Goal: Transaction & Acquisition: Purchase product/service

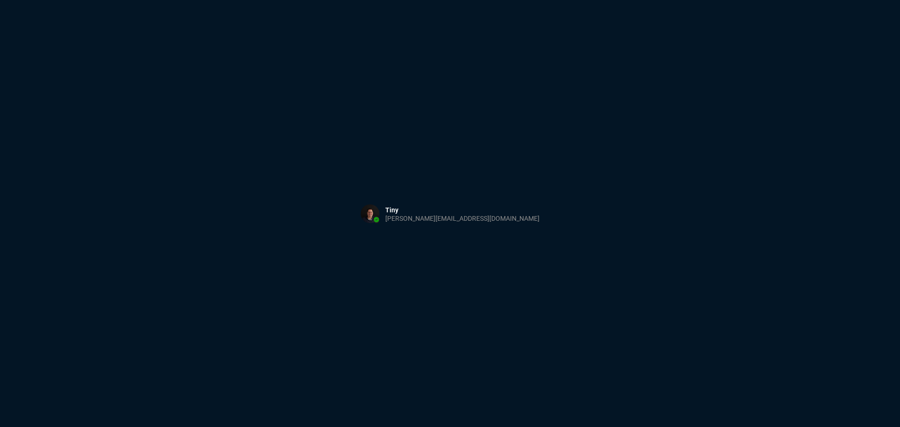
click at [272, 82] on div "Sign in with Microsoft" at bounding box center [450, 213] width 900 height 427
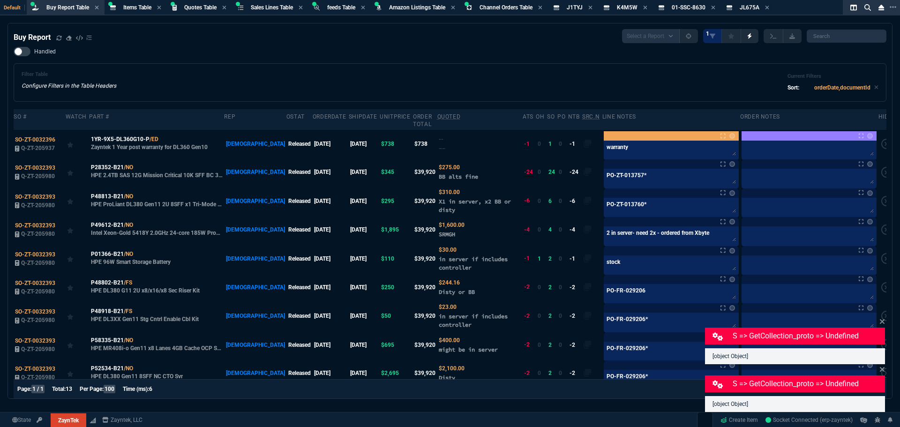
select select "8: NEPT"
click at [292, 65] on div "Filter Table Configure Filters in the Table Headers Current Filters Sort: order…" at bounding box center [450, 82] width 873 height 38
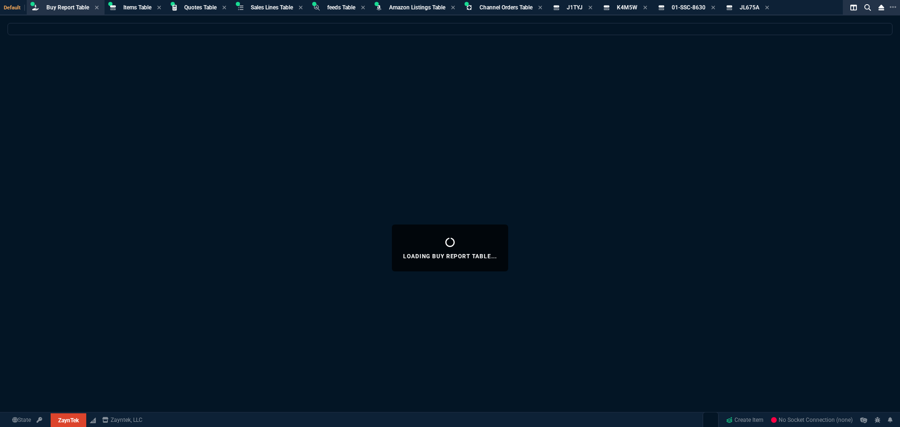
select select "8: NEPT"
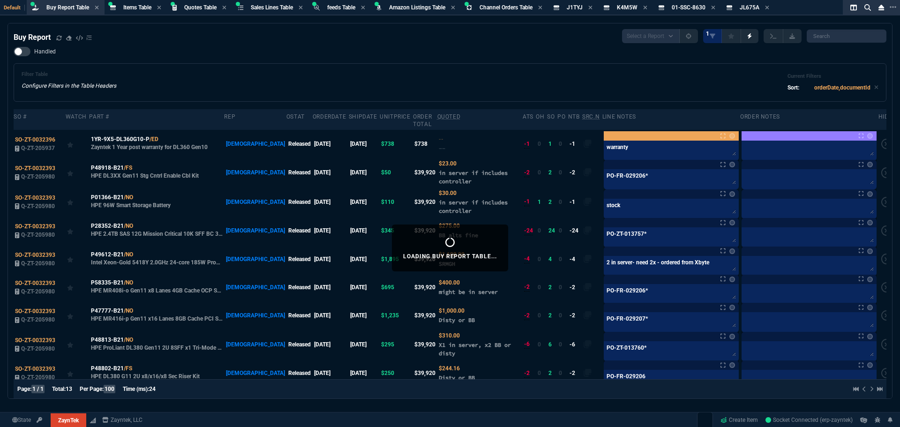
click at [398, 63] on div "Handled Filter Table Configure Filters in the Table Headers Current Filters Sor…" at bounding box center [450, 74] width 873 height 55
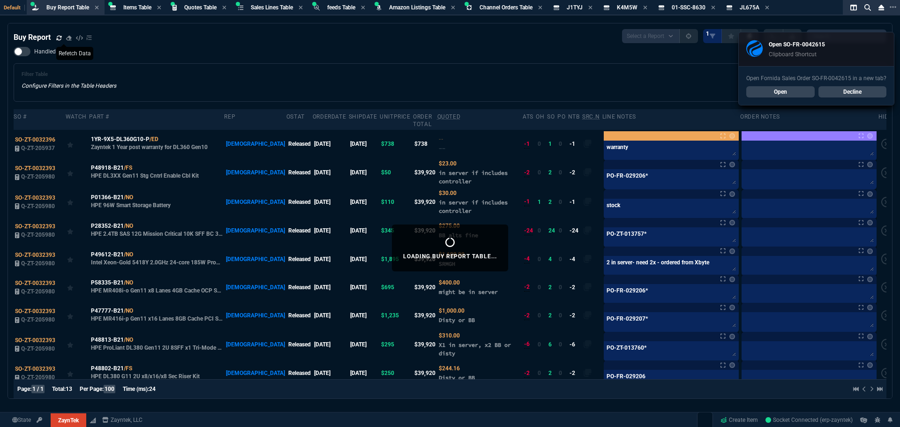
click at [58, 38] on icon at bounding box center [59, 38] width 6 height 6
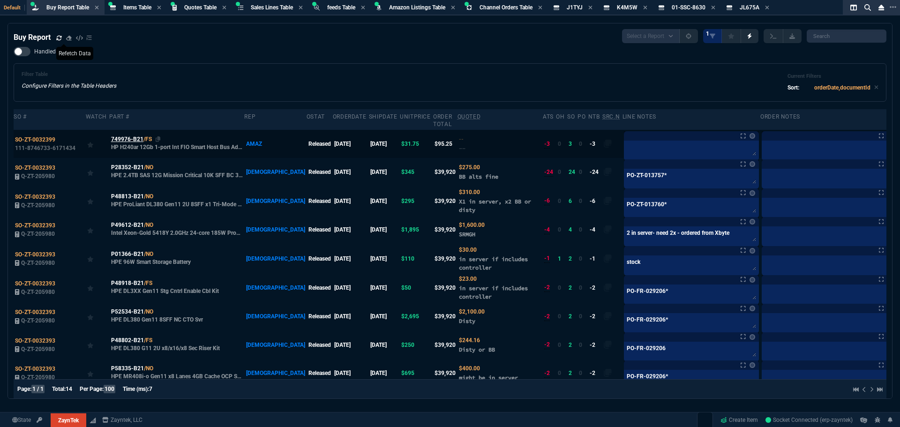
click at [127, 139] on span "749976-B21" at bounding box center [127, 139] width 32 height 8
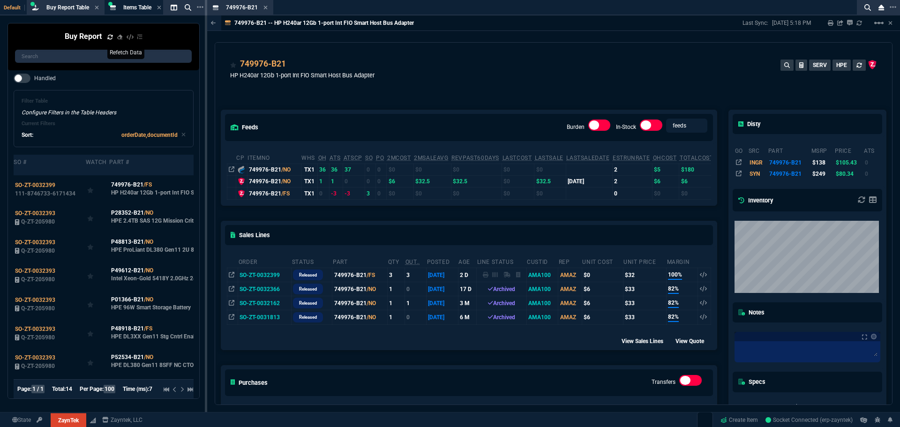
drag, startPoint x: 264, startPoint y: 7, endPoint x: 329, endPoint y: 79, distance: 97.6
click at [264, 7] on icon at bounding box center [266, 8] width 4 height 6
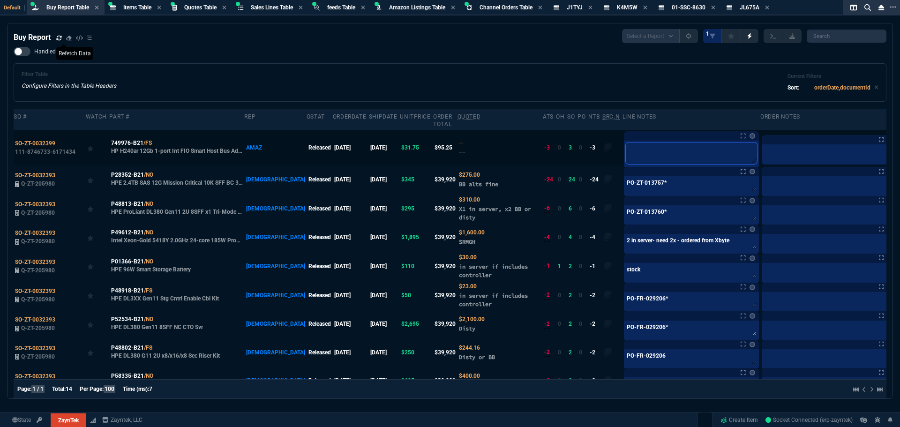
click at [626, 151] on textarea at bounding box center [691, 154] width 131 height 22
type textarea "d"
type textarea "do"
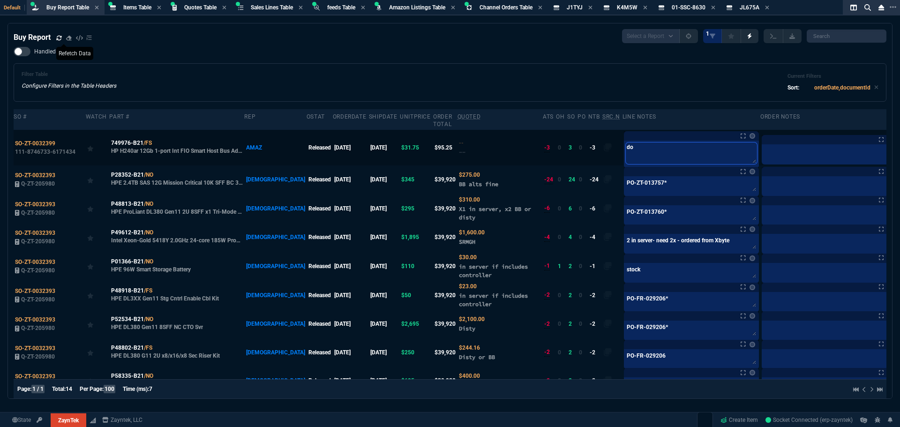
type textarea "do"
type textarea "do a"
type textarea "do ad"
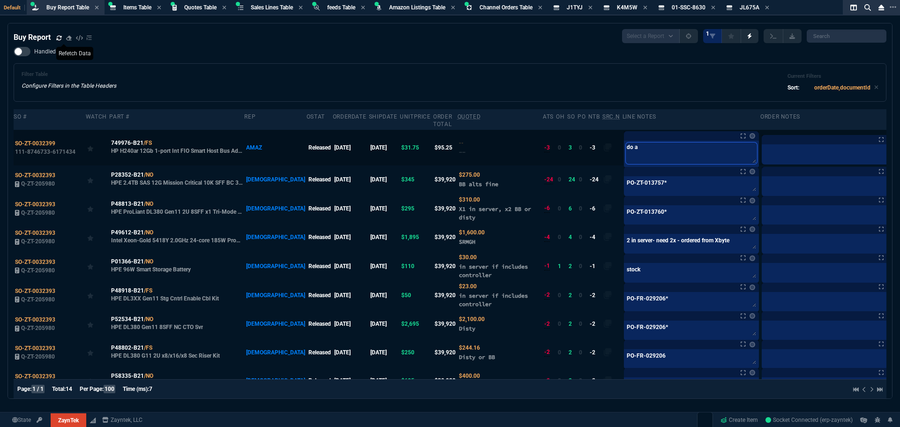
type textarea "do ad"
type textarea "do adj"
type textarea "do ad"
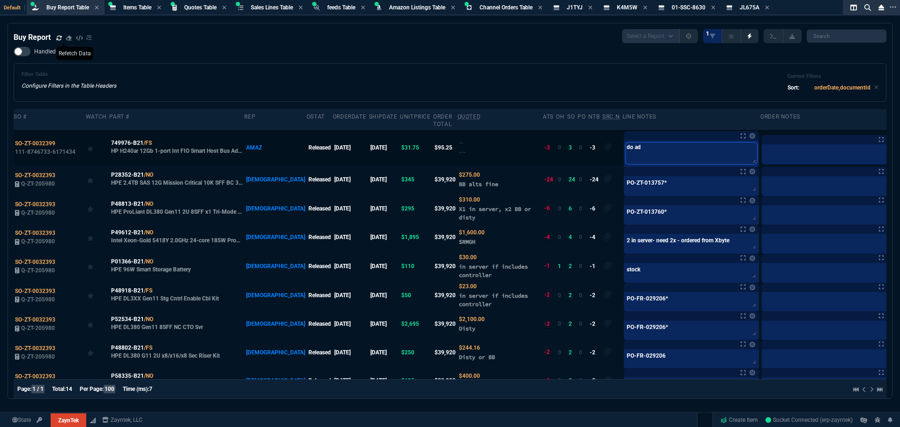
type textarea "do a"
type textarea "do"
type textarea "do x"
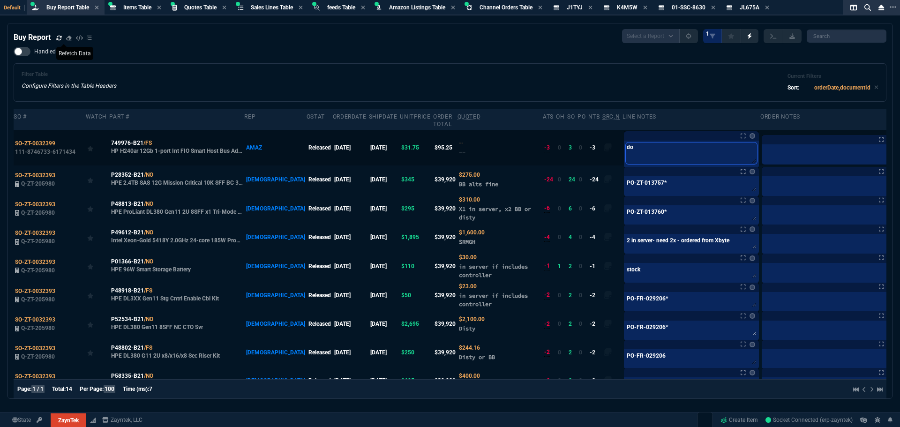
type textarea "do x"
type textarea "do xf"
type textarea "do xfe"
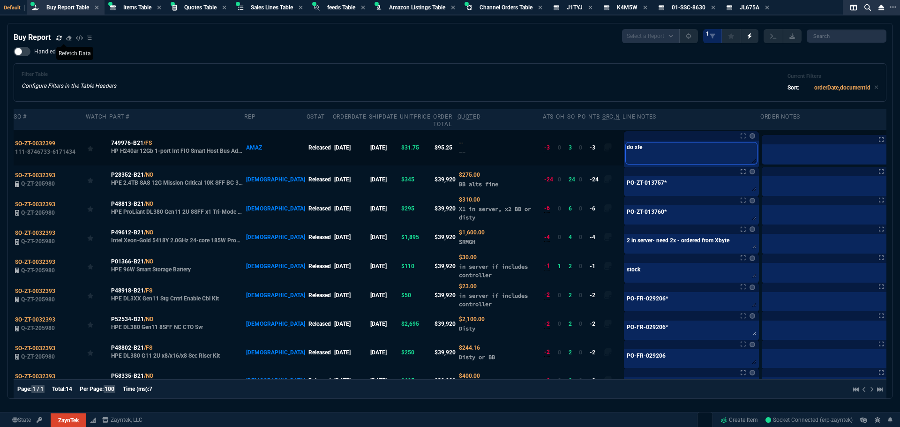
type textarea "do xfer"
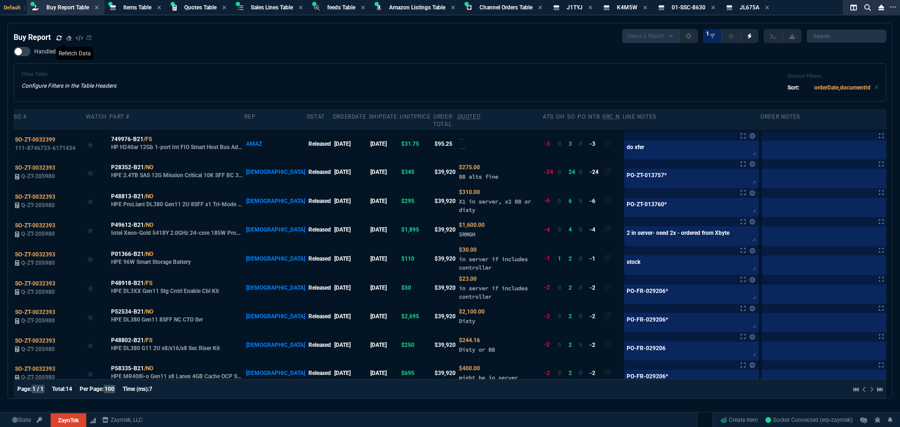
click at [611, 86] on div "Filter Table Configure Filters in the Table Headers Current Filters Sort: order…" at bounding box center [450, 82] width 857 height 23
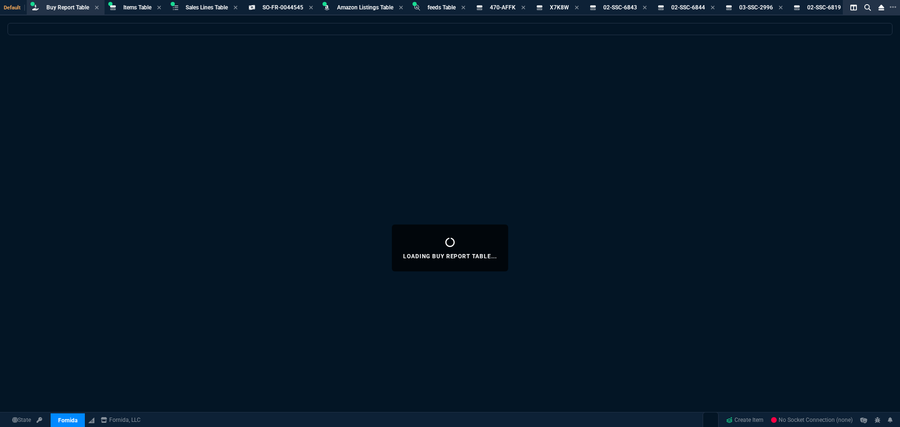
select select "8: NEPT"
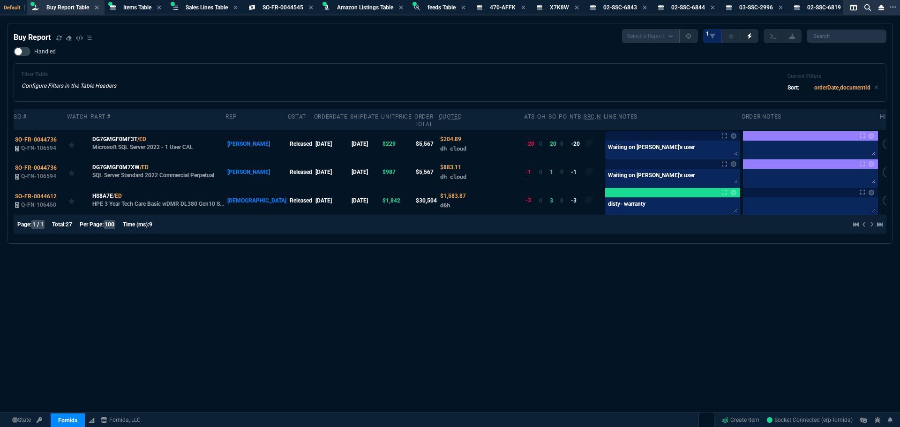
click at [363, 63] on div "Handled Filter Table Configure Filters in the Table Headers Current Filters Sor…" at bounding box center [450, 74] width 873 height 55
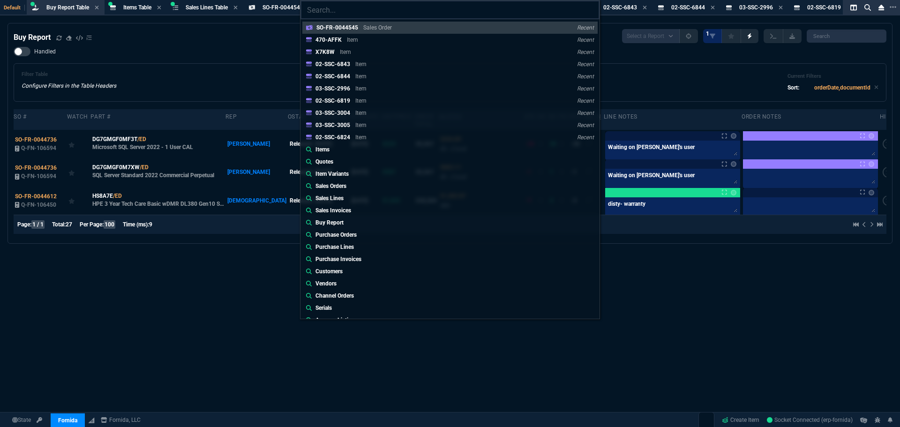
click at [348, 12] on input "search" at bounding box center [450, 9] width 299 height 19
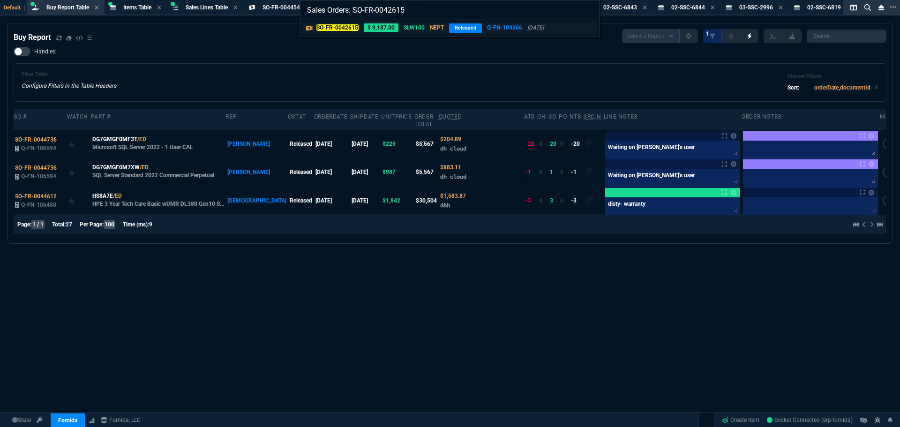
type input "Sales Orders: SO-FR-0042615"
click at [381, 30] on p "$ 9,187.00" at bounding box center [381, 27] width 35 height 8
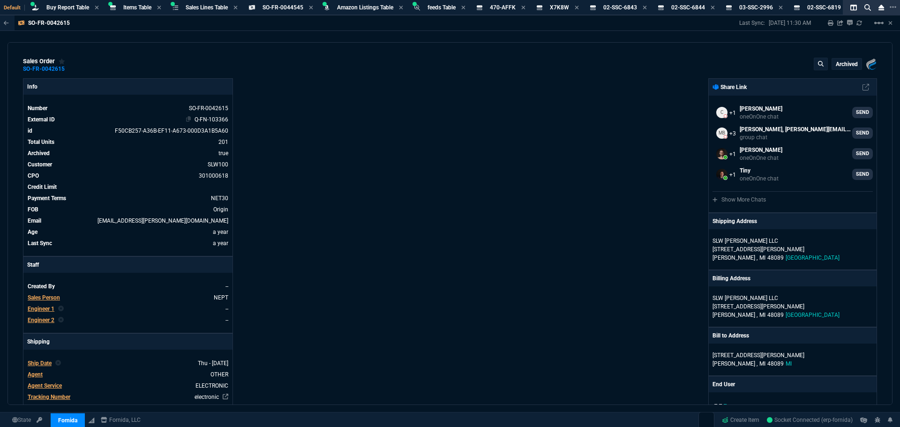
click at [210, 119] on link "Q-FN-103366" at bounding box center [212, 119] width 34 height 7
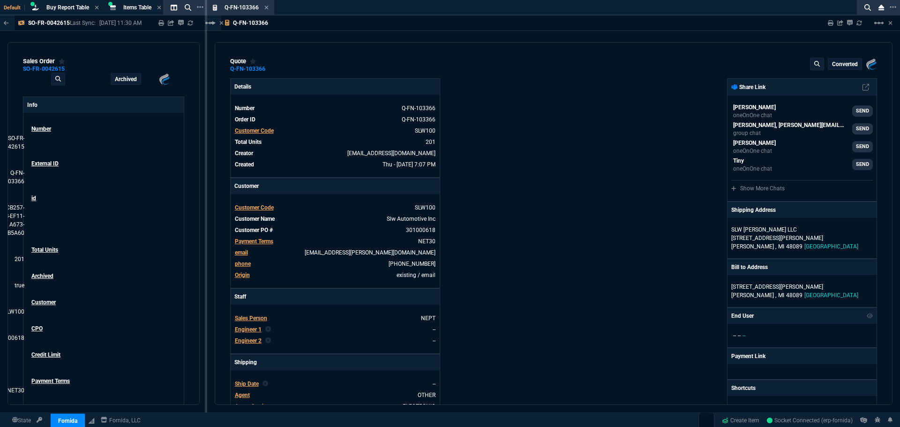
type input "16"
type input "7"
type input "37"
type input "292"
type input "28"
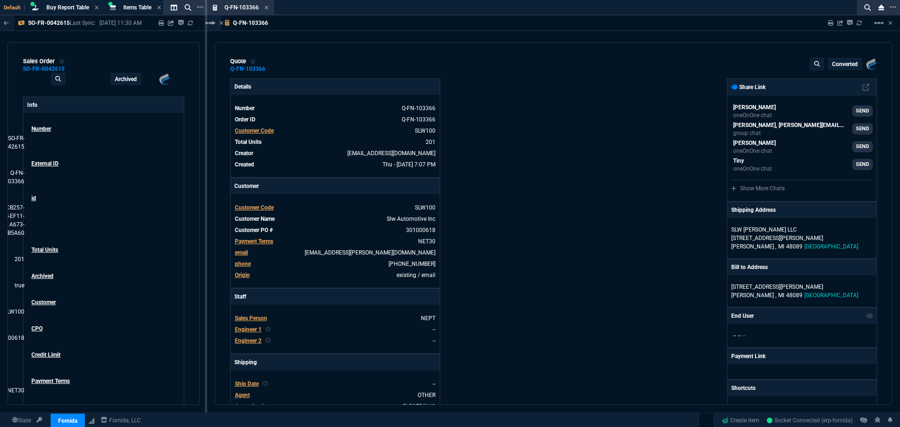
type input "13"
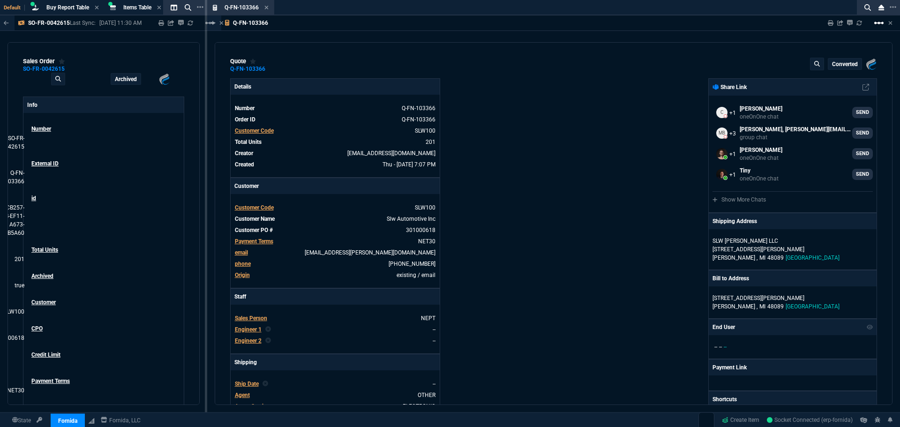
click at [879, 25] on mat-icon "linear_scale" at bounding box center [879, 22] width 11 height 11
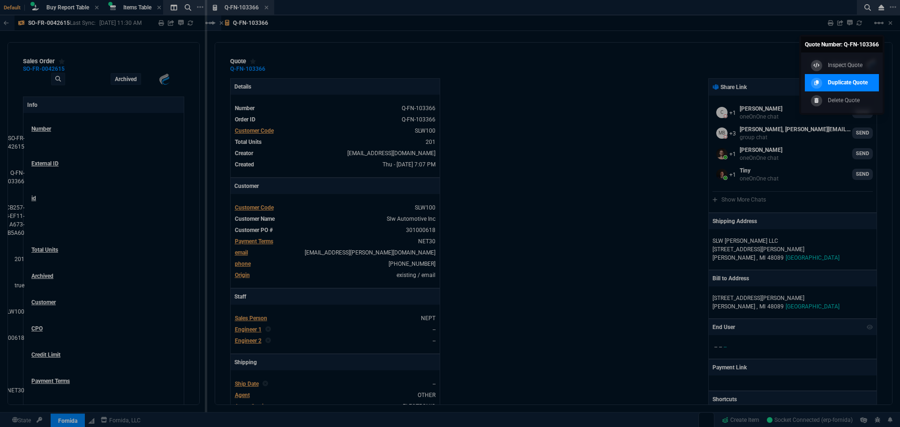
click at [846, 80] on p "Duplicate Quote" at bounding box center [848, 82] width 40 height 8
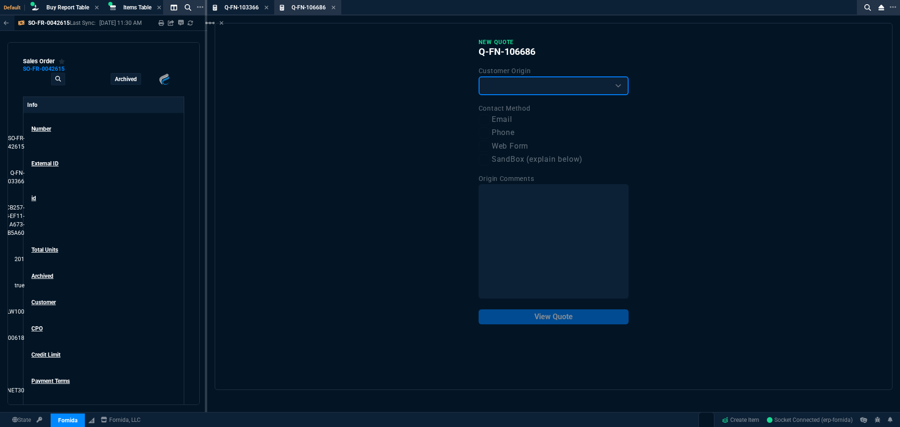
click at [615, 89] on select "Existing Customer Amazon Lead (first order) Website Lead (first order) Called (…" at bounding box center [554, 85] width 150 height 19
select select "existing"
click at [479, 77] on select "Existing Customer Amazon Lead (first order) Website Lead (first order) Called (…" at bounding box center [554, 85] width 150 height 19
click at [503, 122] on label "Email" at bounding box center [554, 120] width 150 height 12
click at [490, 122] on input "Email" at bounding box center [484, 119] width 11 height 11
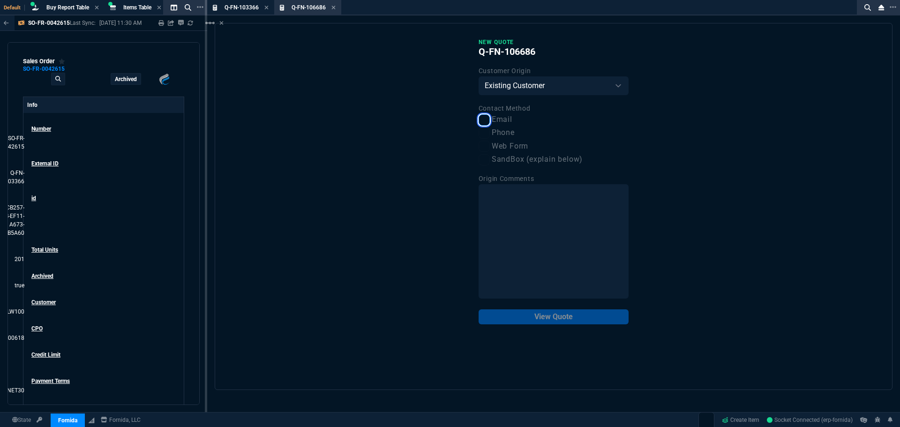
checkbox input "true"
click at [577, 317] on button "View Quote" at bounding box center [554, 317] width 150 height 15
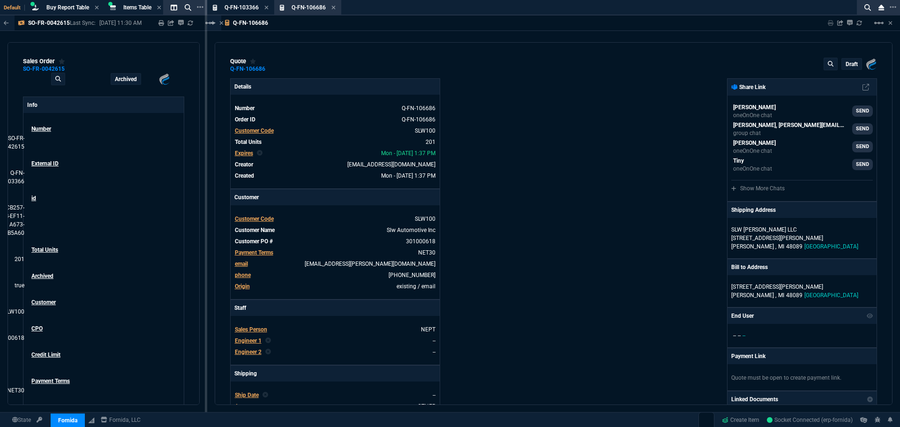
type input "16"
type input "7"
type input "37"
type input "292"
type input "28"
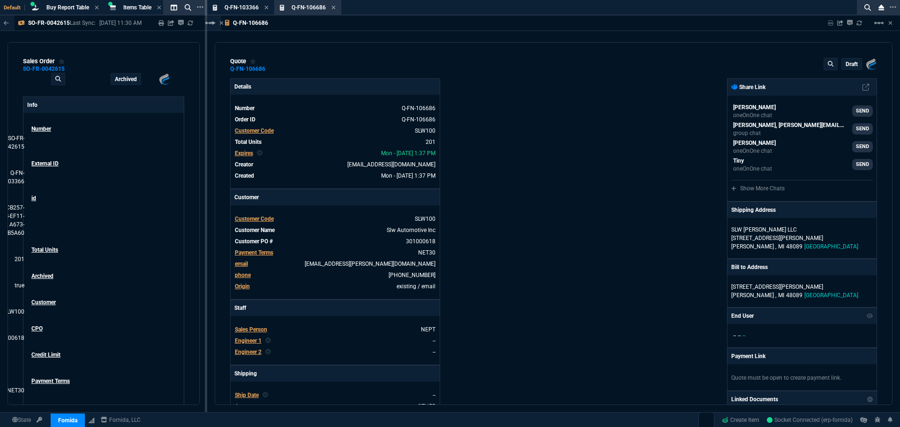
type input "13"
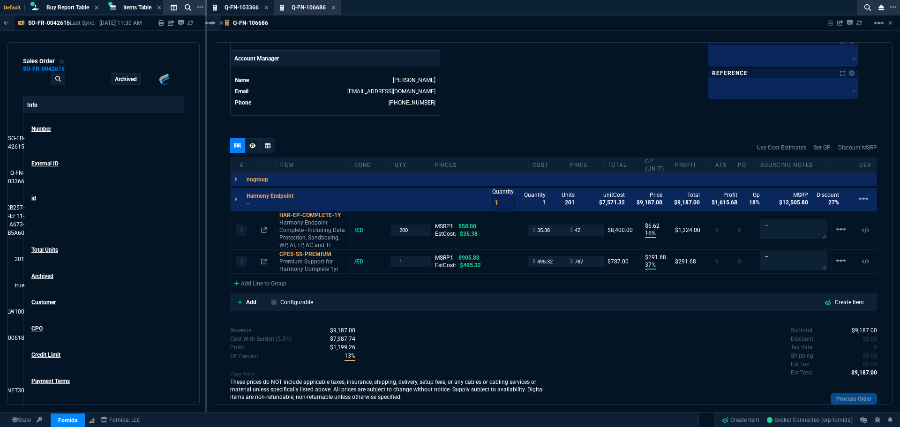
scroll to position [469, 0]
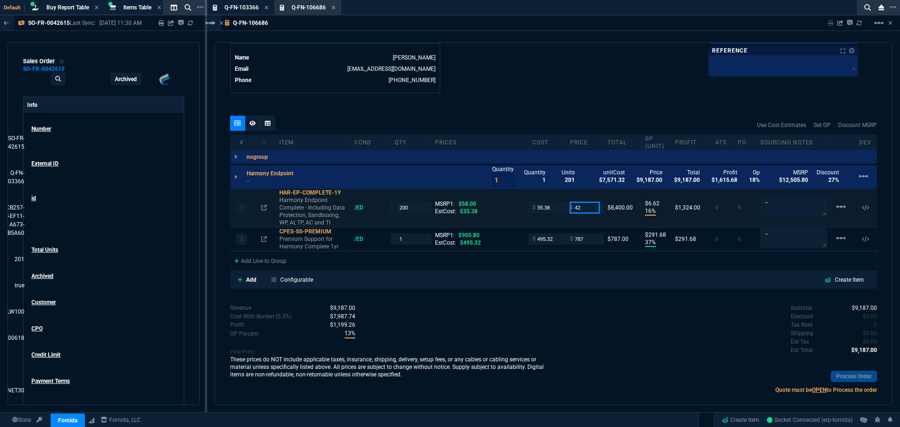
drag, startPoint x: 590, startPoint y: 211, endPoint x: 560, endPoint y: 209, distance: 30.0
click at [560, 209] on div "1 HAR-EP-COMPLETE-1Y Harmony Endpoint Complete - Including Data Protection, San…" at bounding box center [554, 208] width 646 height 38
drag, startPoint x: 588, startPoint y: 207, endPoint x: 563, endPoint y: 212, distance: 25.3
click at [563, 211] on div "1 HAR-EP-COMPLETE-1Y Harmony Endpoint Complete - Including Data Protection, San…" at bounding box center [554, 208] width 646 height 38
type input "43.50"
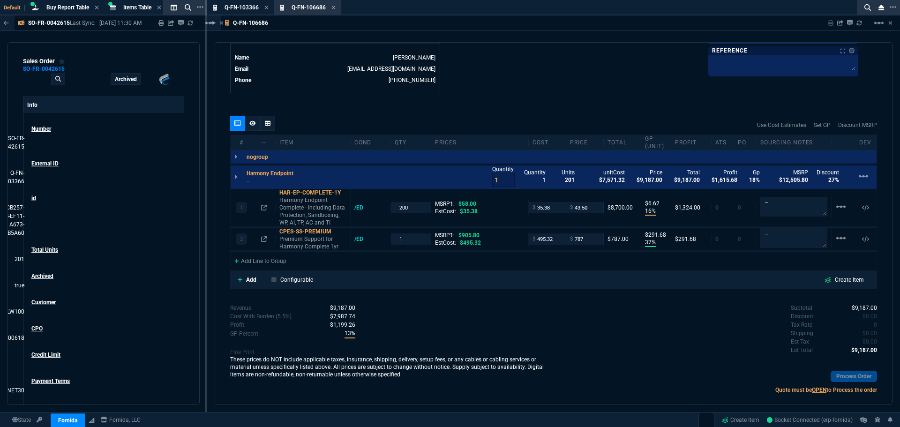
click at [620, 313] on div "Subtotal $9,187.00 Discount $0.00 Tax Rate 0 Shipping $0.00 Est Tax $0.00 Est T…" at bounding box center [716, 330] width 324 height 52
type input "43.5"
type input "19"
type input "8"
type input "25"
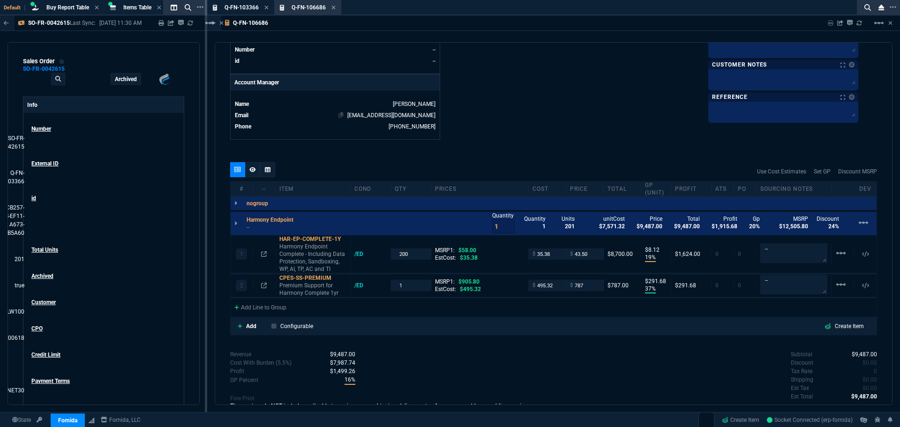
scroll to position [281, 0]
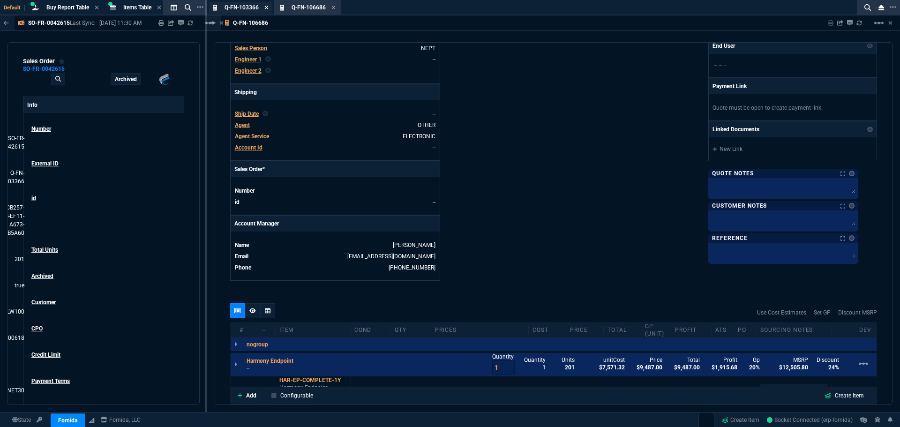
click at [267, 6] on icon at bounding box center [266, 8] width 4 height 6
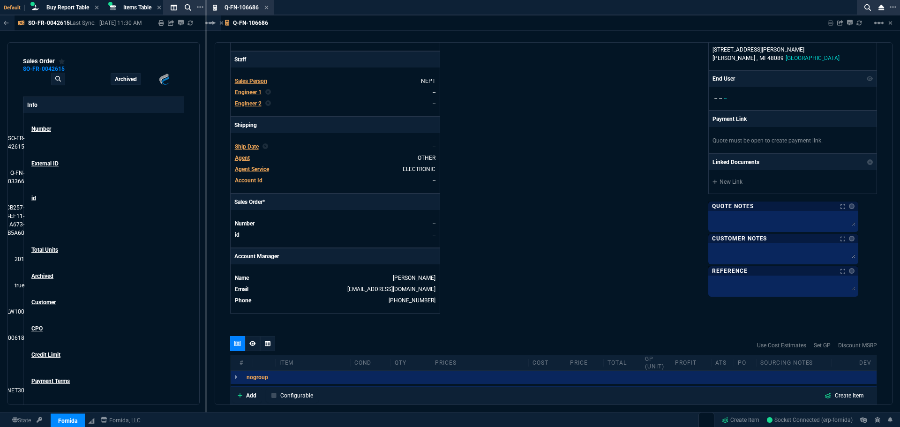
scroll to position [234, 0]
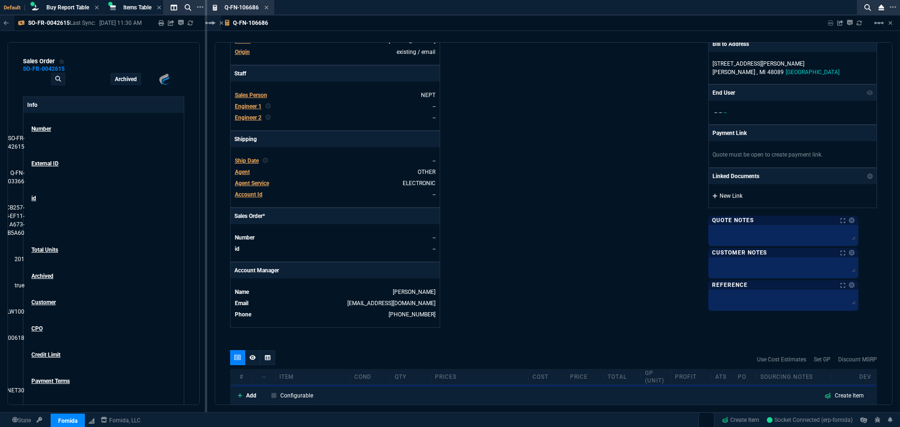
click at [793, 196] on link "New Link" at bounding box center [793, 196] width 160 height 8
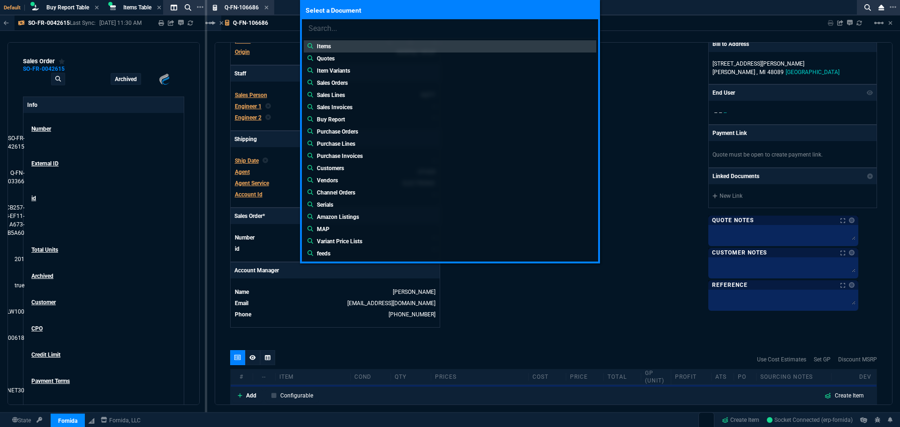
click at [635, 69] on div "Select a Document Items Quotes Item Variants Sales Orders Sales Lines Sales Inv…" at bounding box center [450, 213] width 900 height 427
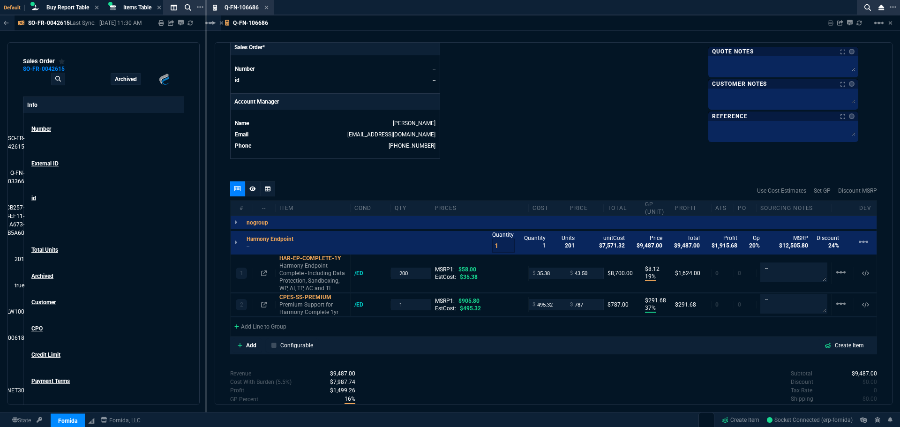
scroll to position [422, 0]
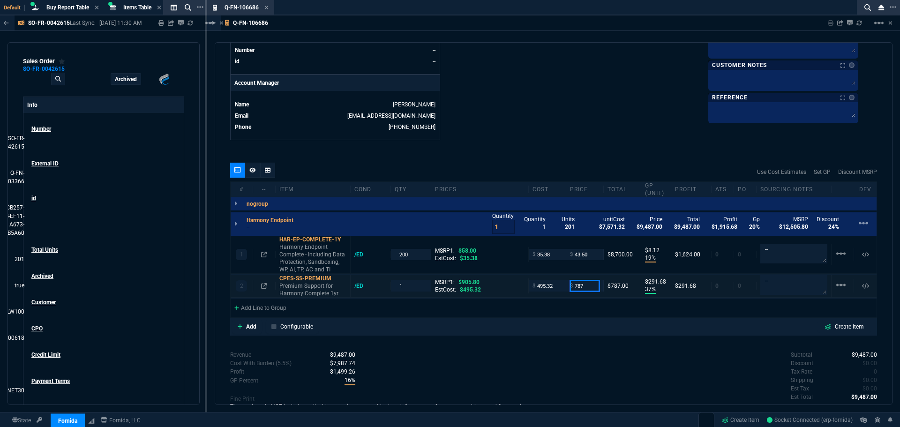
drag, startPoint x: 582, startPoint y: 289, endPoint x: 558, endPoint y: 289, distance: 24.9
click at [558, 289] on div "2 CPES-SS-PREMIUM Premium Support for Harmony Complete 1yr /ED 1 MSRP1: $905.80…" at bounding box center [554, 286] width 646 height 23
type input "815"
click at [578, 315] on div "Add Line to Group" at bounding box center [554, 307] width 646 height 17
type input "815"
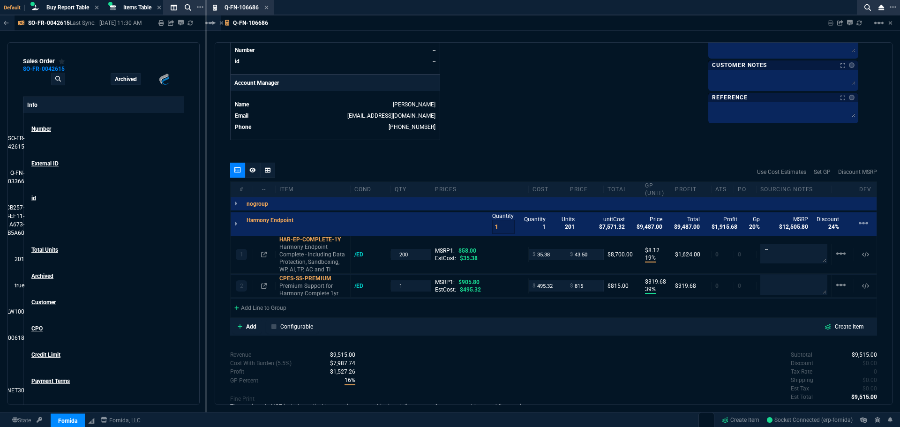
type input "39"
type input "320"
type input "10"
drag, startPoint x: 564, startPoint y: 103, endPoint x: 550, endPoint y: 98, distance: 14.7
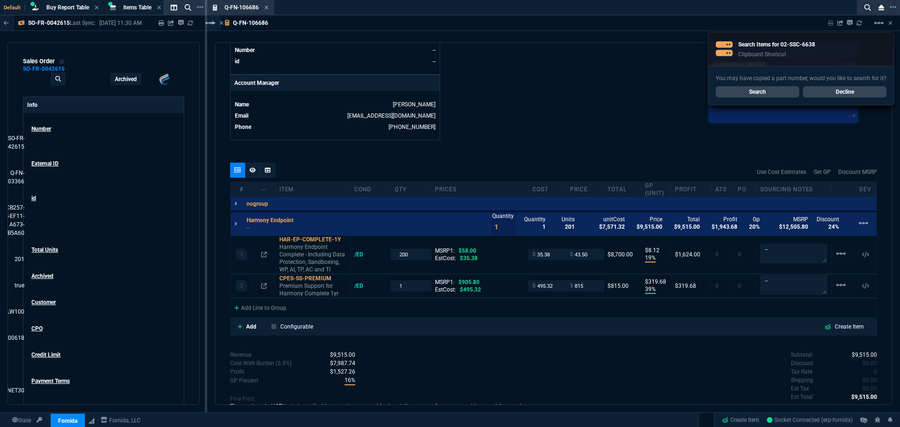
click at [755, 92] on link "Search" at bounding box center [757, 91] width 83 height 11
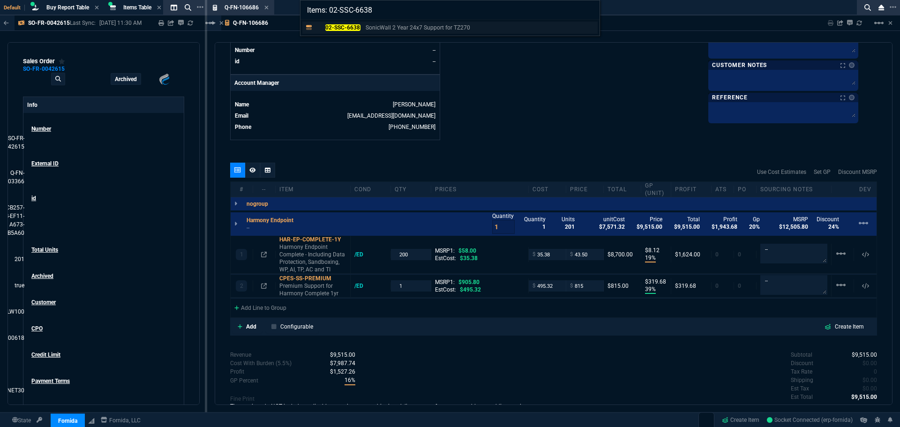
click at [347, 28] on mark "02-SSC-6638" at bounding box center [342, 27] width 35 height 7
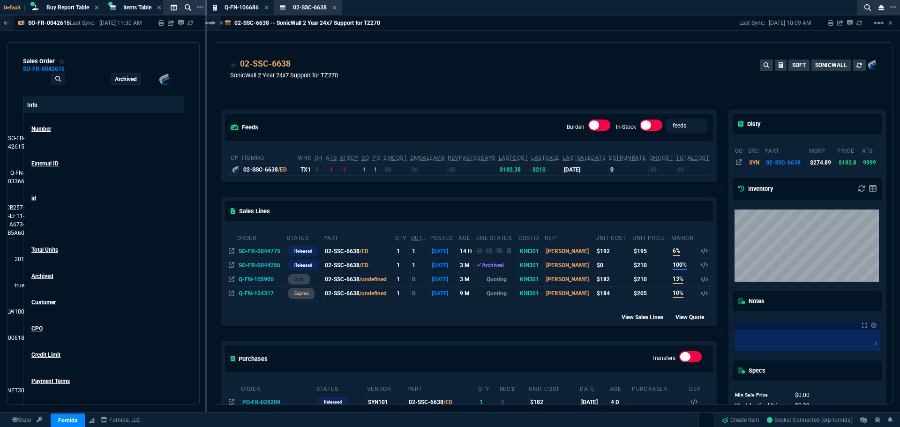
click at [261, 250] on td "SO-FR-0044775" at bounding box center [262, 251] width 50 height 14
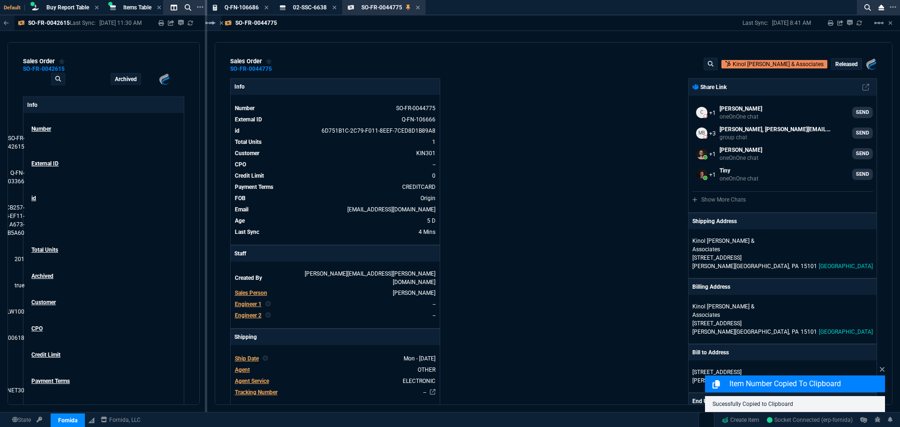
select select "8: NEPT"
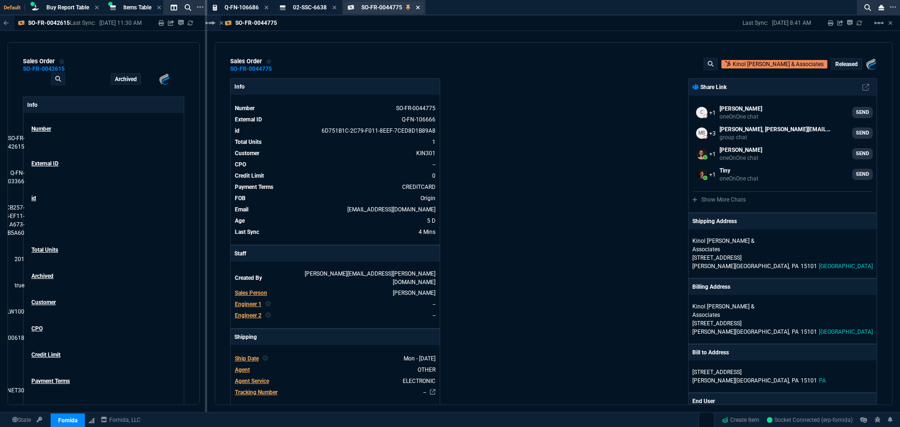
click at [419, 8] on icon at bounding box center [418, 8] width 4 height 4
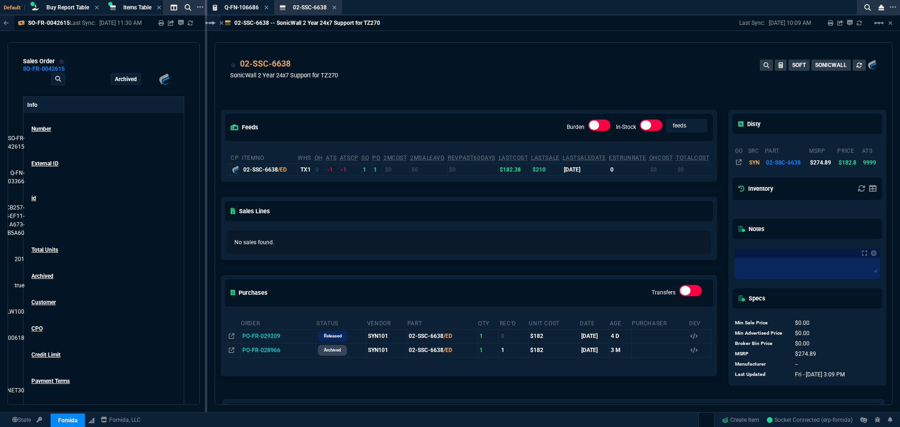
scroll to position [91, 0]
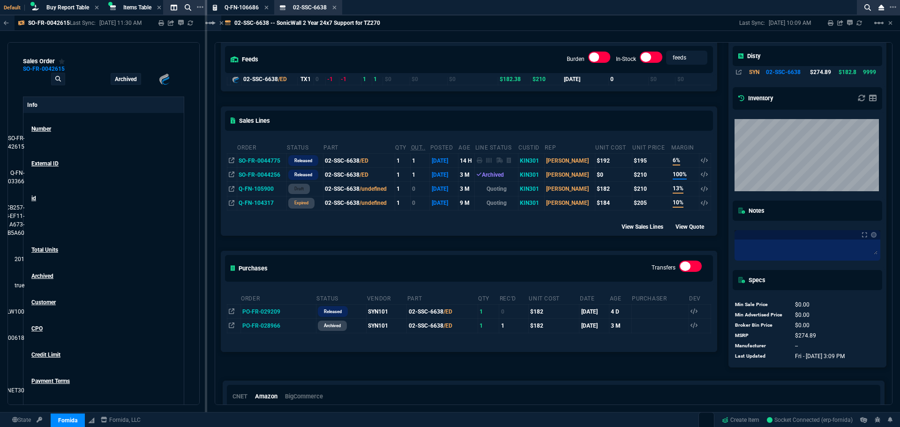
click at [423, 42] on div "02-SSC-6638 -- SonicWall 2 Year 24x7 Support for TZ270 Last Sync: [DATE] 10:09 …" at bounding box center [553, 210] width 693 height 390
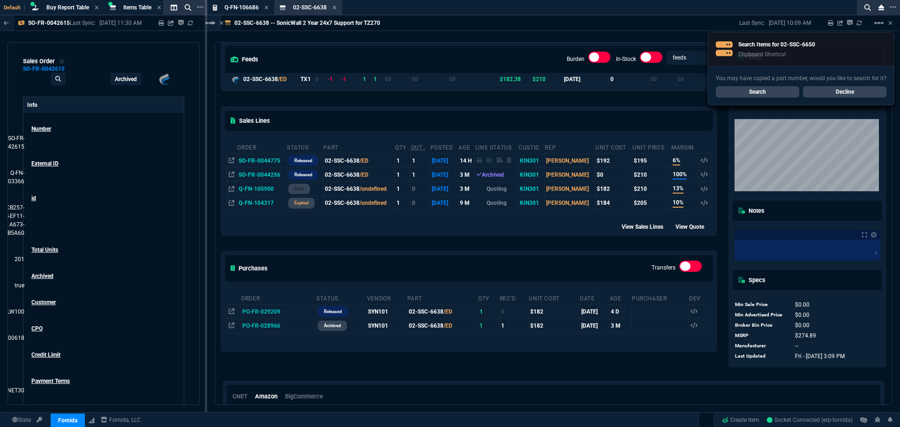
click at [778, 91] on link "Search" at bounding box center [757, 91] width 83 height 11
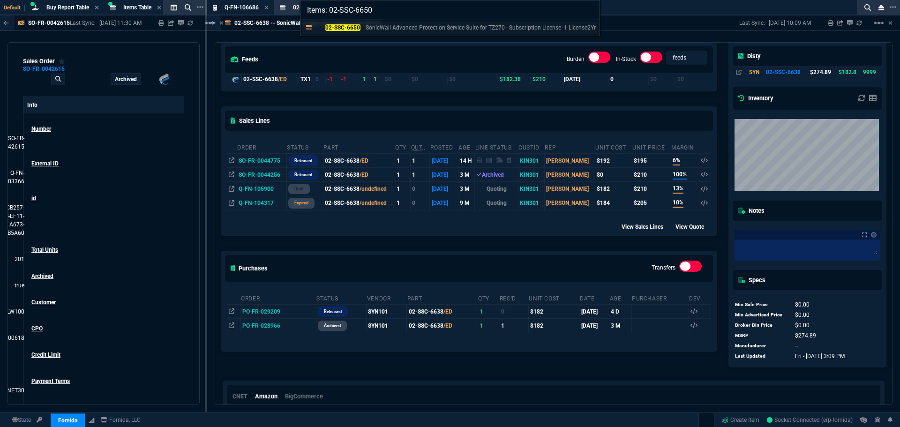
click at [356, 30] on mark "02-SSC-6650" at bounding box center [342, 27] width 35 height 7
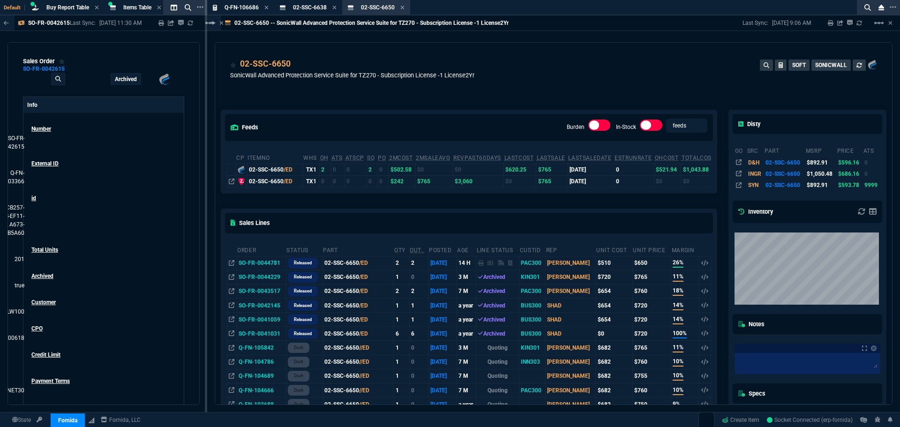
click at [264, 264] on td "SO-FR-0044781" at bounding box center [261, 263] width 49 height 14
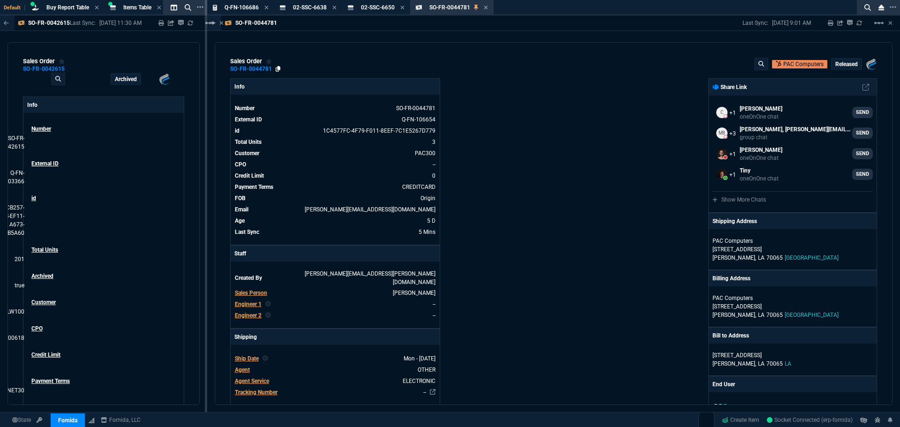
click at [277, 70] on icon at bounding box center [278, 69] width 5 height 6
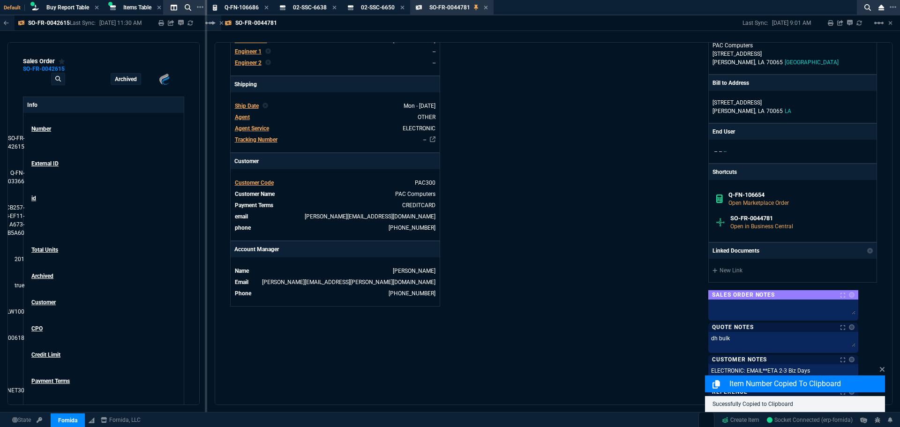
scroll to position [375, 0]
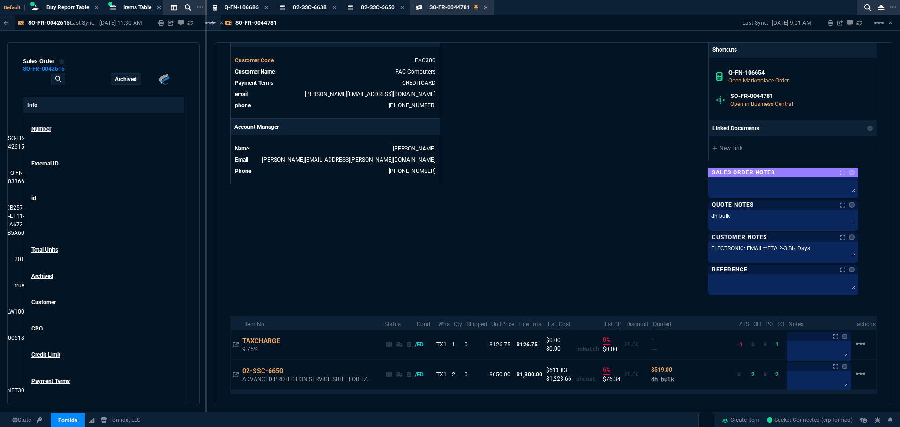
drag, startPoint x: 488, startPoint y: 8, endPoint x: 483, endPoint y: 25, distance: 17.1
click at [488, 8] on icon at bounding box center [486, 8] width 4 height 4
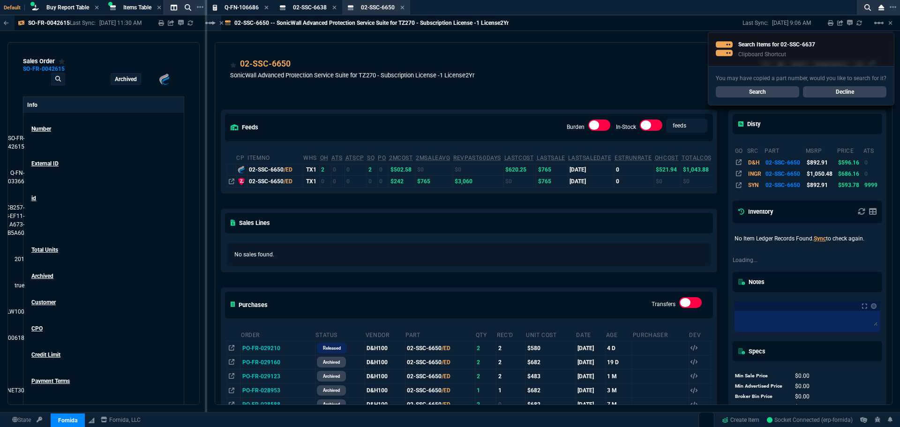
click at [419, 67] on div "02-SSC-6650" at bounding box center [352, 64] width 244 height 13
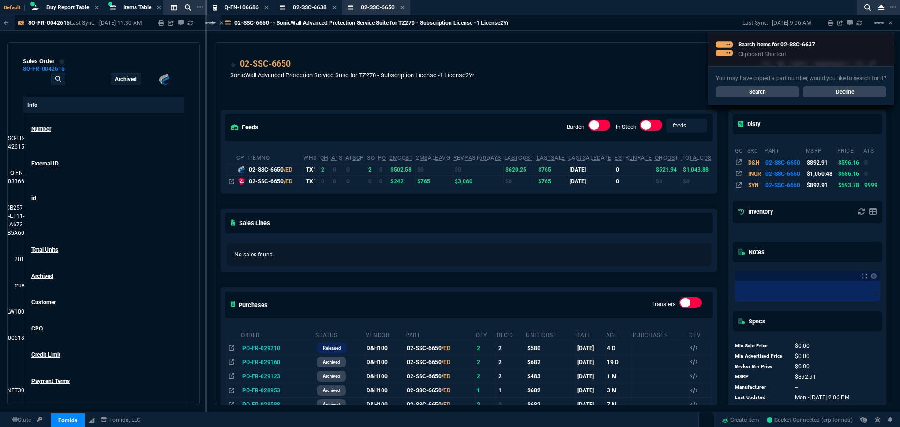
click at [756, 93] on link "Search" at bounding box center [757, 91] width 83 height 11
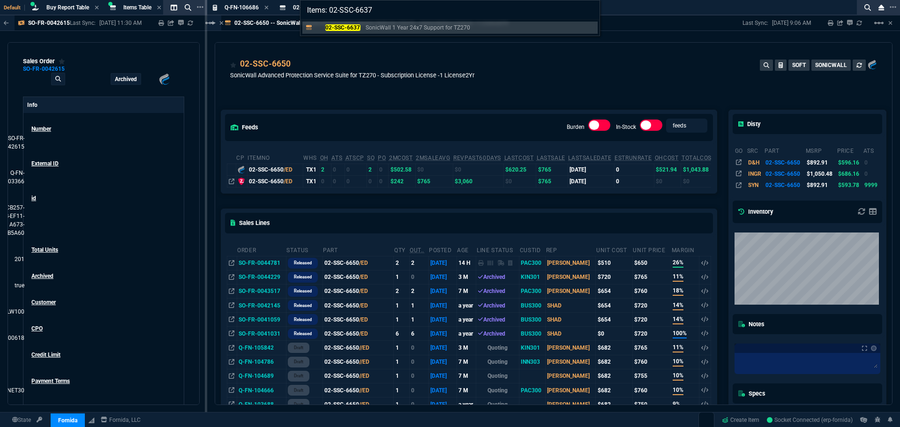
click at [347, 29] on mark "02-SSC-6637" at bounding box center [342, 27] width 35 height 7
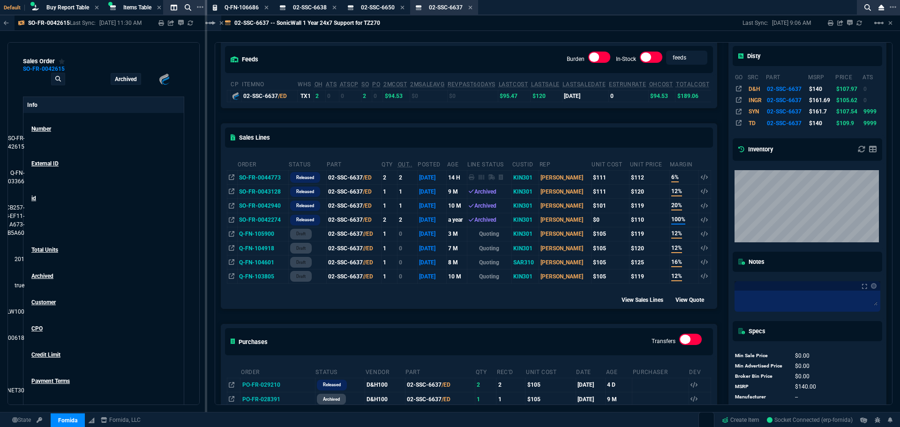
scroll to position [47, 0]
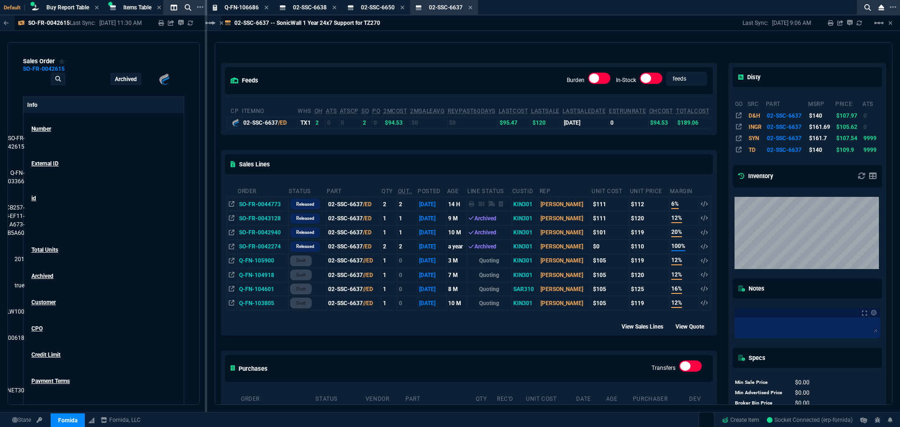
click at [269, 207] on td "SO-FR-0044773" at bounding box center [262, 204] width 51 height 14
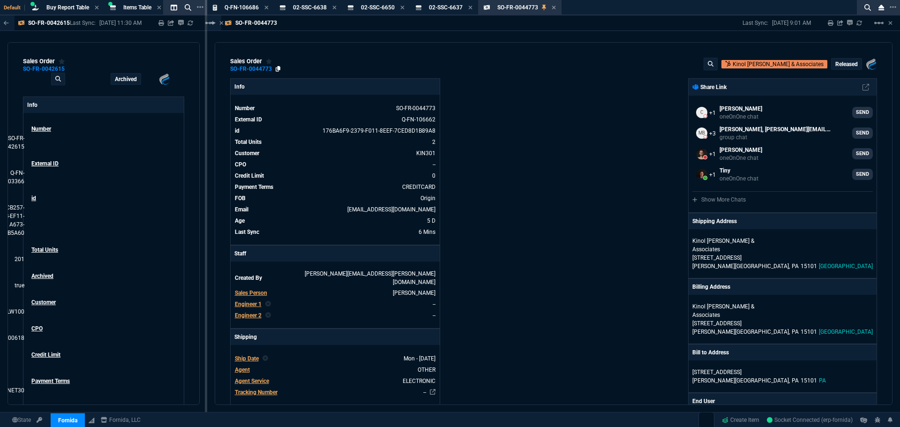
click at [278, 69] on icon at bounding box center [278, 69] width 5 height 6
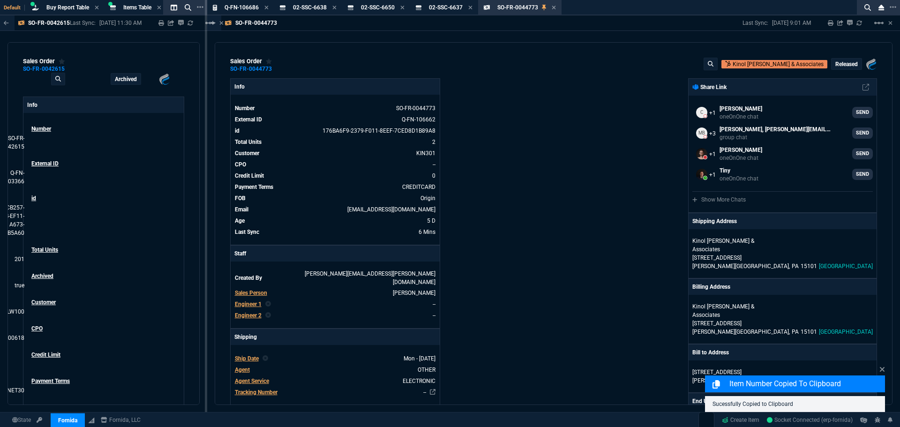
click at [539, 106] on div "Info Number SO-FR-0044773 External ID Q-FN-106662 id 176BA6F9-2379-F011-8EEF-7C…" at bounding box center [392, 381] width 324 height 607
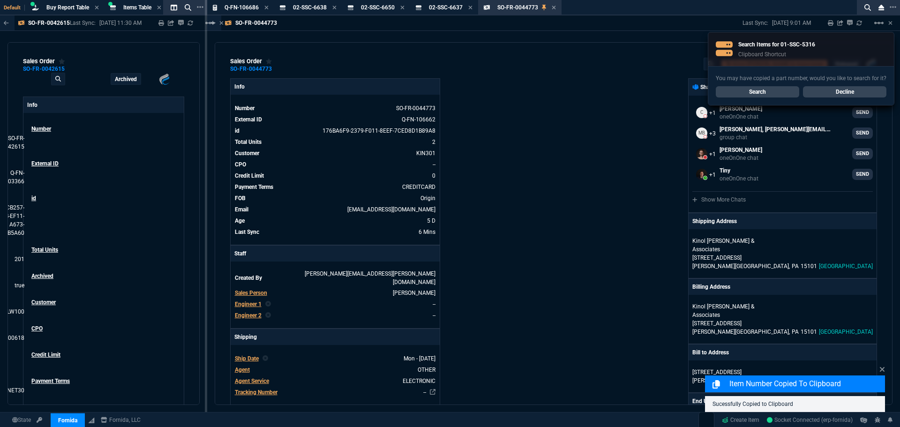
click at [770, 91] on link "Search" at bounding box center [757, 91] width 83 height 11
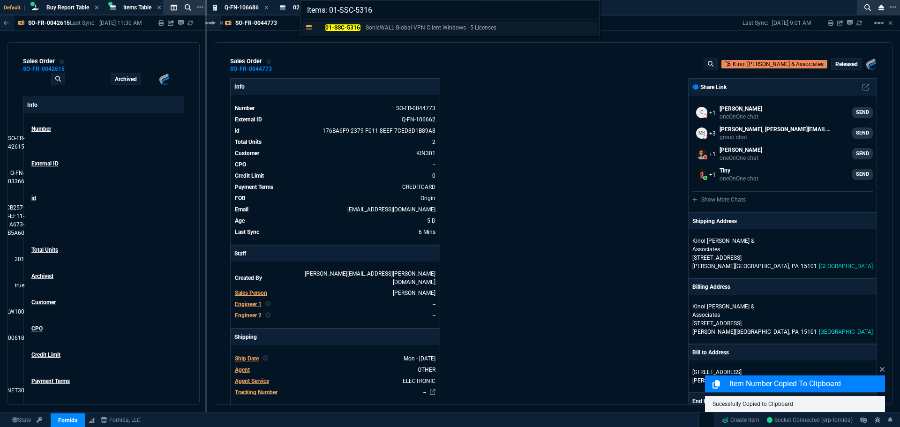
click at [327, 25] on mark "01-SSC-5316" at bounding box center [342, 27] width 35 height 7
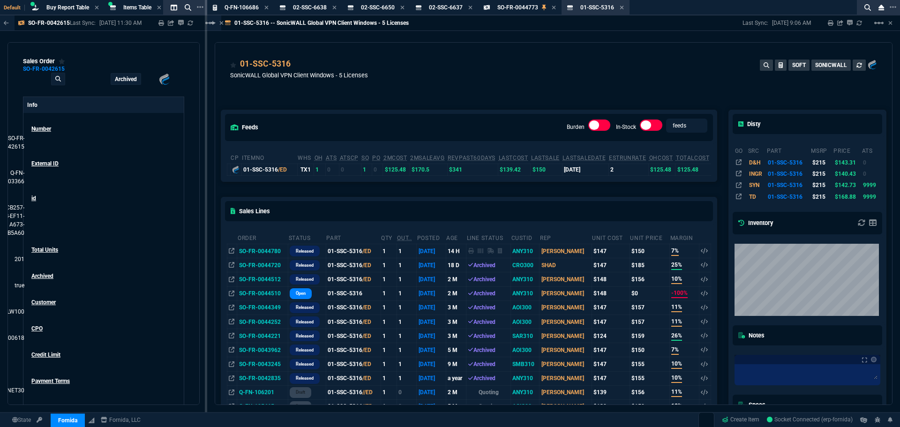
click at [268, 253] on td "SO-FR-0044780" at bounding box center [262, 251] width 51 height 14
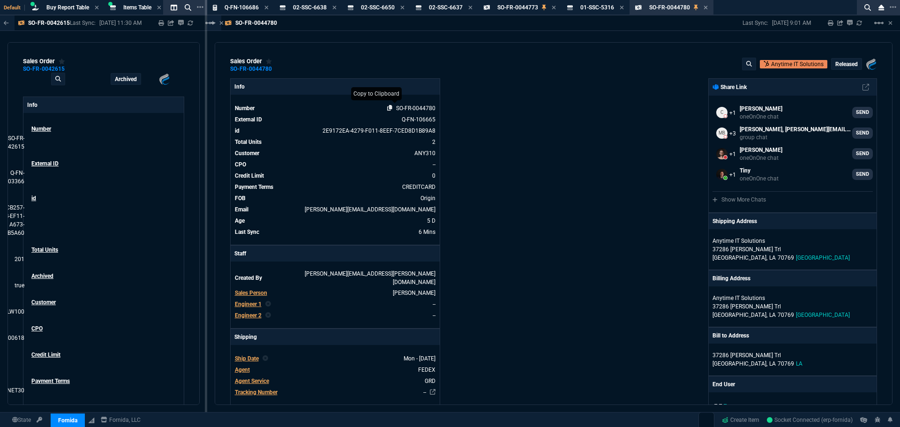
click at [389, 108] on icon at bounding box center [389, 108] width 5 height 6
click at [333, 7] on icon at bounding box center [334, 8] width 4 height 6
click at [333, 6] on icon at bounding box center [334, 8] width 4 height 4
click at [335, 6] on icon at bounding box center [334, 8] width 4 height 6
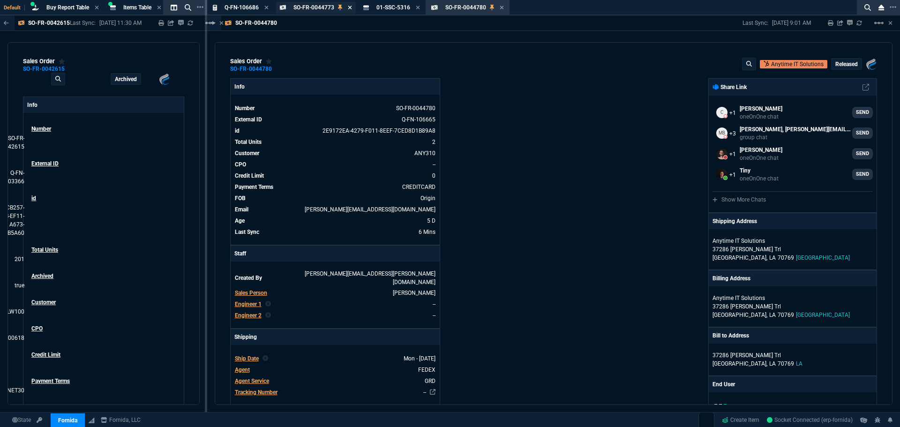
click at [349, 8] on icon at bounding box center [350, 8] width 4 height 6
click at [334, 7] on icon at bounding box center [334, 8] width 4 height 4
click at [348, 8] on icon at bounding box center [350, 8] width 4 height 6
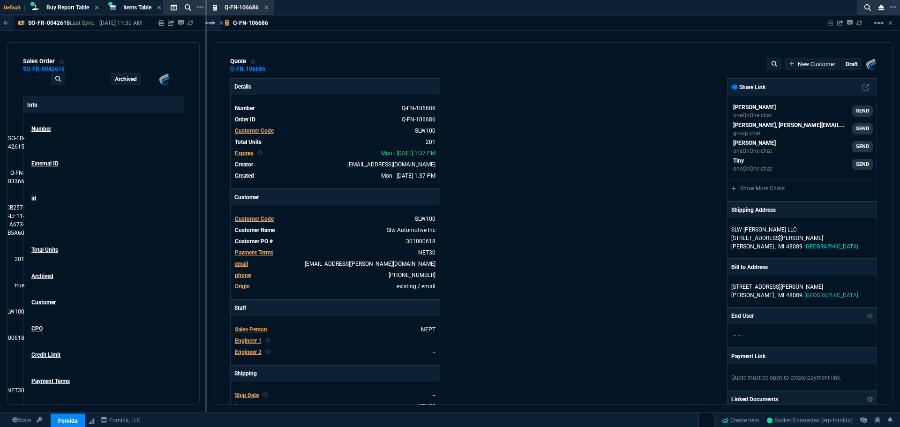
type input "19"
type input "8"
type input "39"
type input "320"
type input "25"
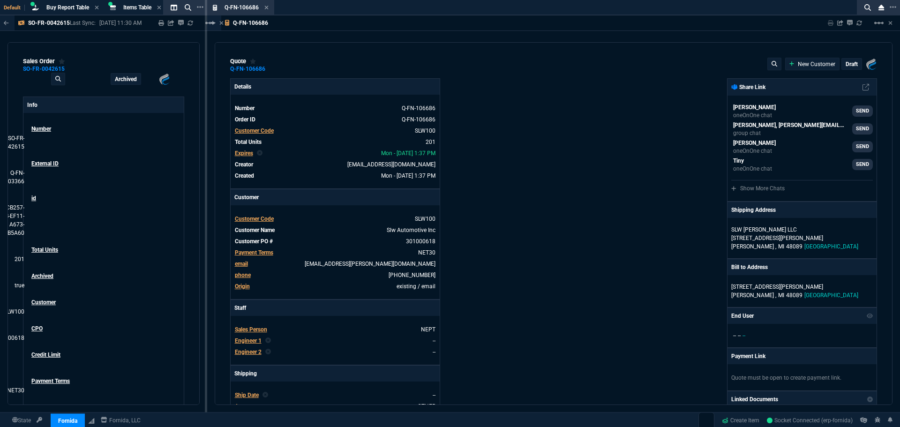
type input "10"
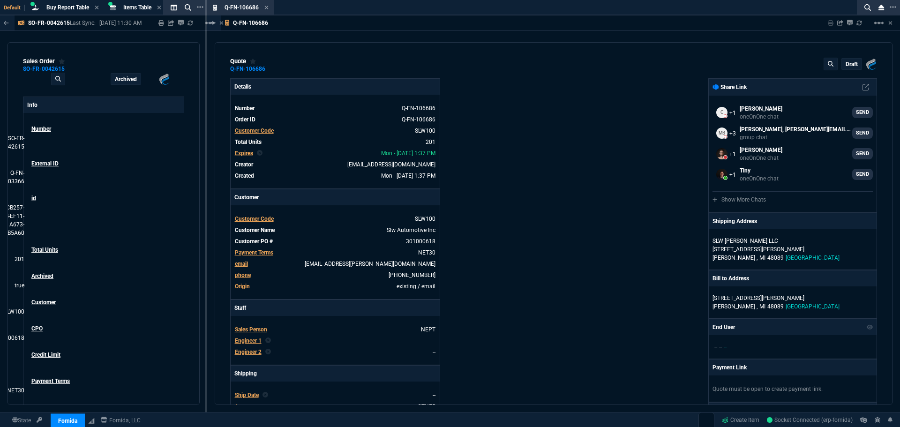
drag, startPoint x: 266, startPoint y: 7, endPoint x: 270, endPoint y: 12, distance: 5.7
click at [267, 7] on icon at bounding box center [266, 8] width 4 height 4
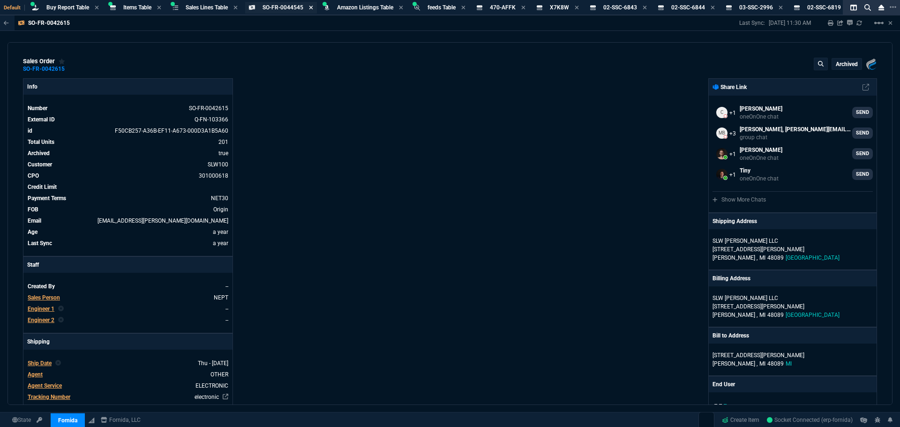
click at [312, 8] on icon at bounding box center [311, 8] width 4 height 6
click at [213, 7] on span "Sales Lines Table" at bounding box center [207, 7] width 42 height 7
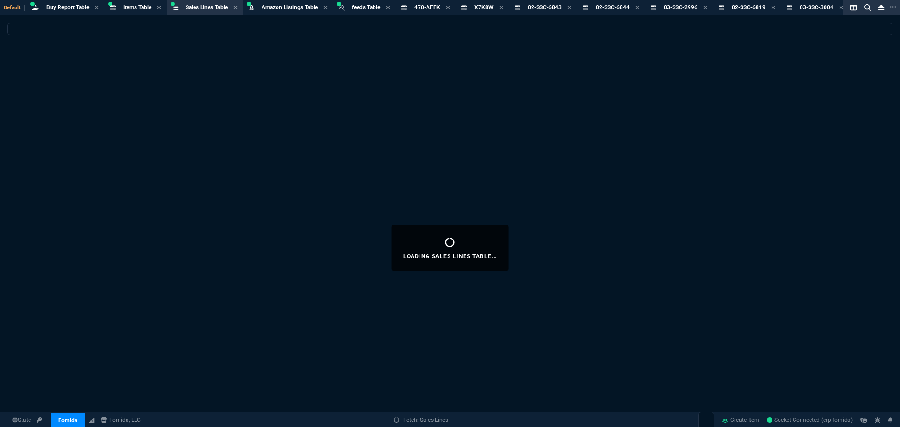
select select
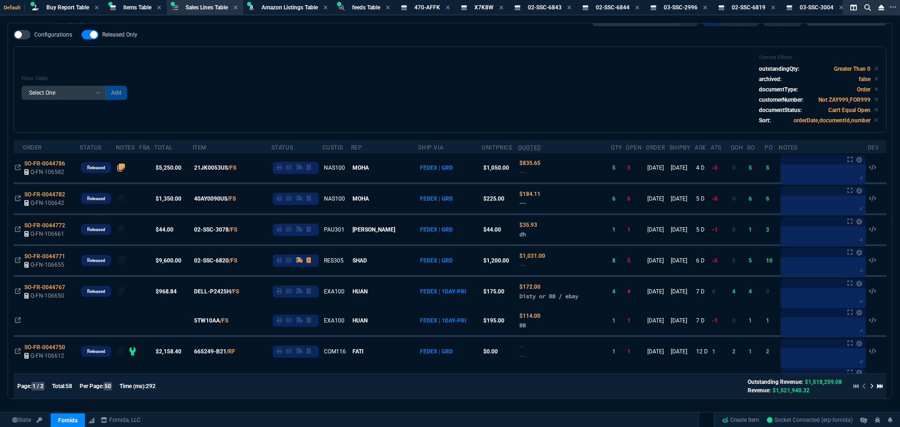
scroll to position [0, 0]
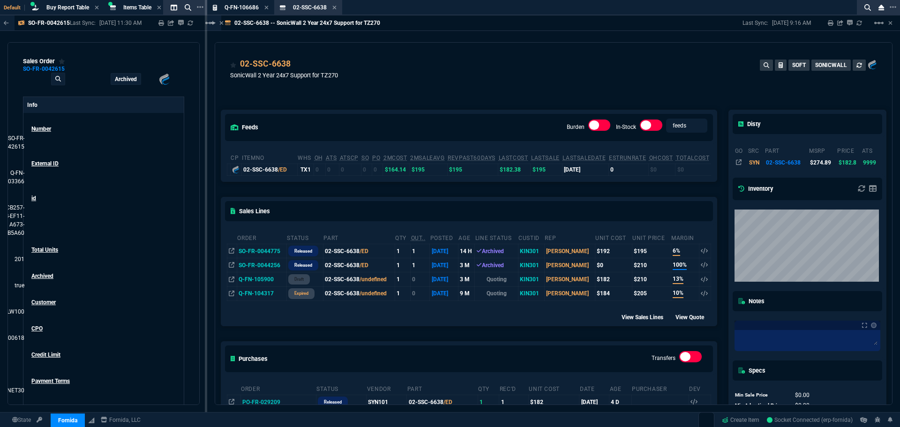
click at [336, 7] on icon at bounding box center [334, 8] width 4 height 6
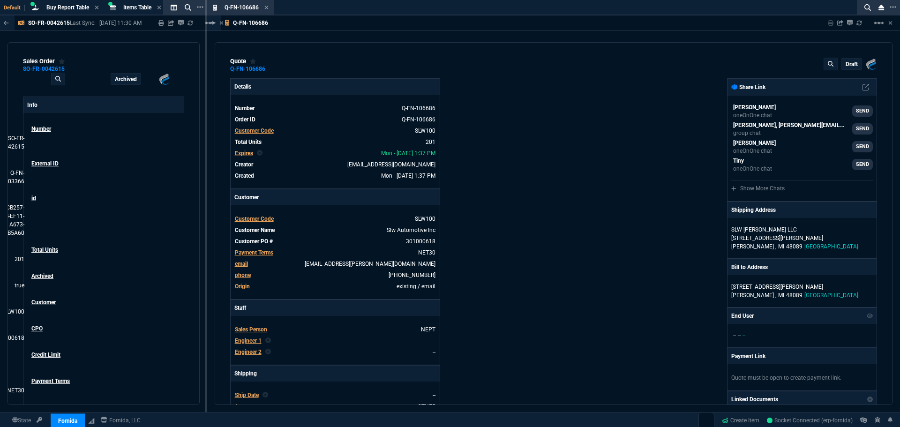
type input "19"
type input "8"
type input "39"
type input "320"
type input "25"
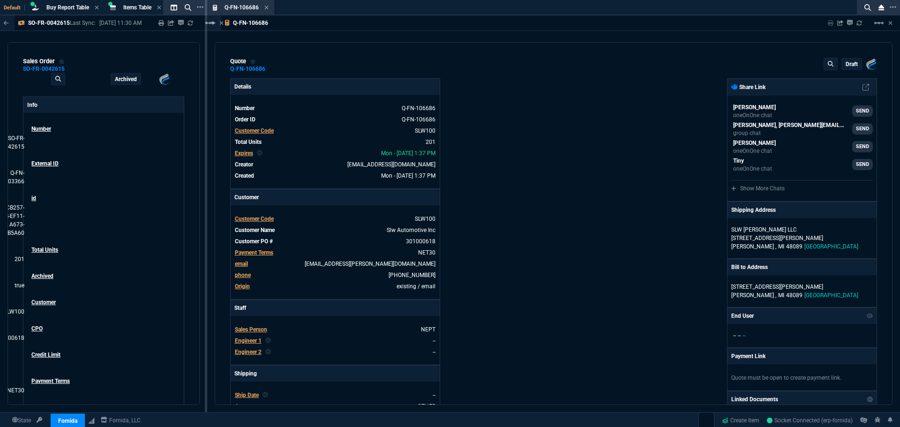
type input "10"
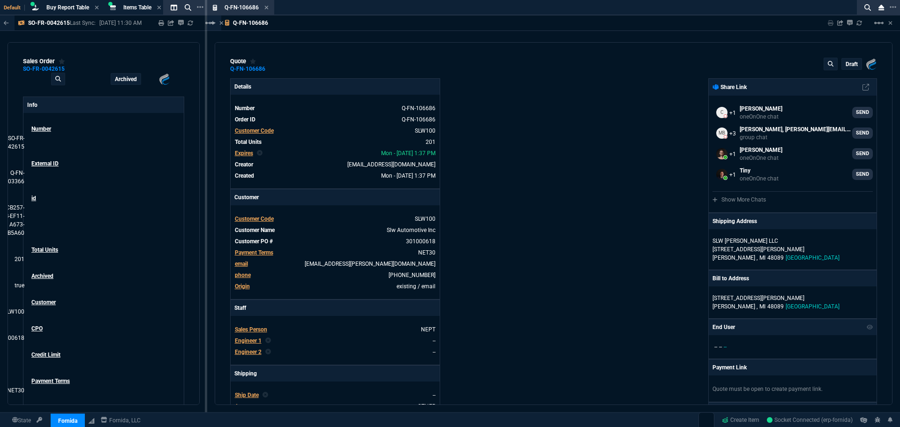
click at [266, 7] on icon at bounding box center [266, 8] width 4 height 4
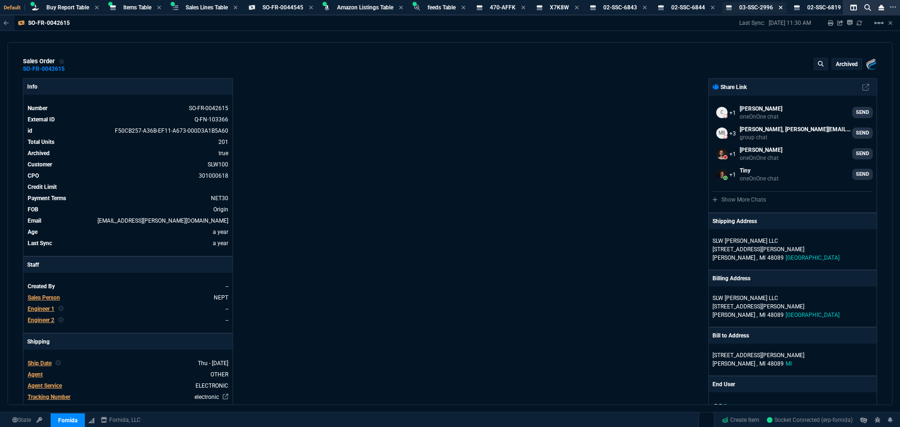
click at [783, 7] on icon at bounding box center [781, 8] width 4 height 4
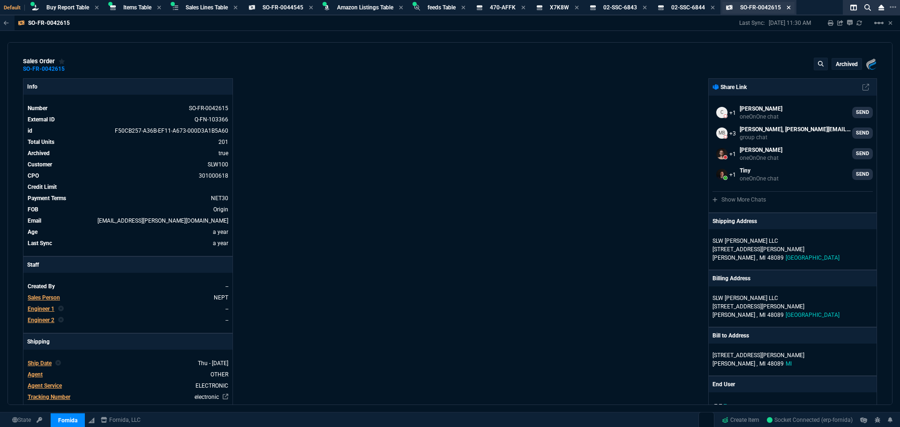
click at [790, 7] on icon at bounding box center [789, 8] width 4 height 6
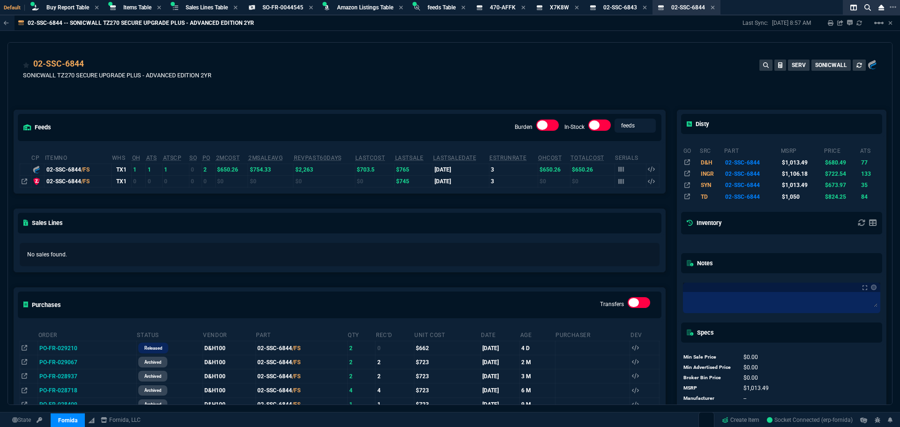
click at [715, 7] on icon at bounding box center [713, 8] width 4 height 6
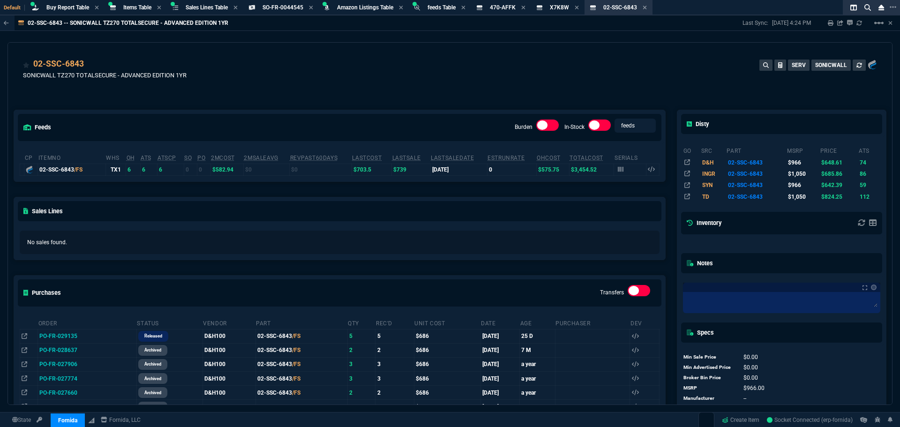
click at [647, 6] on icon at bounding box center [645, 8] width 4 height 6
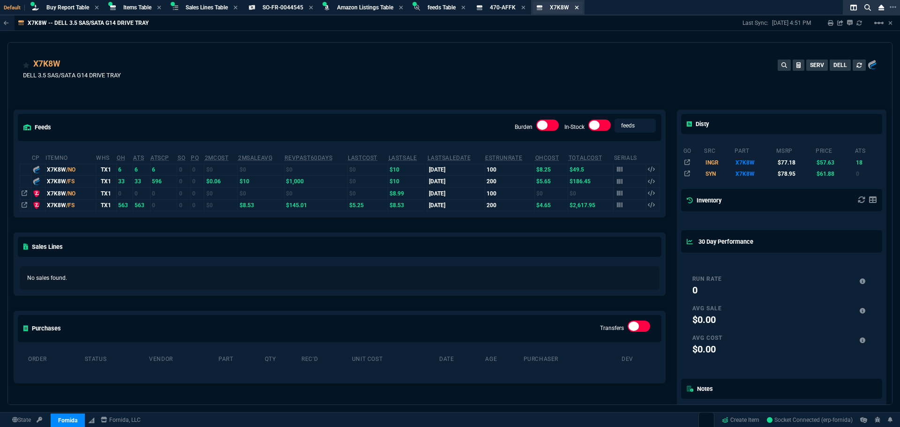
click at [579, 7] on icon at bounding box center [577, 8] width 4 height 4
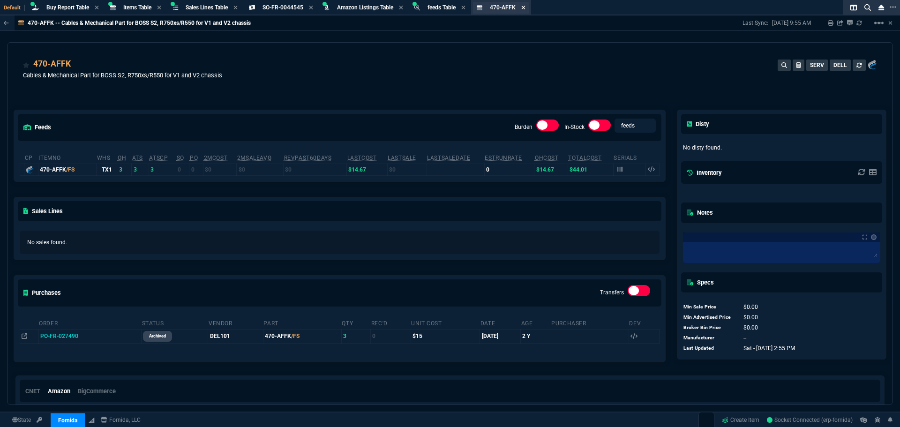
click at [526, 8] on icon at bounding box center [524, 8] width 4 height 4
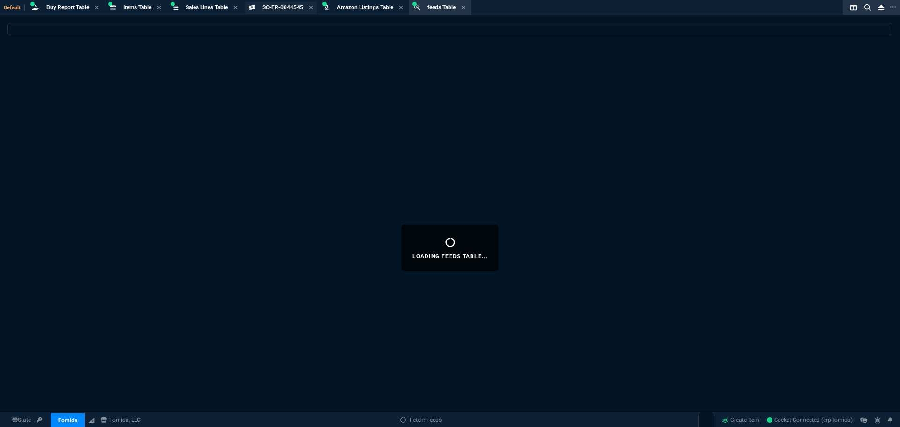
click at [294, 3] on div "SO-FR-0044545 Sales Order" at bounding box center [281, 8] width 72 height 12
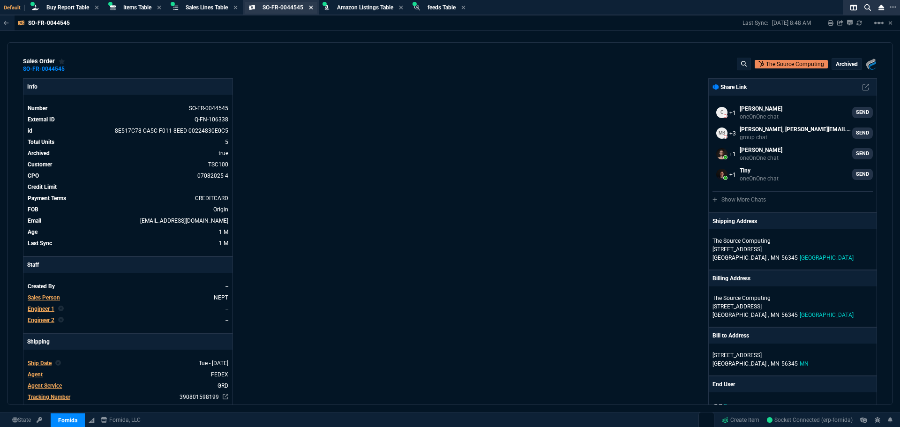
click at [313, 7] on icon at bounding box center [312, 8] width 4 height 4
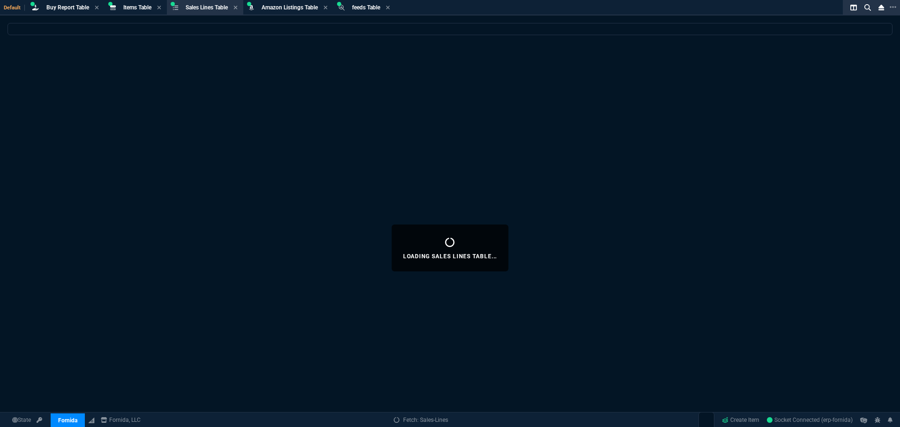
select select
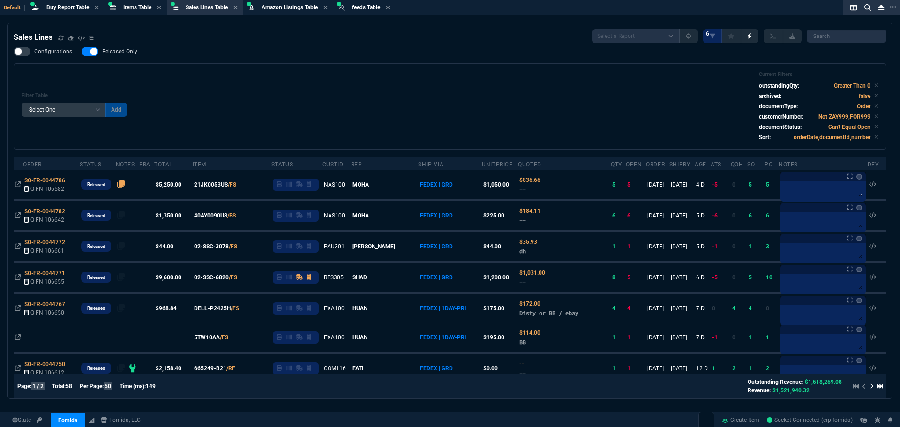
click at [436, 8] on div "Default Buy Report Table Buy Report Items Table Item Sales Lines Table Sales Li…" at bounding box center [431, 7] width 863 height 15
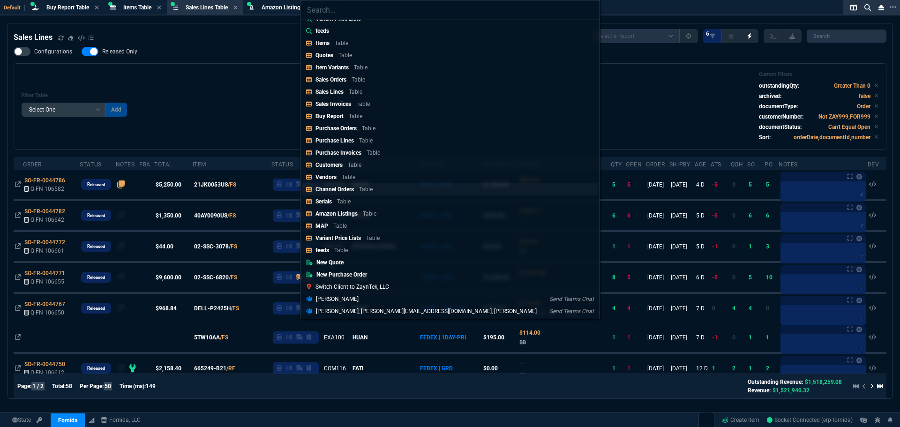
scroll to position [188, 0]
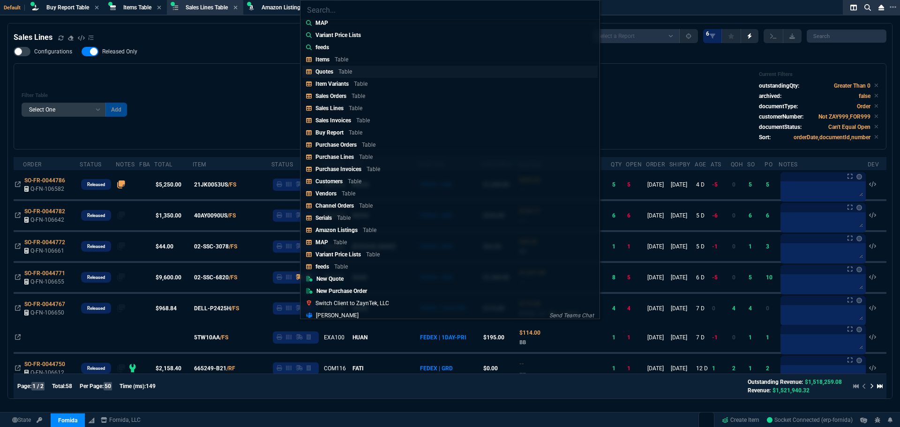
click at [328, 71] on p "Quotes" at bounding box center [325, 71] width 18 height 7
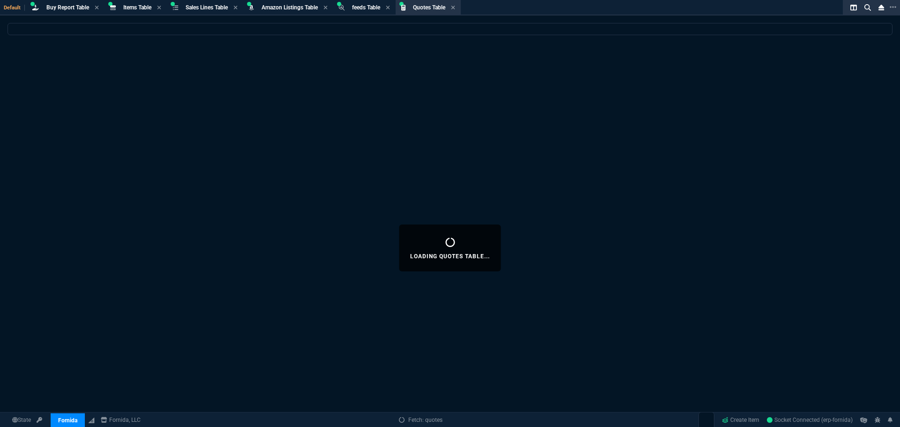
select select
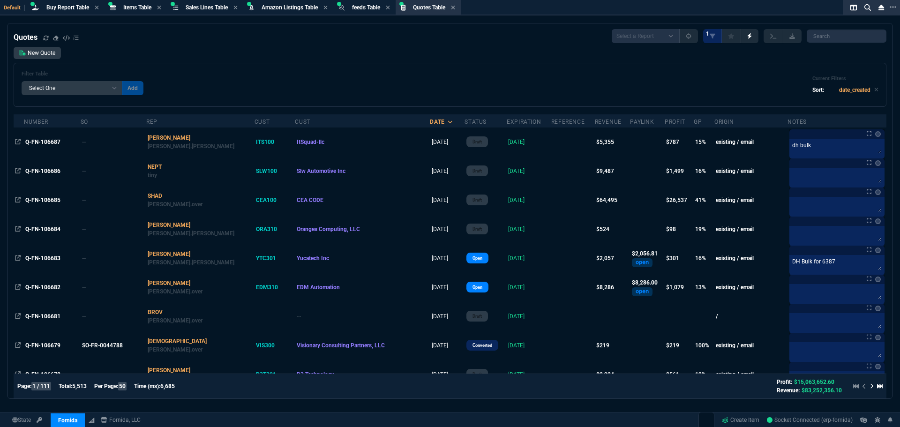
click at [393, 61] on div "New Quote Filter Table Select One Add Filter () creator (creator) Cust (headers…" at bounding box center [450, 77] width 873 height 60
click at [50, 54] on link "New Quote" at bounding box center [37, 53] width 47 height 12
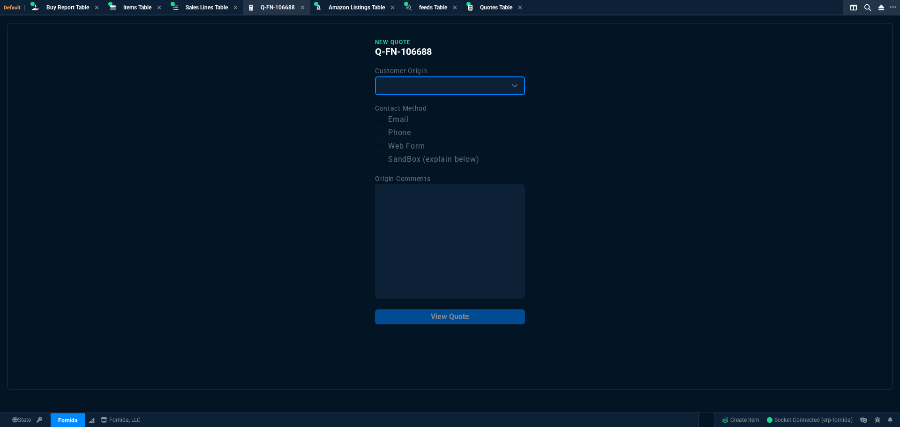
click at [508, 91] on select "Existing Customer Amazon Lead (first order) Website Lead (first order) Called (…" at bounding box center [450, 85] width 150 height 19
select select "existing"
click at [375, 77] on select "Existing Customer Amazon Lead (first order) Website Lead (first order) Called (…" at bounding box center [450, 85] width 150 height 19
click at [399, 123] on label "Email" at bounding box center [450, 120] width 150 height 12
click at [386, 123] on input "Email" at bounding box center [380, 119] width 11 height 11
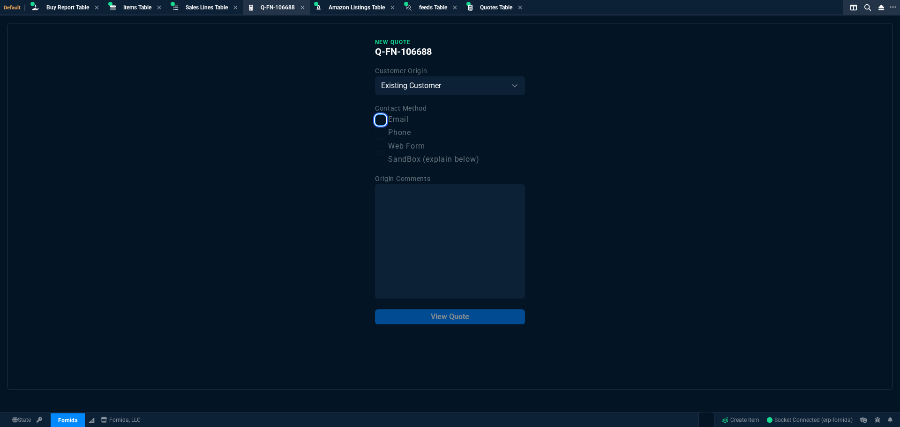
checkbox input "true"
click at [470, 313] on button "View Quote" at bounding box center [450, 317] width 150 height 15
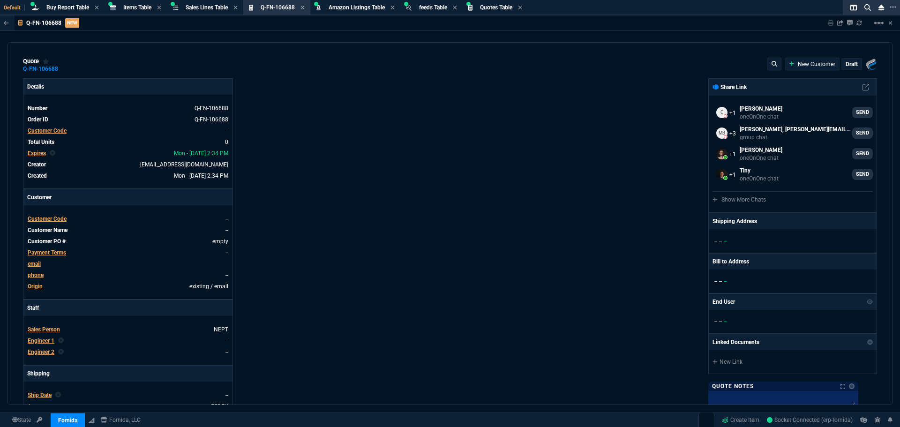
click at [55, 128] on span "Customer Code" at bounding box center [47, 131] width 39 height 7
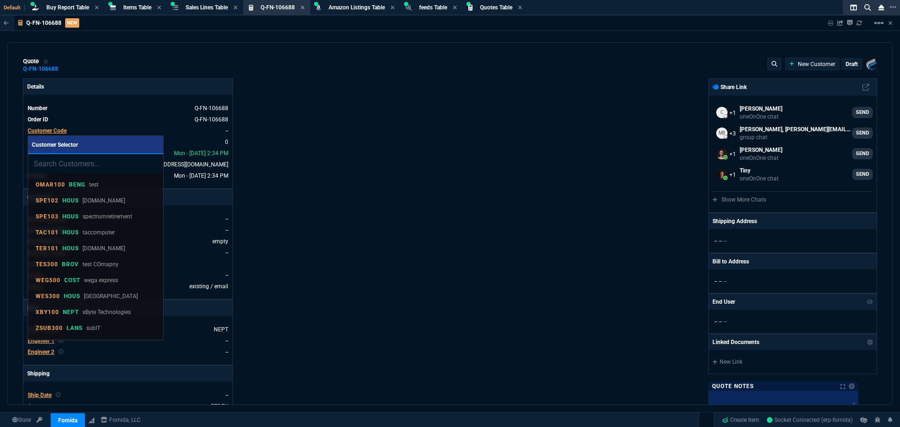
click at [95, 163] on input "search" at bounding box center [95, 163] width 135 height 19
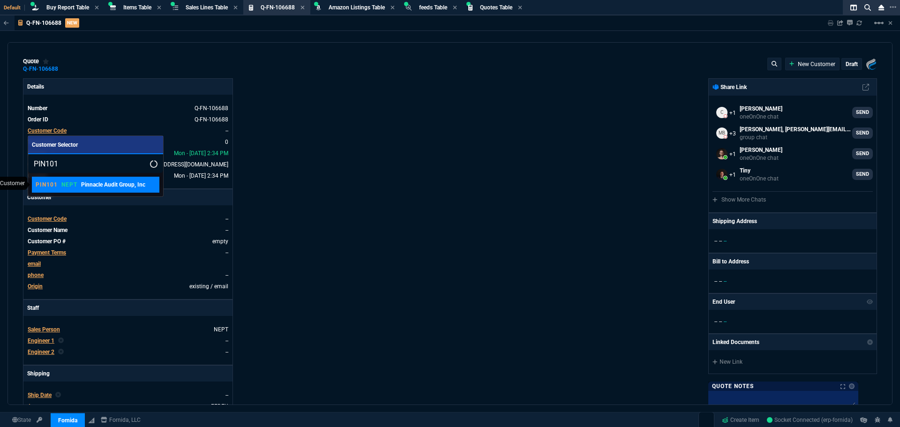
type input "PIN101"
click at [65, 183] on p "NEPT" at bounding box center [69, 185] width 16 height 8
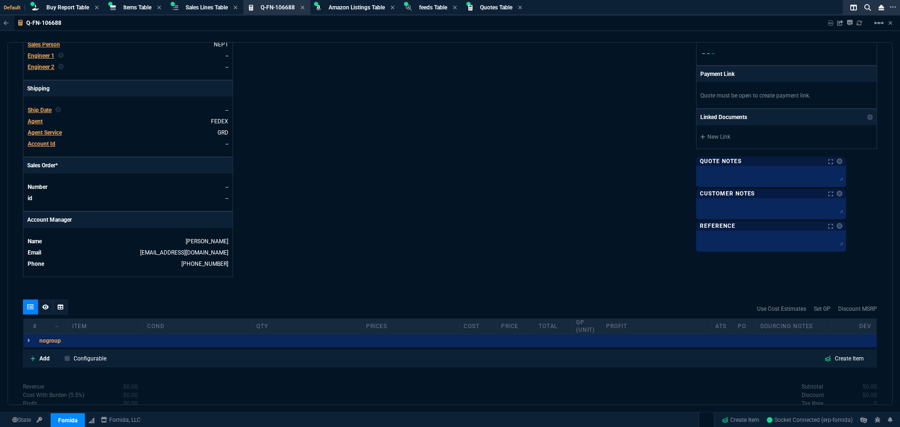
scroll to position [328, 0]
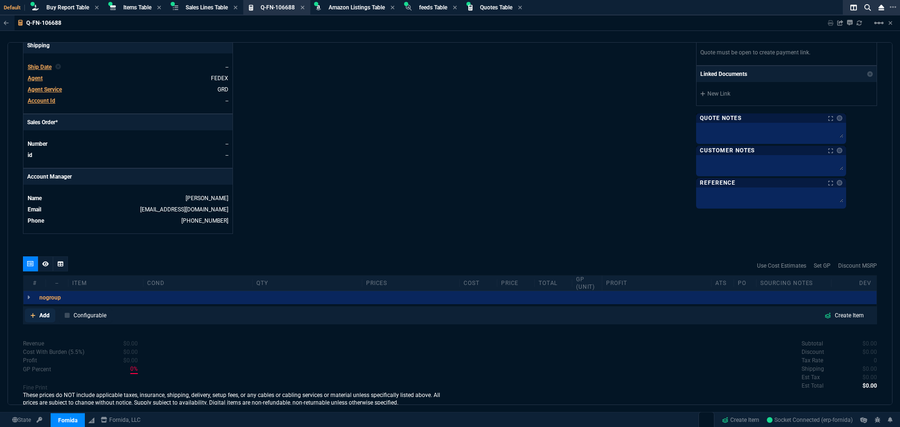
click at [42, 317] on p "Add" at bounding box center [44, 315] width 10 height 8
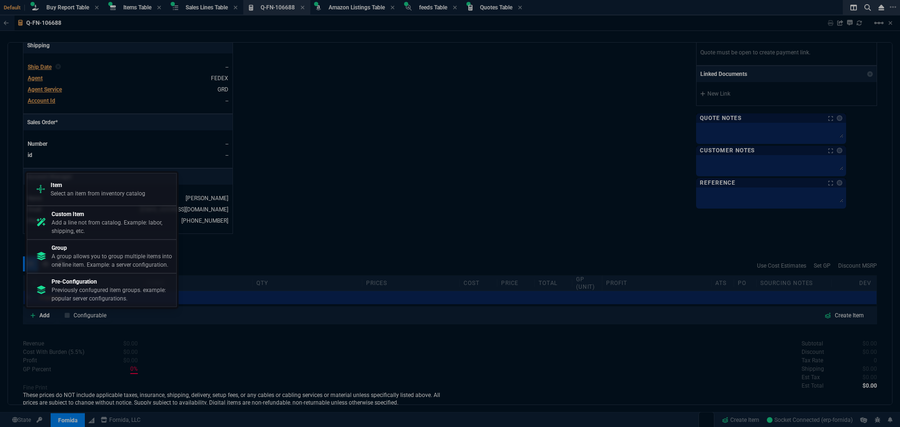
click at [68, 253] on p "A group allows you to group multiple items into one line item. Example: a serve…" at bounding box center [112, 260] width 121 height 17
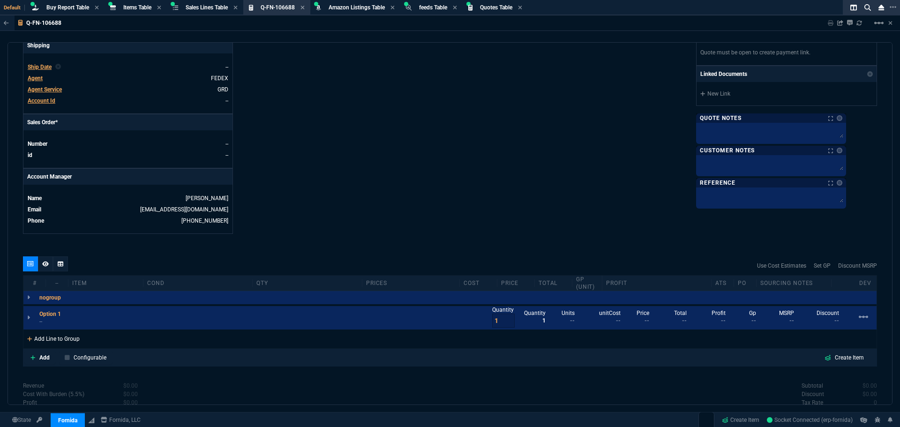
click at [52, 340] on div "Add Line to Group" at bounding box center [53, 338] width 60 height 17
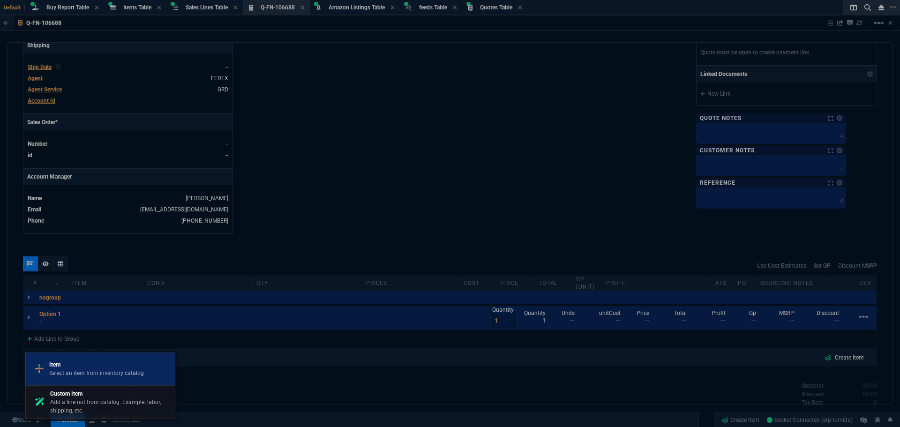
click at [73, 363] on p "Item" at bounding box center [96, 365] width 95 height 8
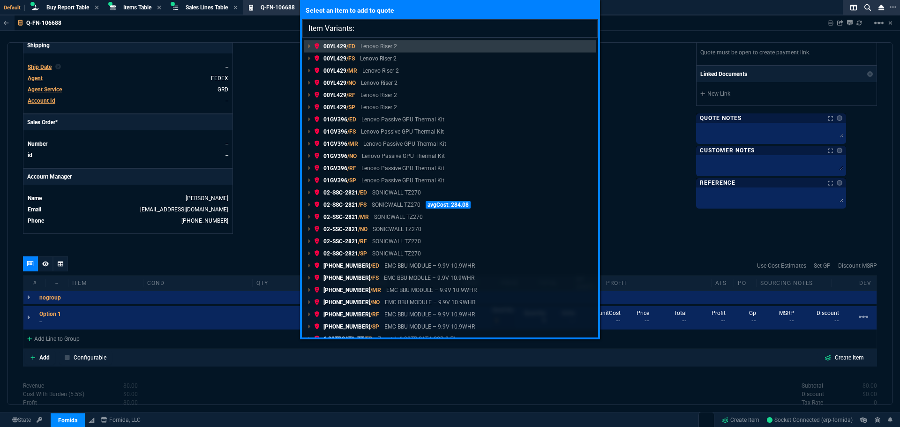
click at [370, 32] on input "Item Variants:" at bounding box center [450, 28] width 296 height 19
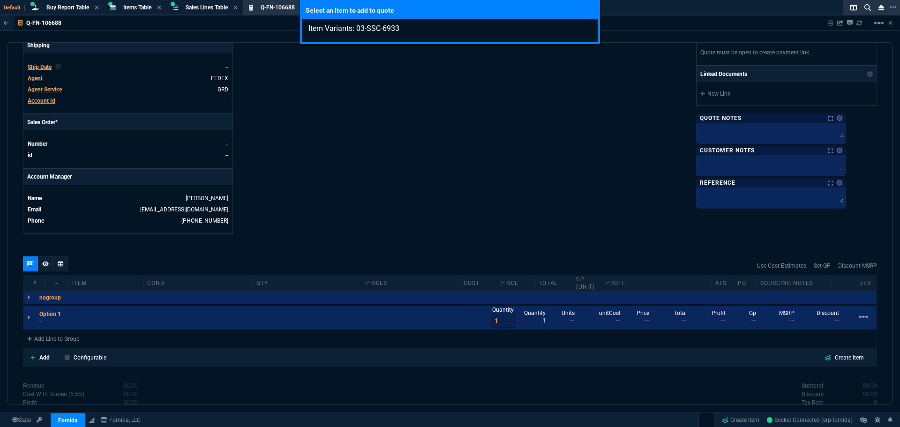
type input "Item Variants: 03-SSC-6933"
click at [507, 99] on div "Select an item to add to quote Item Variants: 03-SSC-6933" at bounding box center [450, 213] width 900 height 427
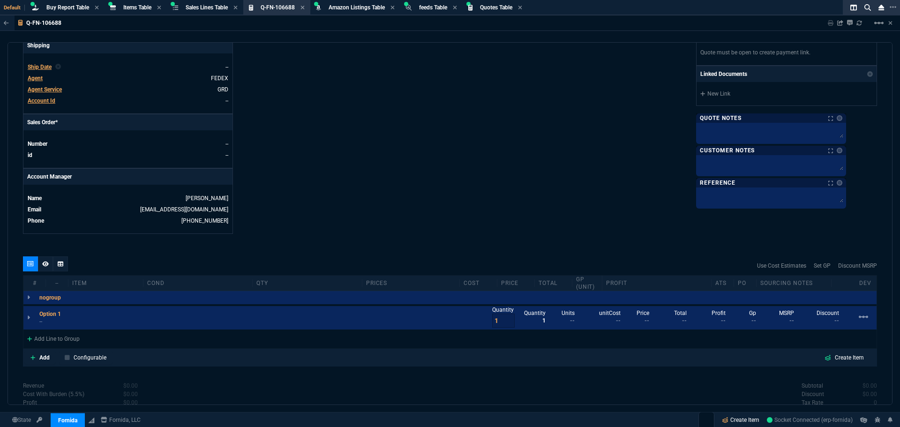
click at [730, 420] on link "Create Item" at bounding box center [740, 420] width 45 height 14
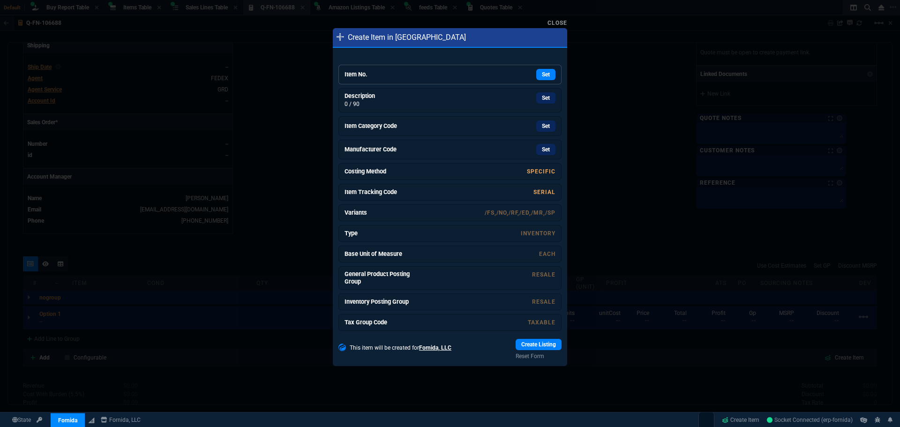
click at [401, 74] on h6 "Item No." at bounding box center [380, 75] width 70 height 8
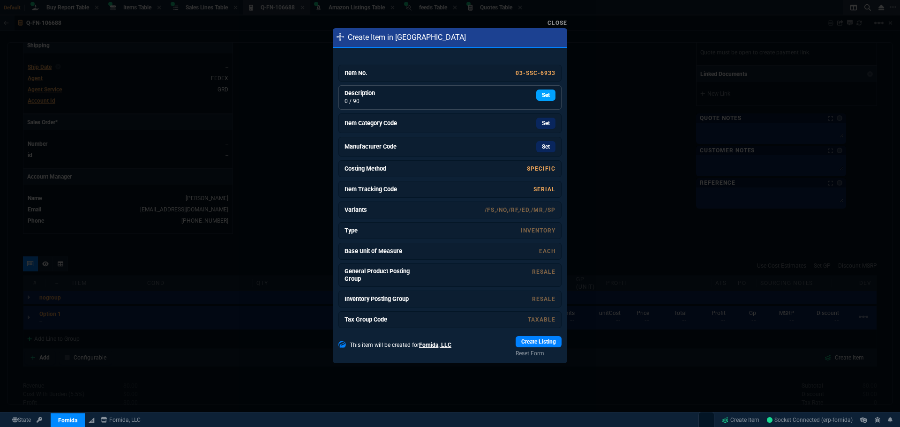
drag, startPoint x: 538, startPoint y: 93, endPoint x: 491, endPoint y: 58, distance: 58.6
click at [538, 93] on link "Set" at bounding box center [545, 95] width 19 height 11
click at [542, 124] on link "Set" at bounding box center [545, 124] width 19 height 11
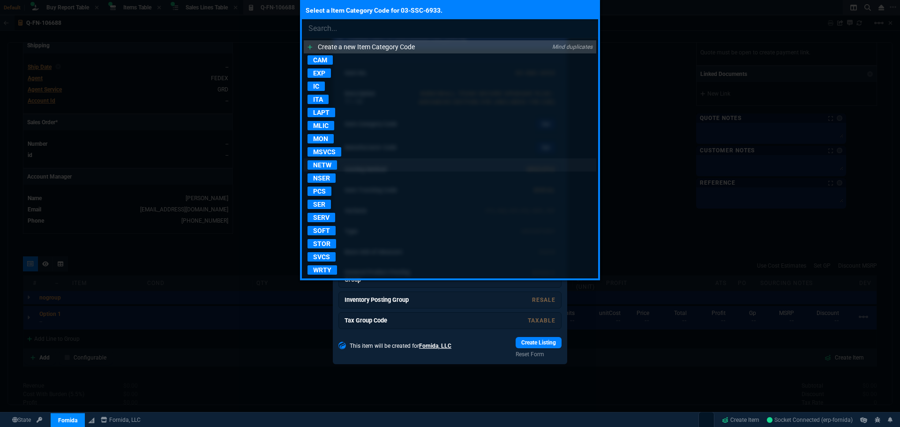
click at [330, 166] on p "NETW" at bounding box center [323, 164] width 30 height 9
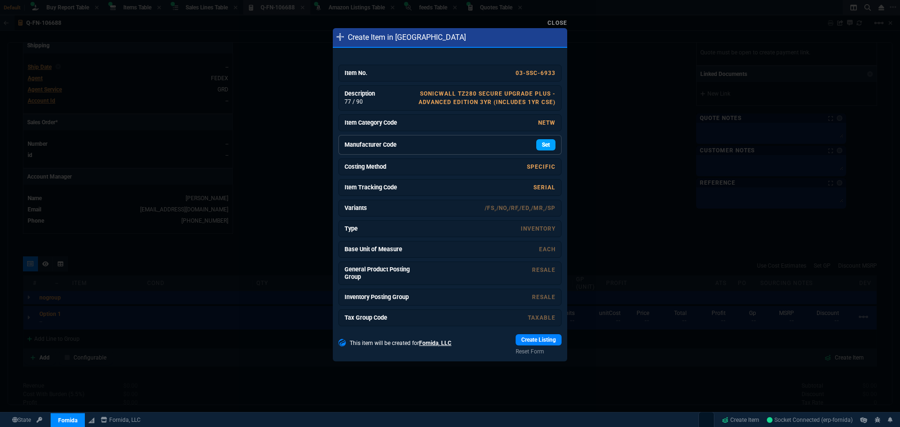
click at [542, 142] on link "Set" at bounding box center [545, 144] width 19 height 11
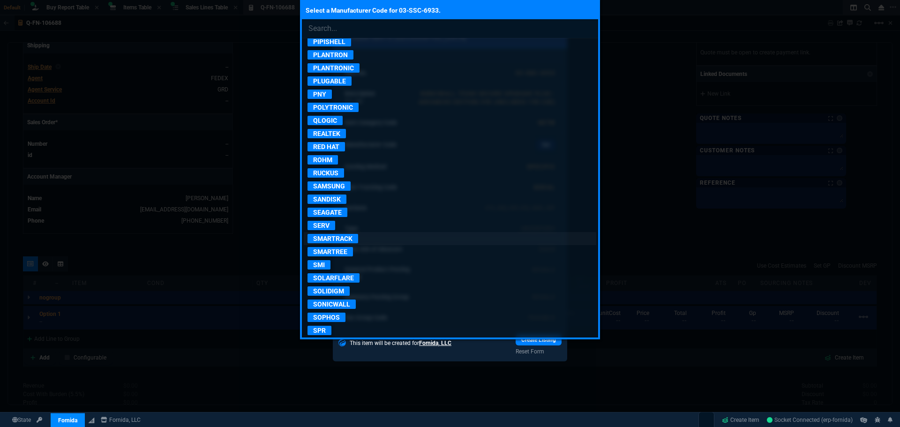
scroll to position [1594, 0]
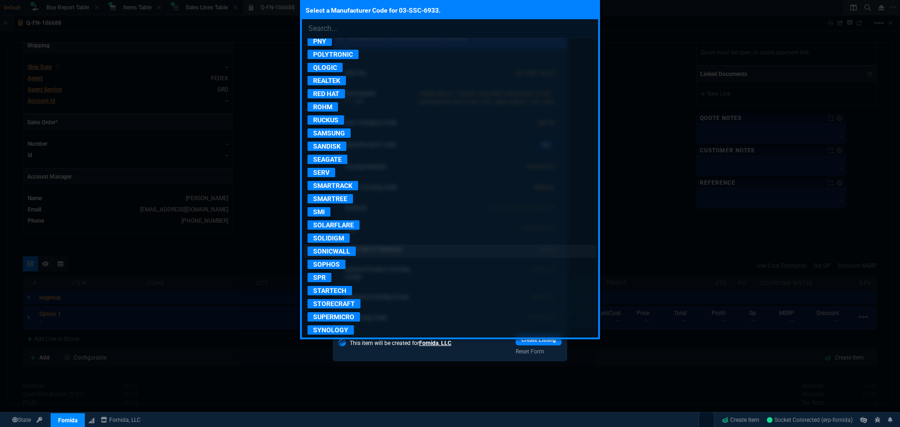
click at [334, 250] on p "SONICWALL" at bounding box center [332, 251] width 48 height 9
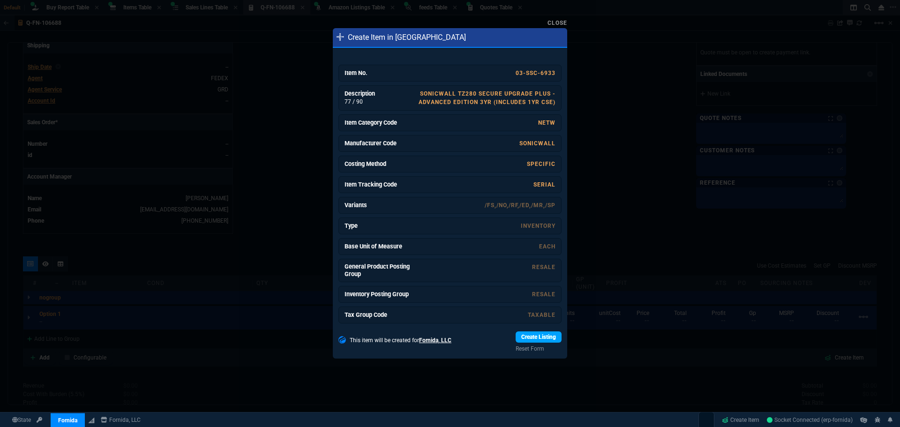
click at [550, 342] on link "Create Listing" at bounding box center [539, 337] width 46 height 11
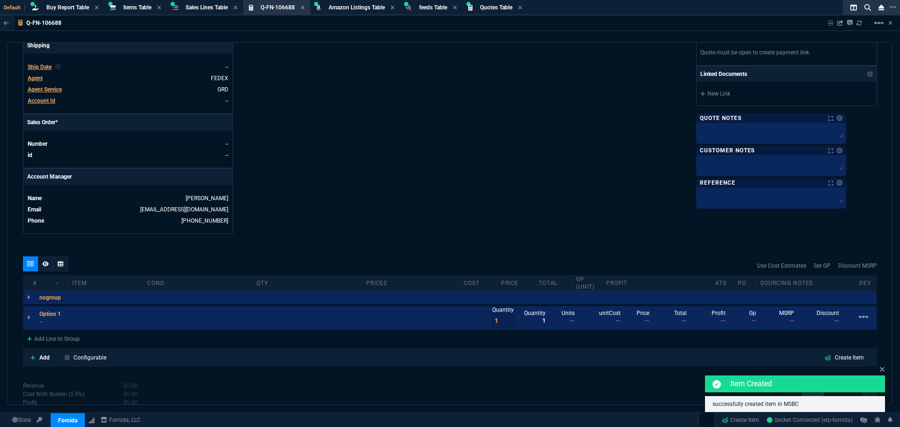
click at [59, 343] on div "Add Line to Group" at bounding box center [53, 338] width 60 height 17
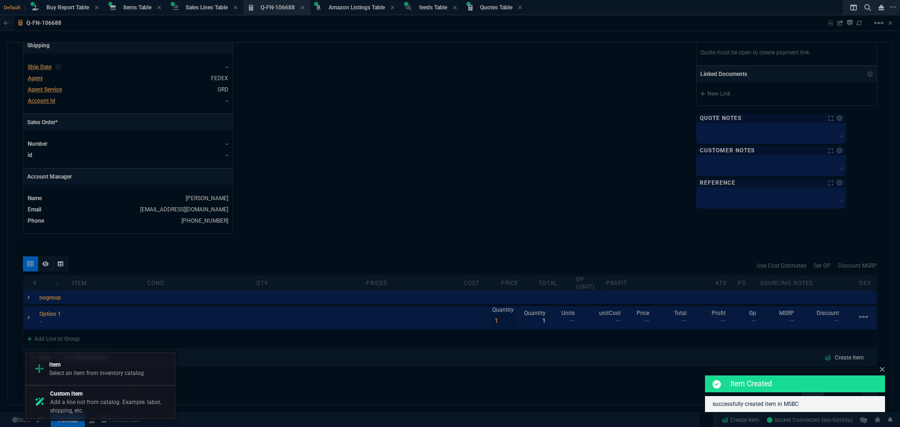
drag, startPoint x: 67, startPoint y: 372, endPoint x: 71, endPoint y: 360, distance: 12.9
click at [68, 372] on p "Select an item from inventory catalog" at bounding box center [96, 373] width 95 height 8
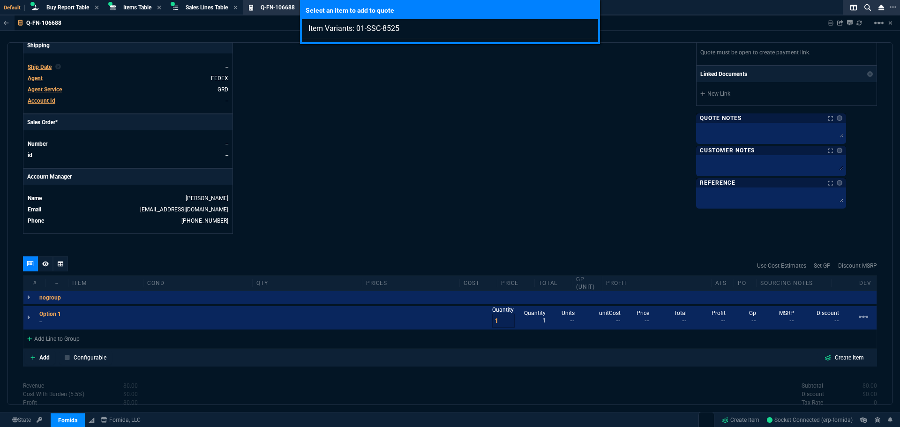
type input "Item Variants: 01-SSC-8525"
click at [477, 143] on div "Select an item to add to quote Item Variants: 01-SSC-8525" at bounding box center [450, 213] width 900 height 427
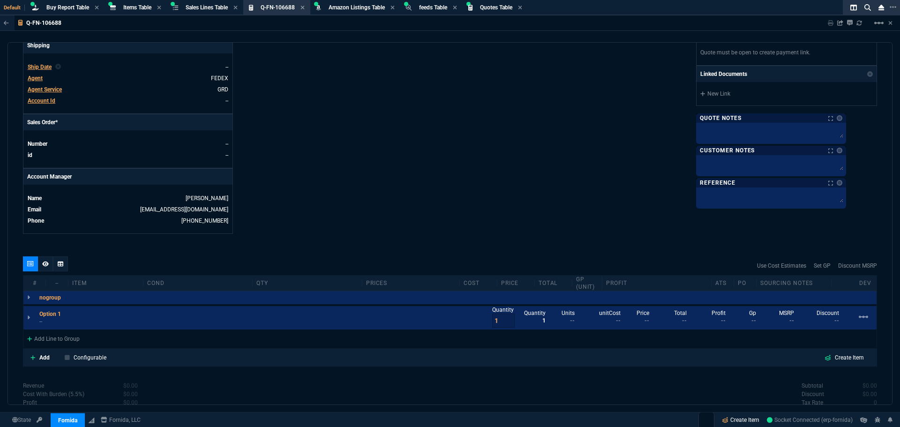
click at [735, 422] on link "Create Item" at bounding box center [740, 420] width 45 height 14
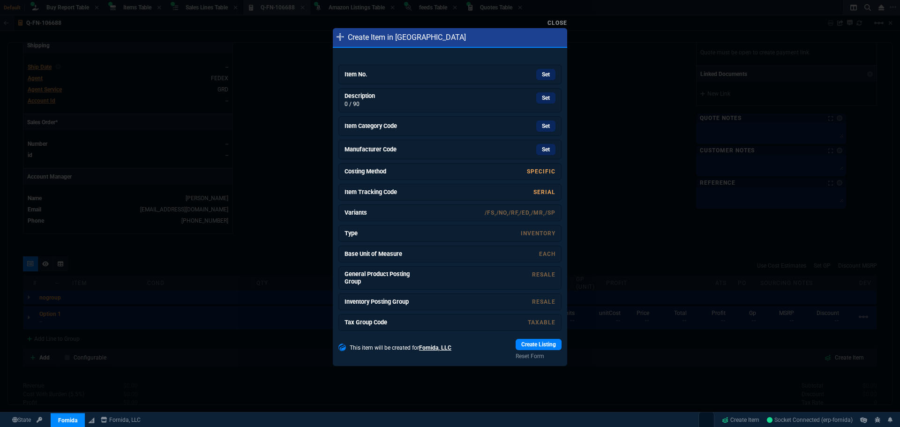
click at [302, 175] on div at bounding box center [450, 213] width 900 height 427
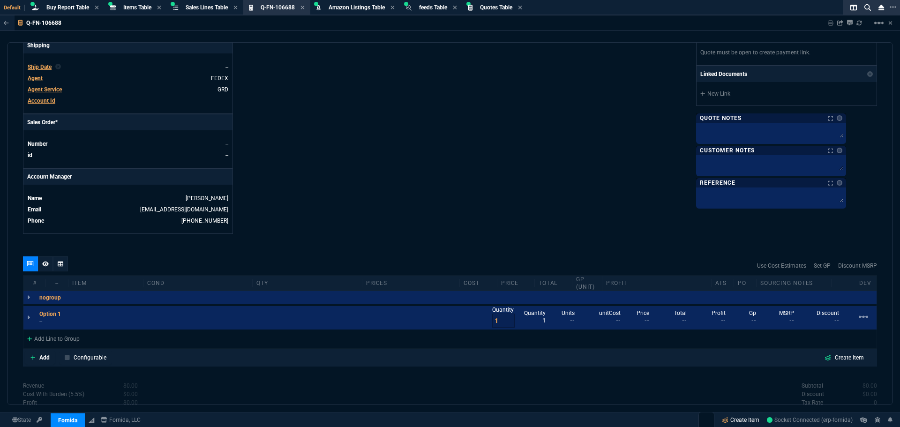
click at [730, 418] on link "Create Item" at bounding box center [740, 420] width 45 height 14
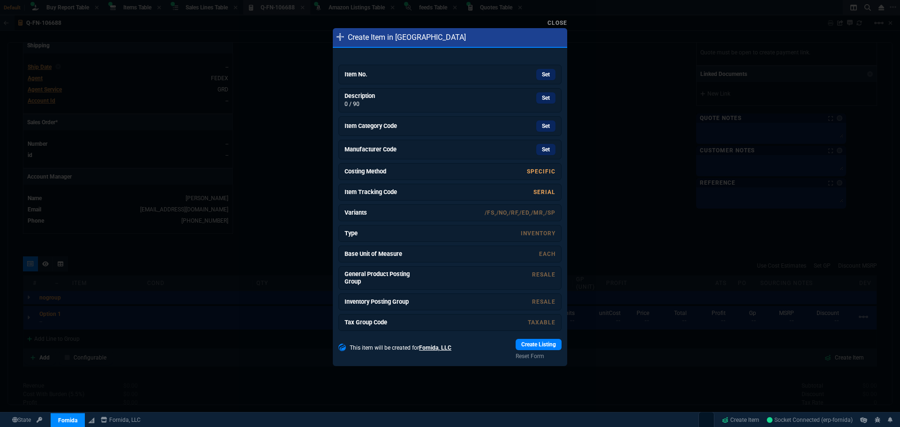
click at [472, 77] on div "Set" at bounding box center [485, 74] width 141 height 11
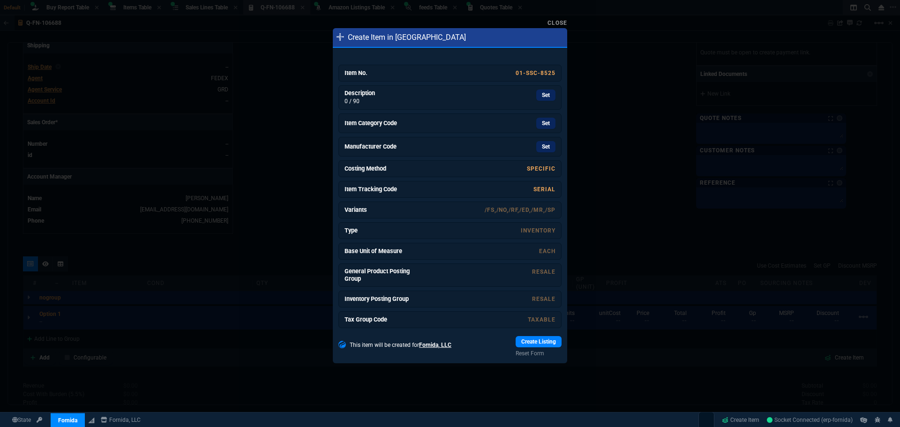
drag, startPoint x: 545, startPoint y: 98, endPoint x: 489, endPoint y: 56, distance: 70.2
click at [545, 98] on link "Set" at bounding box center [545, 95] width 19 height 11
click at [537, 124] on link "Set" at bounding box center [545, 124] width 19 height 11
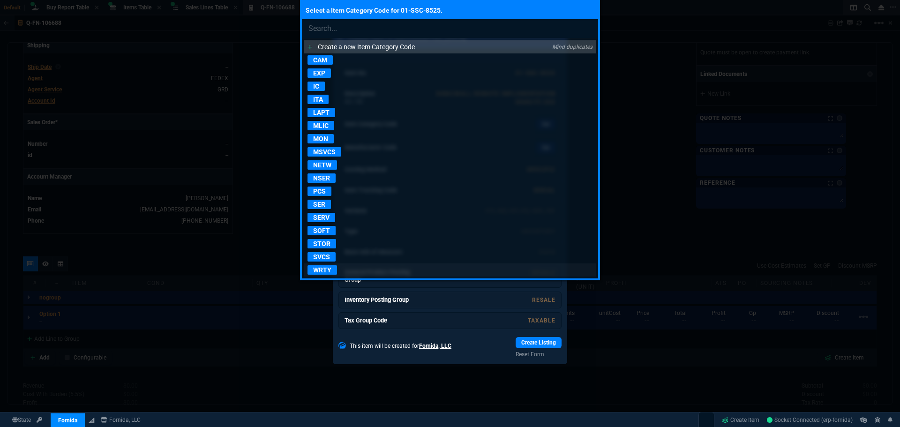
click at [324, 271] on p "WRTY" at bounding box center [323, 269] width 30 height 9
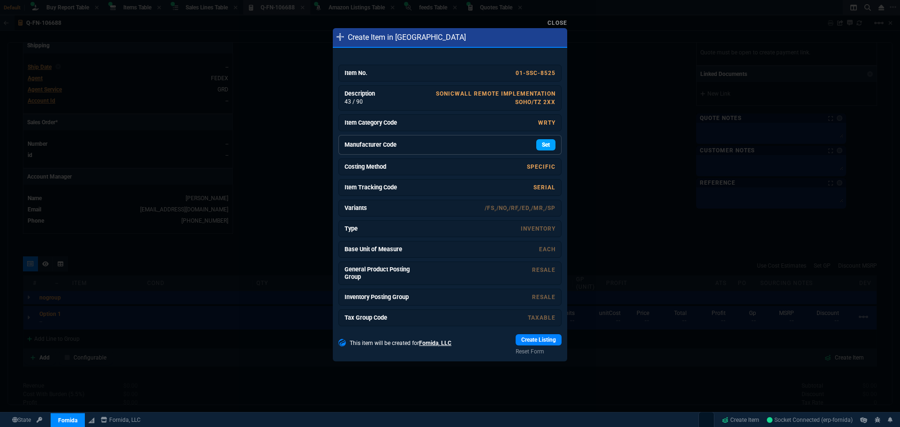
click at [543, 146] on link "Set" at bounding box center [545, 144] width 19 height 11
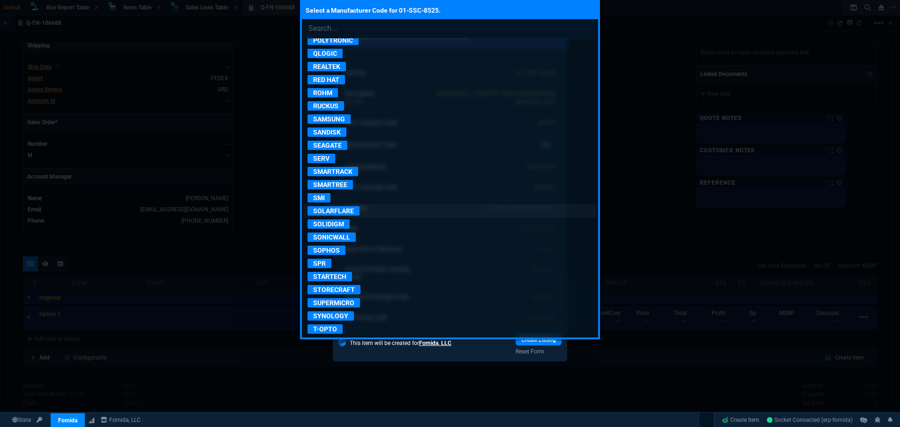
scroll to position [1735, 0]
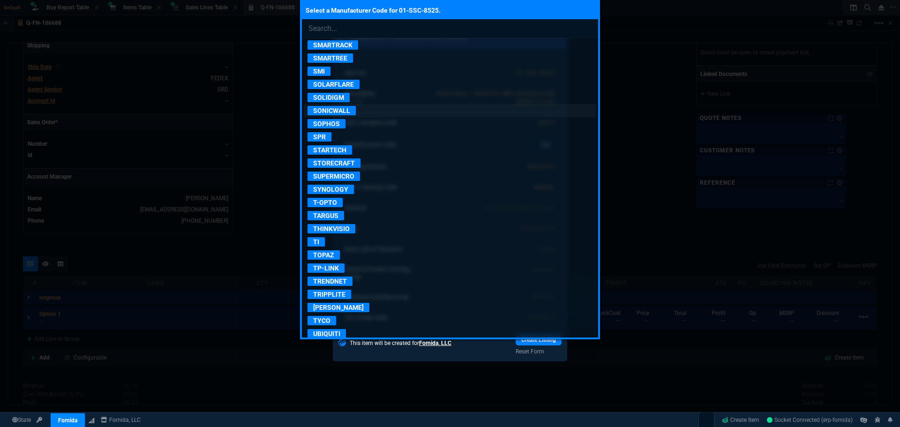
click at [339, 112] on p "SONICWALL" at bounding box center [332, 110] width 48 height 9
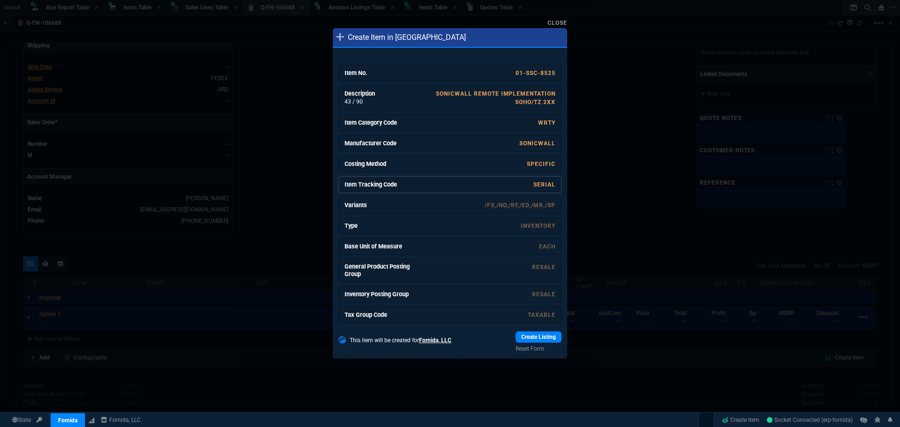
click at [541, 187] on link "SERIAL" at bounding box center [545, 184] width 22 height 7
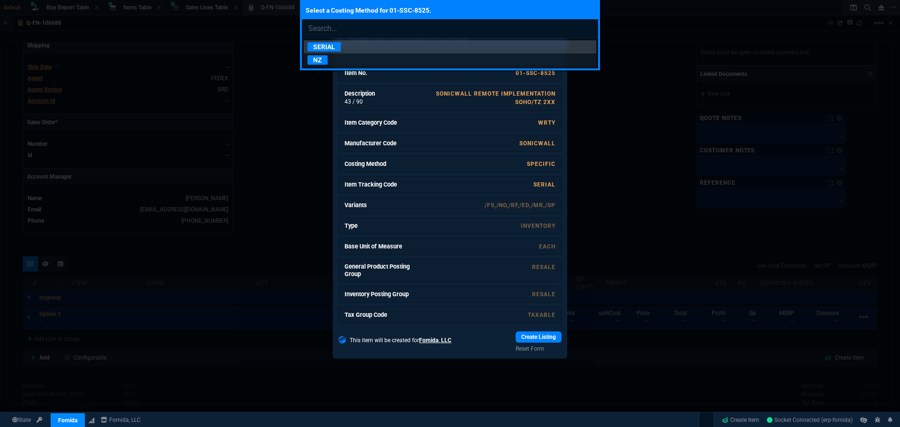
click at [317, 58] on p "NZ" at bounding box center [318, 59] width 20 height 9
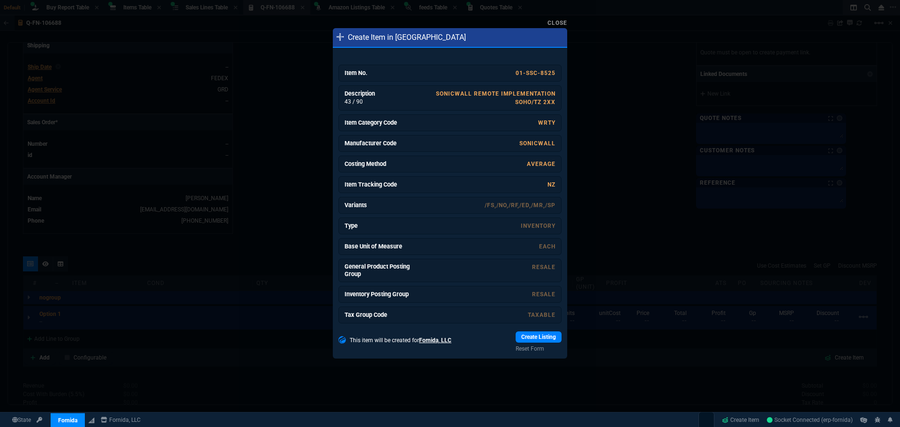
click at [528, 336] on link "Create Listing" at bounding box center [539, 337] width 46 height 11
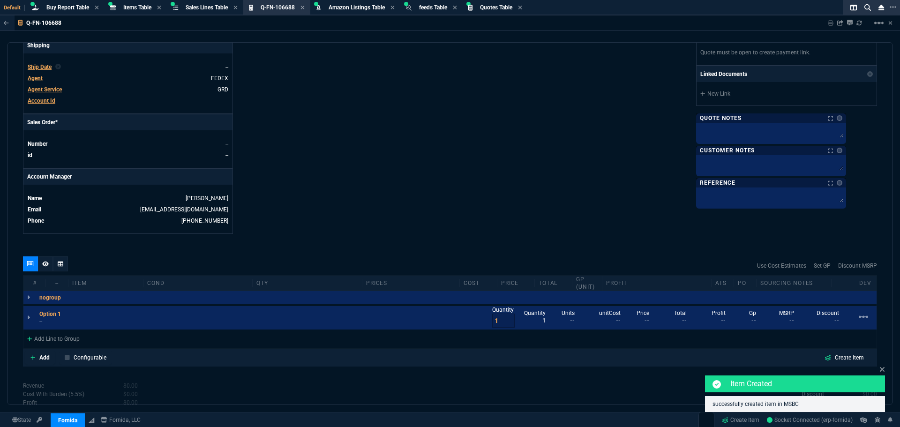
drag, startPoint x: 745, startPoint y: 421, endPoint x: 739, endPoint y: 413, distance: 10.4
click at [745, 421] on link "Create Item" at bounding box center [740, 420] width 45 height 14
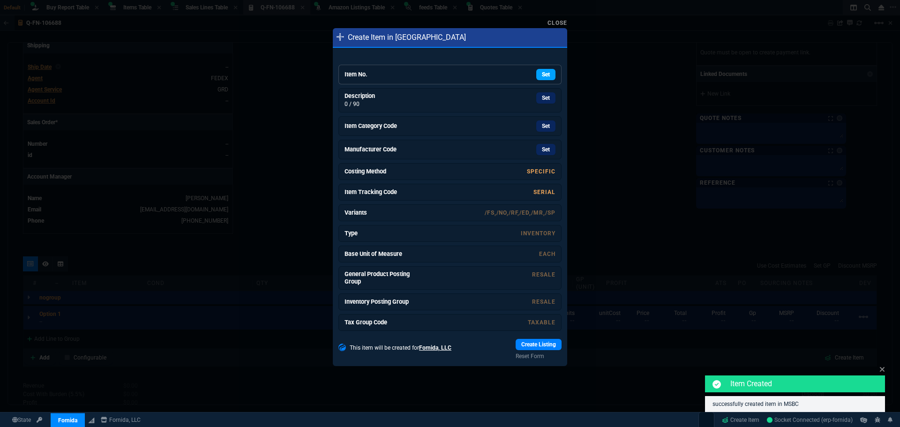
click at [544, 78] on link "Set" at bounding box center [545, 74] width 19 height 11
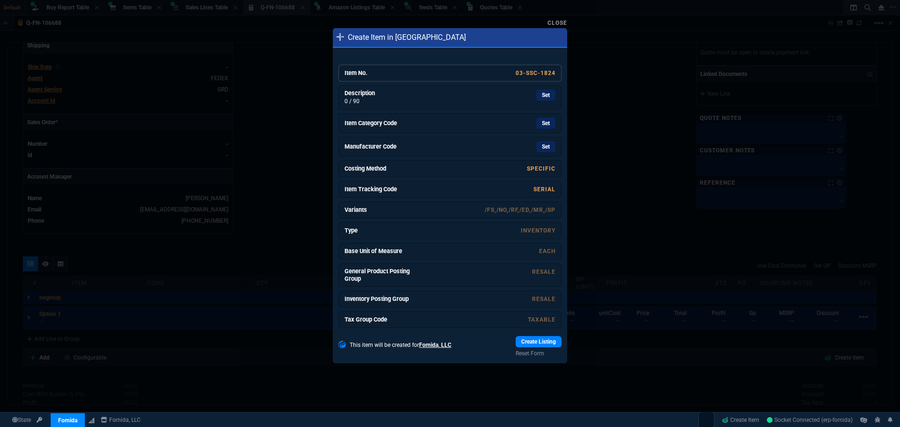
drag, startPoint x: 543, startPoint y: 100, endPoint x: 490, endPoint y: 59, distance: 67.8
click at [543, 100] on link "Set" at bounding box center [545, 95] width 19 height 11
click at [548, 126] on link "Set" at bounding box center [545, 123] width 19 height 11
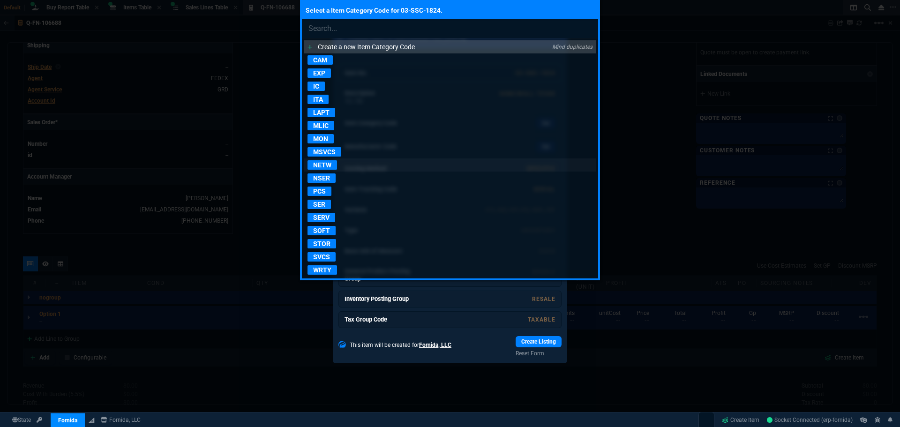
click at [328, 163] on p "NETW" at bounding box center [323, 164] width 30 height 9
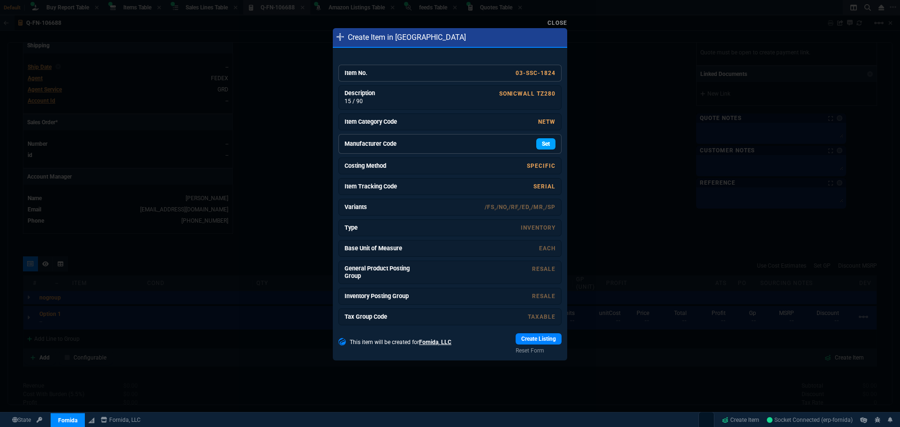
click at [544, 145] on link "Set" at bounding box center [545, 143] width 19 height 11
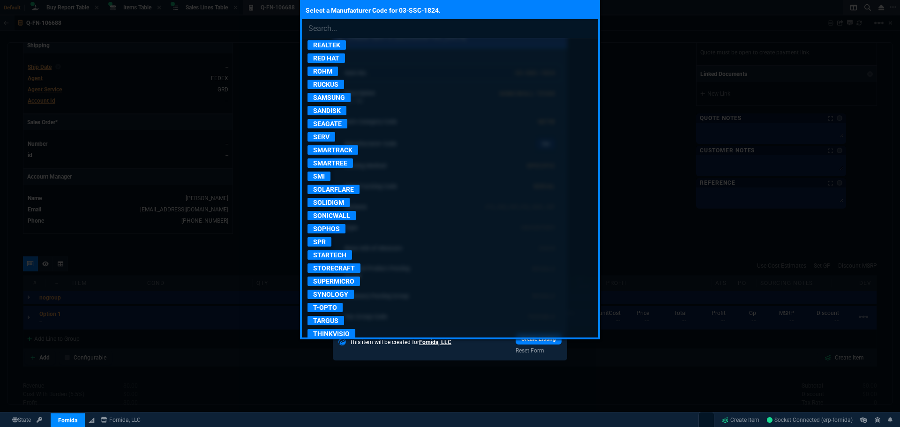
scroll to position [1641, 0]
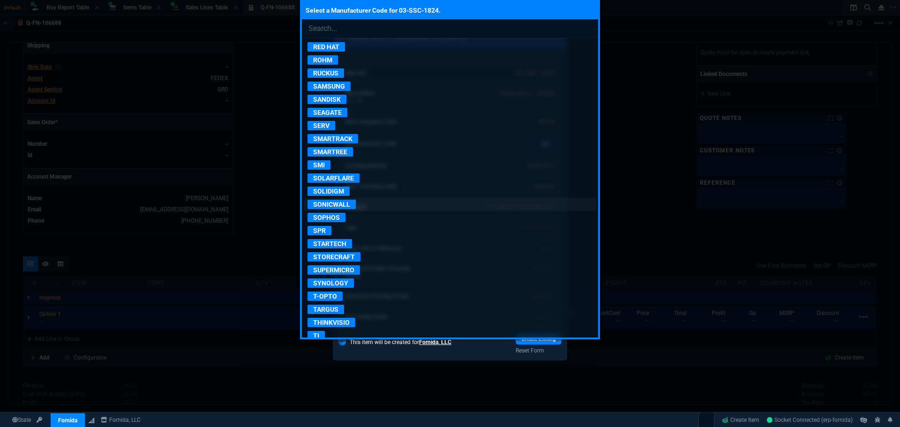
click at [334, 207] on p "SONICWALL" at bounding box center [332, 204] width 48 height 9
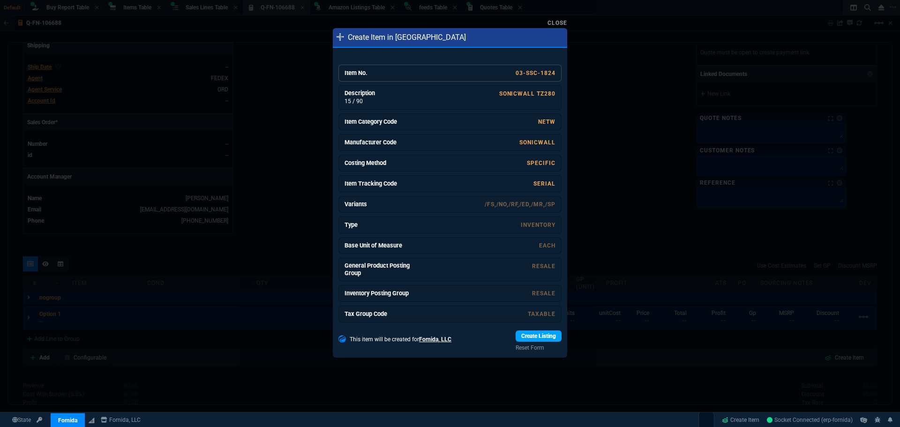
click at [519, 337] on link "Create Listing" at bounding box center [539, 336] width 46 height 11
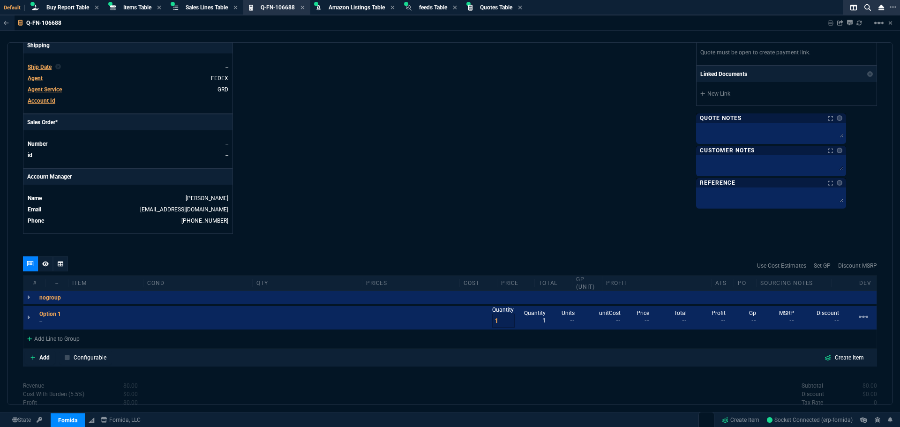
drag, startPoint x: 446, startPoint y: 177, endPoint x: 441, endPoint y: 174, distance: 6.1
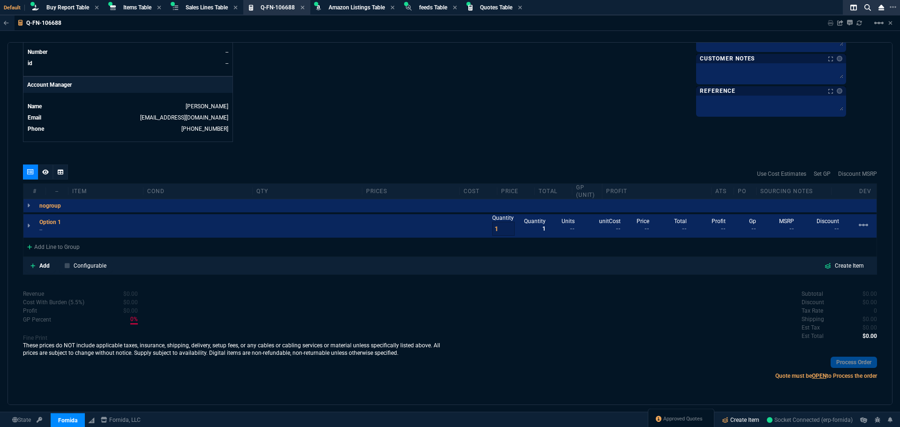
click at [742, 422] on link "Create Item" at bounding box center [740, 420] width 45 height 14
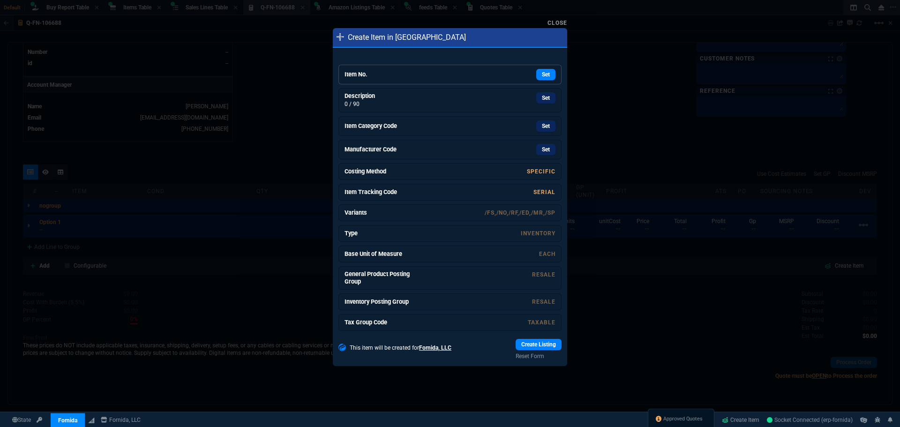
click at [375, 74] on h6 "Item No." at bounding box center [380, 75] width 70 height 8
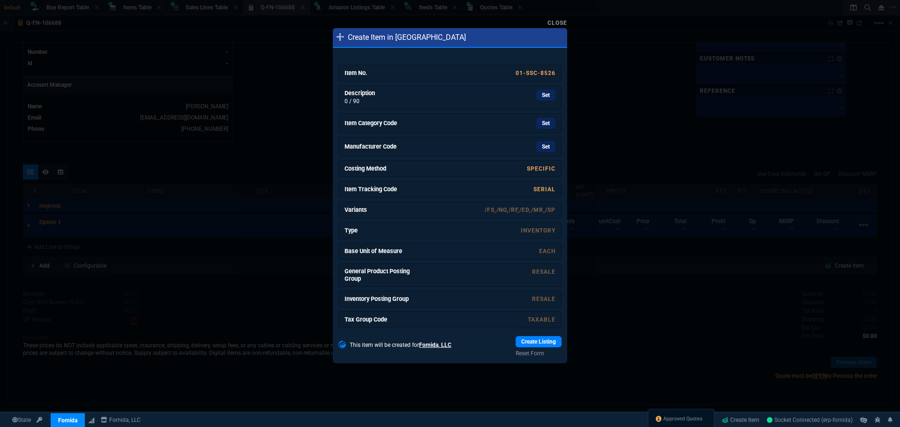
drag, startPoint x: 543, startPoint y: 96, endPoint x: 491, endPoint y: 57, distance: 64.5
click at [543, 96] on link "Set" at bounding box center [545, 95] width 19 height 11
click at [538, 124] on link "Set" at bounding box center [545, 124] width 19 height 11
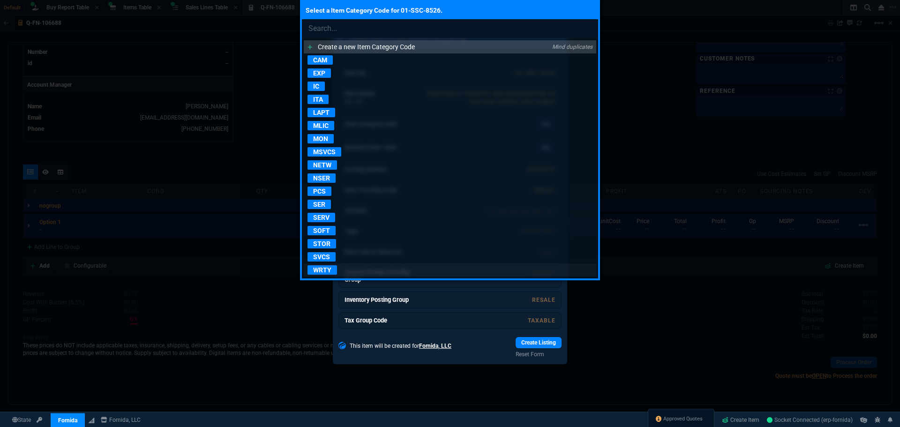
click at [322, 272] on p "WRTY" at bounding box center [323, 269] width 30 height 9
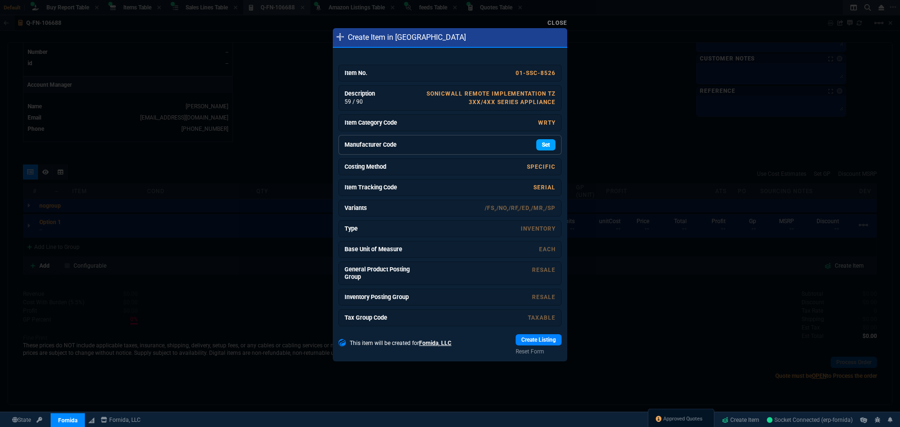
click at [539, 144] on link "Set" at bounding box center [545, 144] width 19 height 11
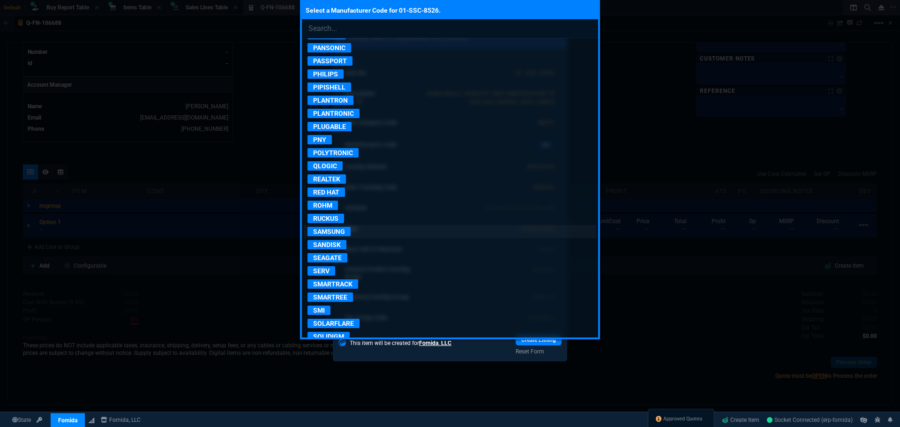
scroll to position [1641, 0]
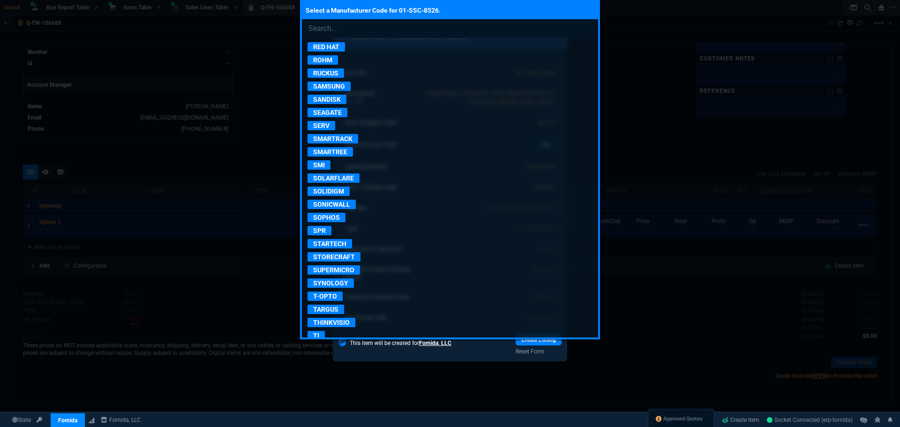
click at [336, 203] on p "SONICWALL" at bounding box center [332, 204] width 48 height 9
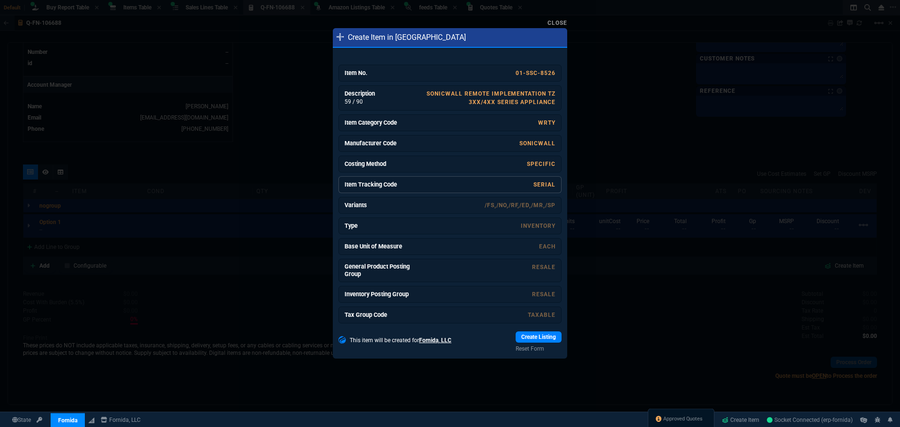
click at [537, 187] on link "SERIAL" at bounding box center [545, 184] width 22 height 7
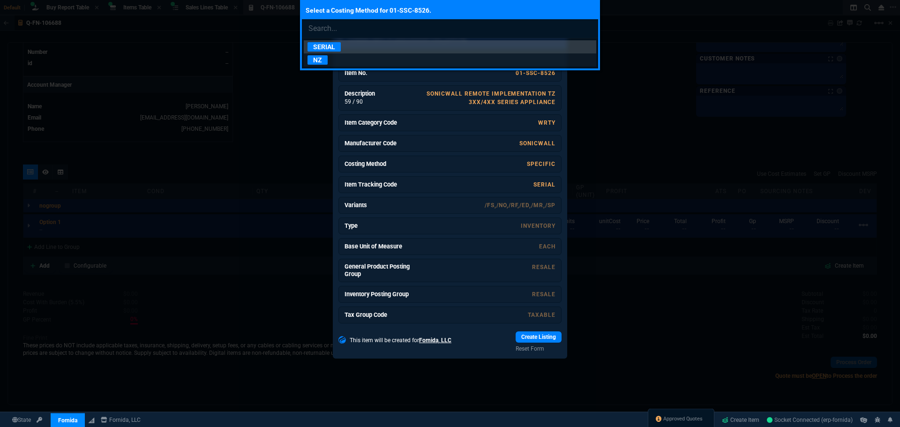
click at [321, 59] on p "NZ" at bounding box center [318, 59] width 20 height 9
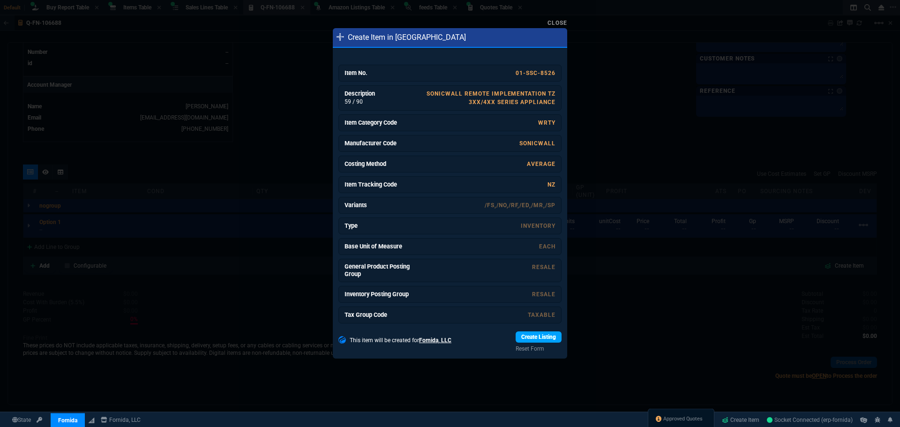
click at [535, 337] on link "Create Listing" at bounding box center [539, 337] width 46 height 11
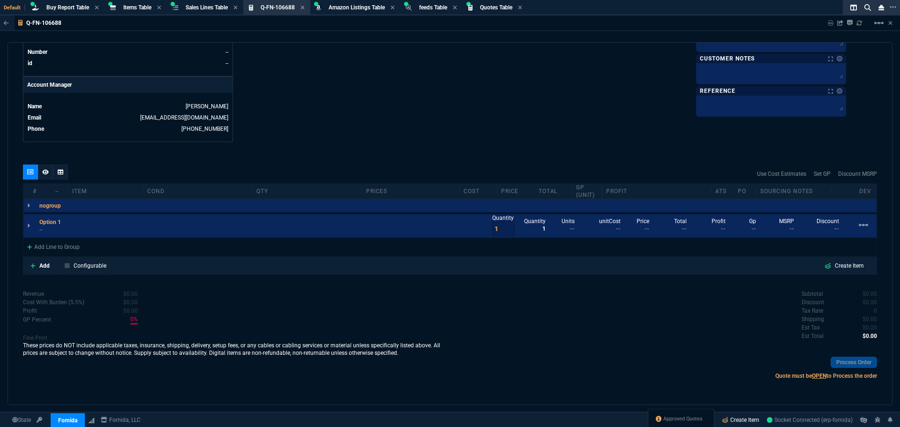
click at [727, 419] on link "Create Item" at bounding box center [740, 420] width 45 height 14
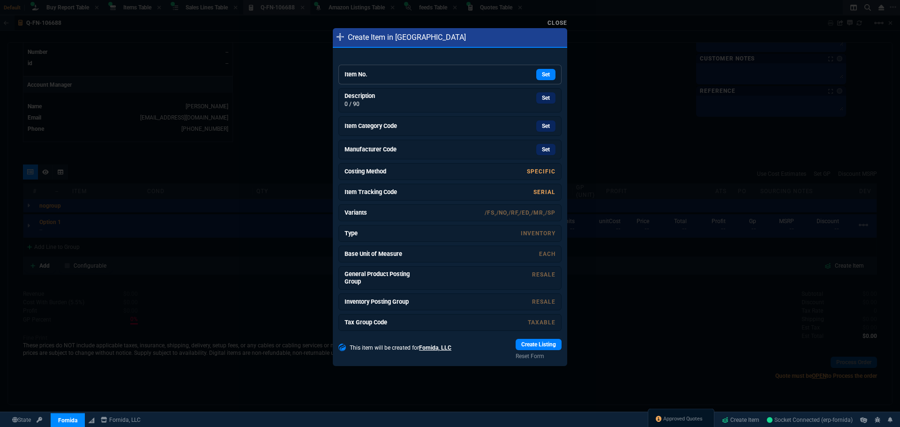
click at [417, 78] on div "Set" at bounding box center [485, 74] width 141 height 11
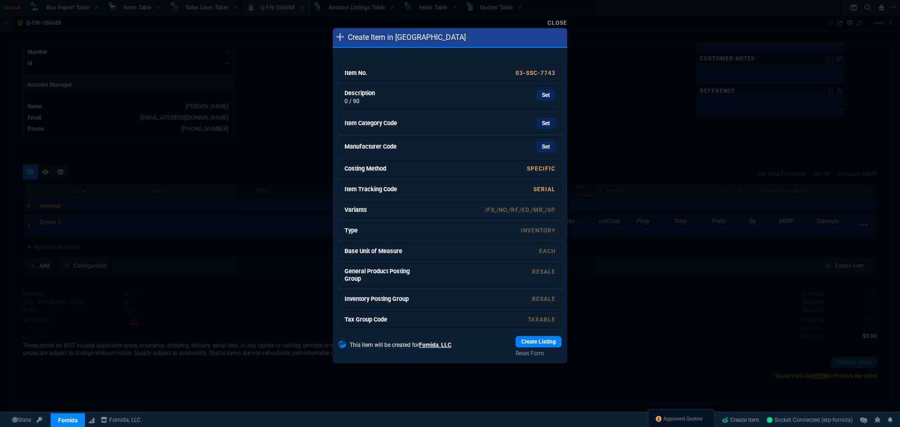
drag, startPoint x: 536, startPoint y: 94, endPoint x: 491, endPoint y: 57, distance: 58.6
click at [536, 94] on link "Set" at bounding box center [545, 95] width 19 height 11
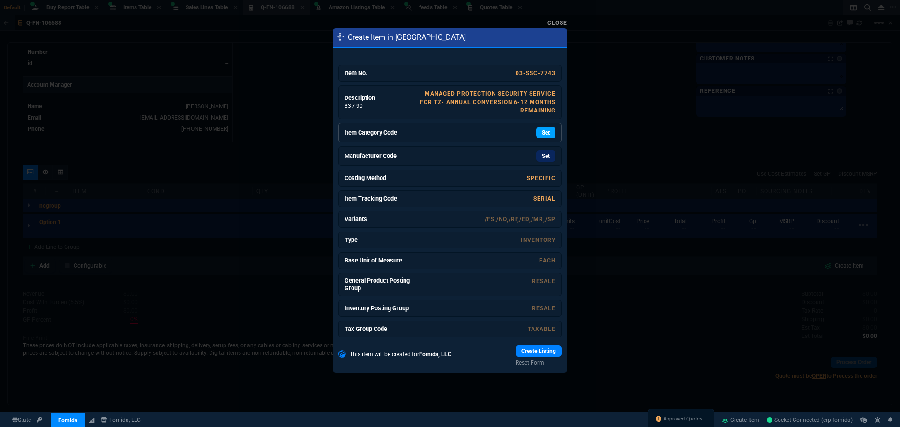
click at [542, 132] on link "Set" at bounding box center [545, 132] width 19 height 11
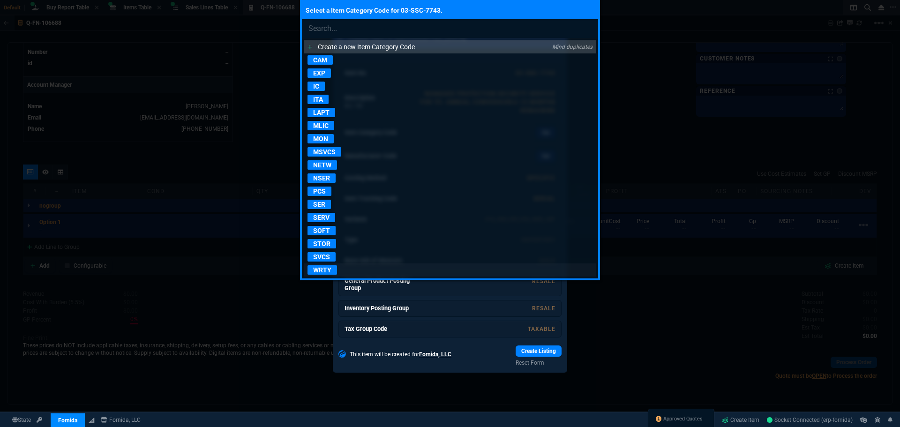
click at [321, 271] on p "WRTY" at bounding box center [323, 269] width 30 height 9
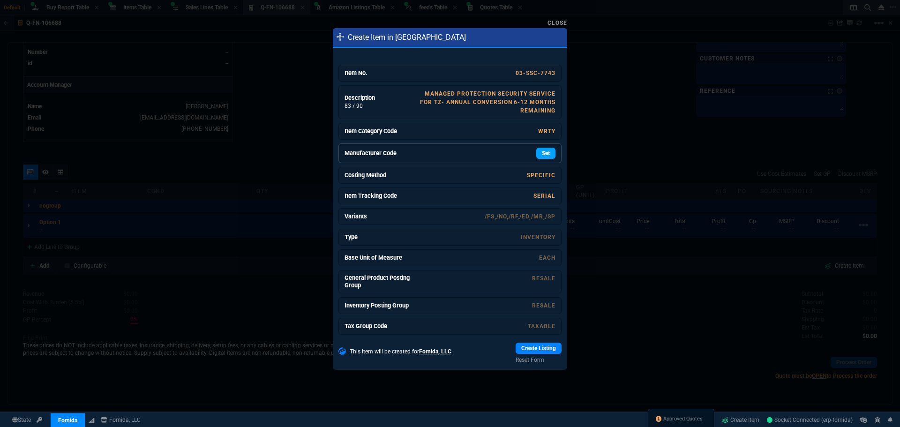
click at [541, 154] on link "Set" at bounding box center [545, 153] width 19 height 11
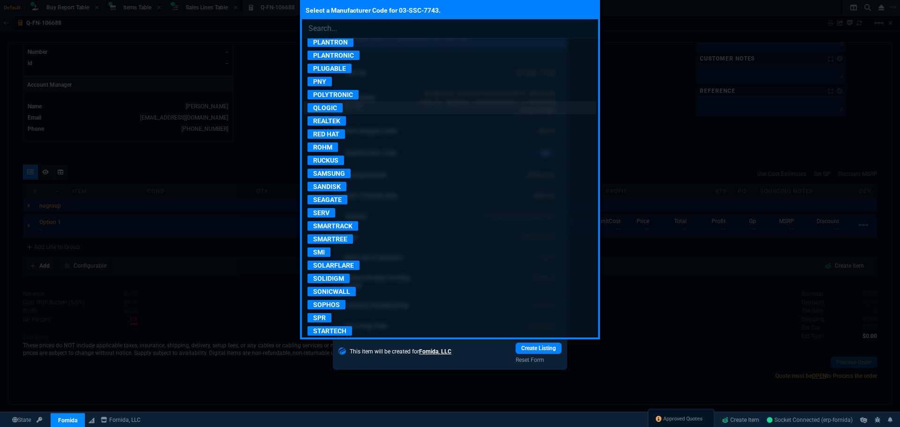
scroll to position [1594, 0]
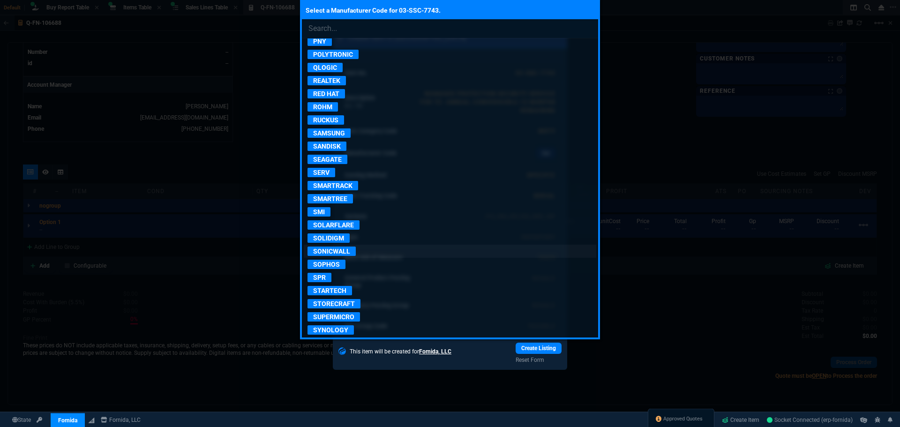
click at [341, 251] on p "SONICWALL" at bounding box center [332, 251] width 48 height 9
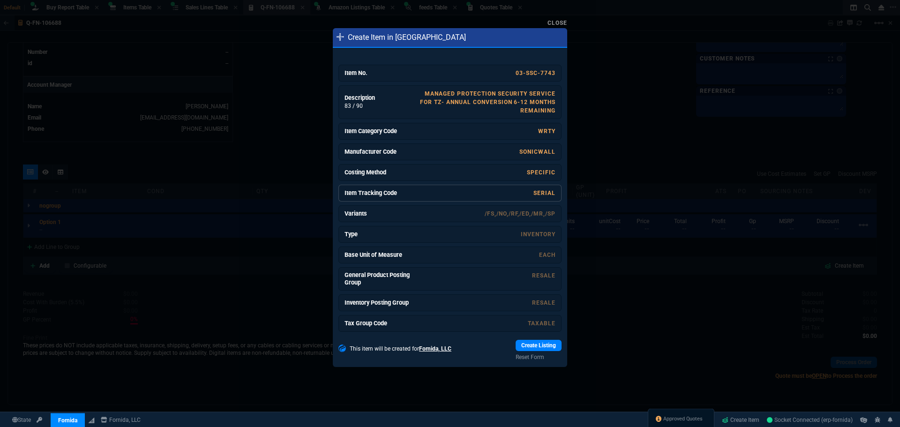
click at [534, 192] on link "SERIAL" at bounding box center [545, 193] width 22 height 7
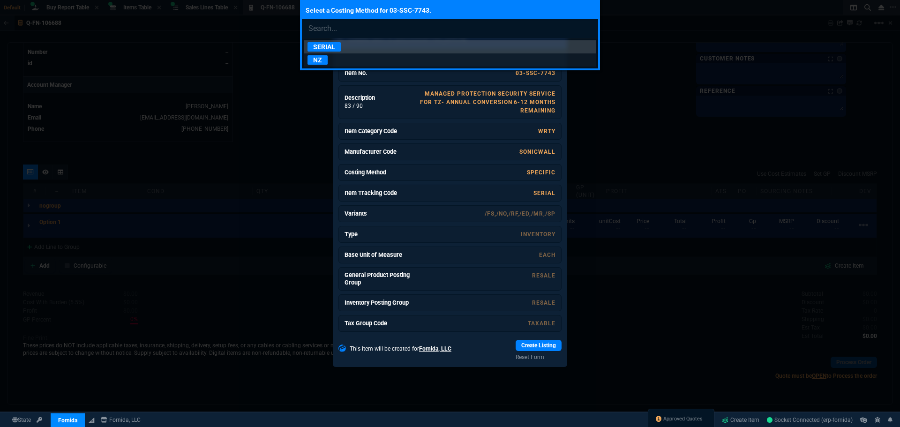
click at [320, 59] on p "NZ" at bounding box center [318, 59] width 20 height 9
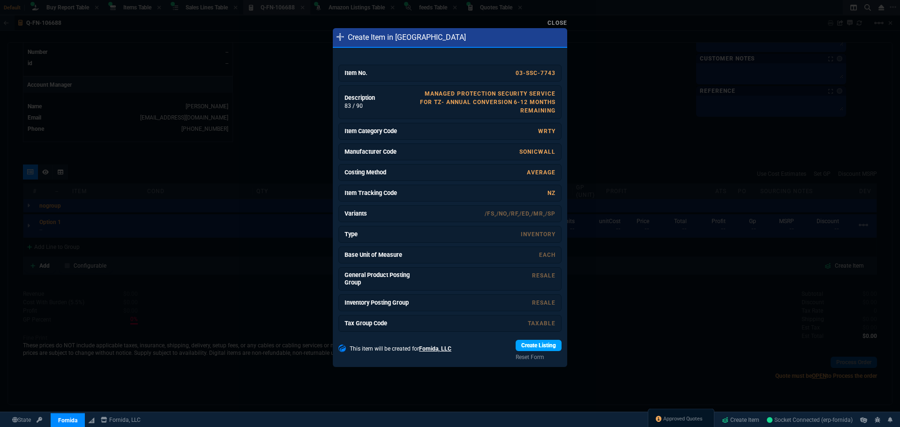
click at [524, 344] on link "Create Listing" at bounding box center [539, 345] width 46 height 11
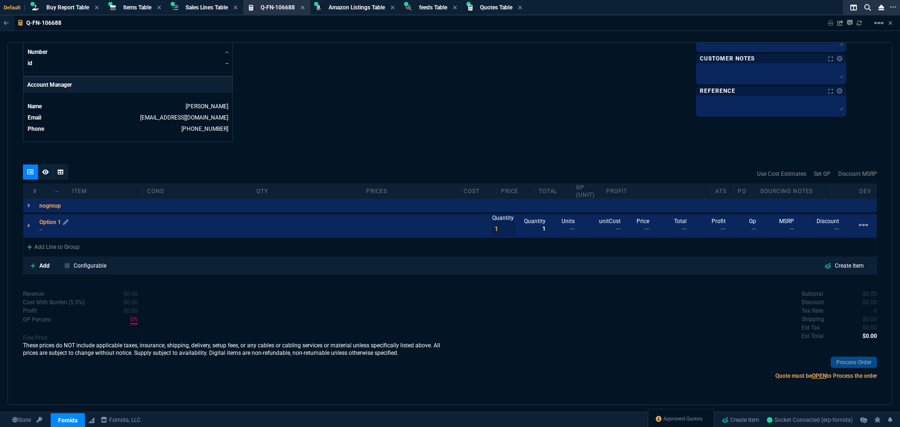
click at [49, 222] on p "Option 1" at bounding box center [53, 223] width 29 height 8
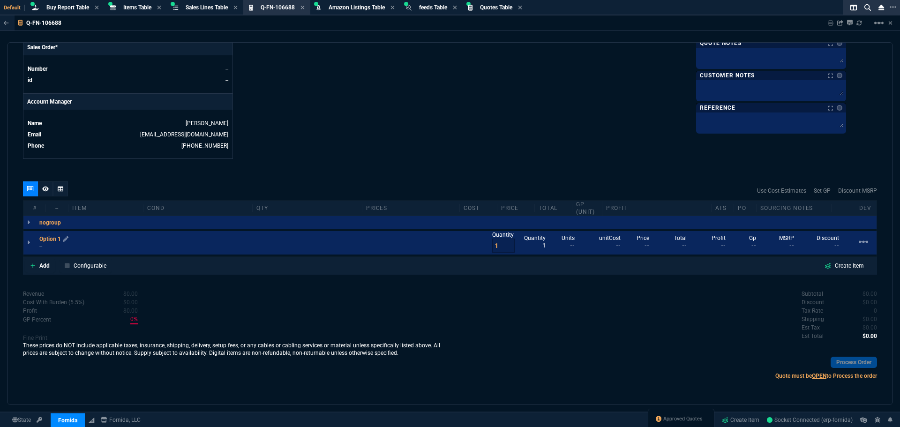
scroll to position [403, 0]
click at [62, 237] on div "Option 1 --" at bounding box center [52, 242] width 27 height 15
click at [49, 237] on p "Option 1" at bounding box center [53, 239] width 29 height 8
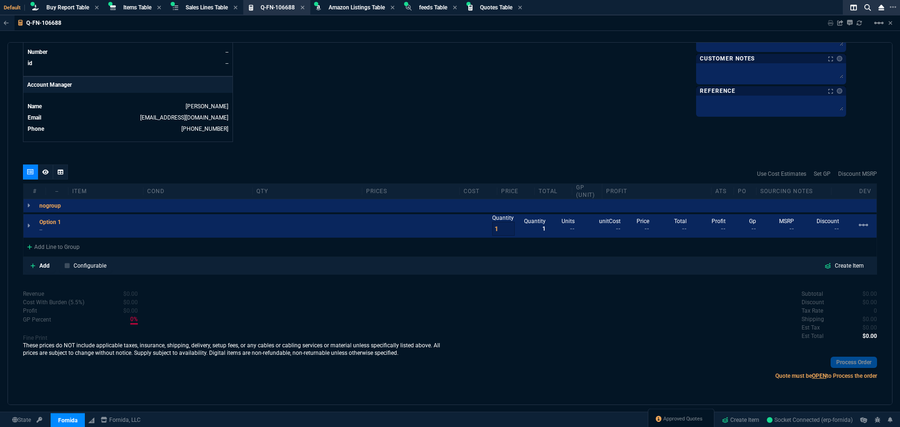
drag, startPoint x: 69, startPoint y: 224, endPoint x: 486, endPoint y: 56, distance: 450.0
click at [0, 0] on icon at bounding box center [0, 0] width 0 height 0
click at [60, 247] on div "Add Line to Group" at bounding box center [53, 246] width 60 height 17
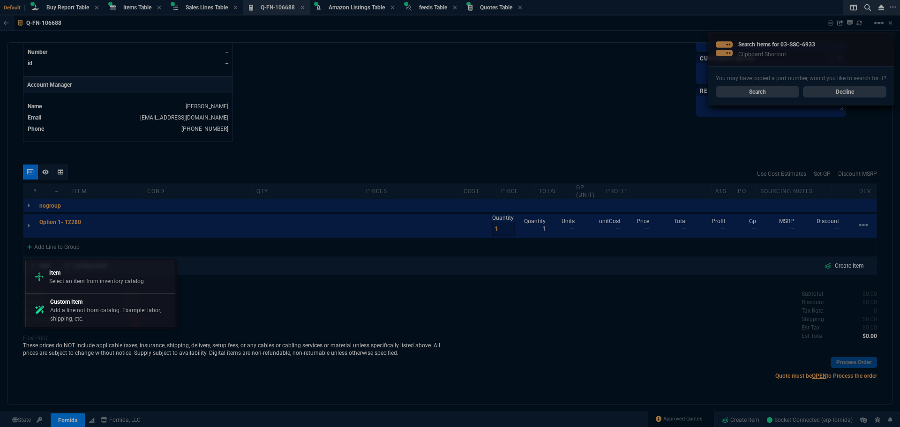
drag, startPoint x: 82, startPoint y: 274, endPoint x: 90, endPoint y: 273, distance: 7.6
click at [82, 274] on p "Item" at bounding box center [96, 273] width 95 height 8
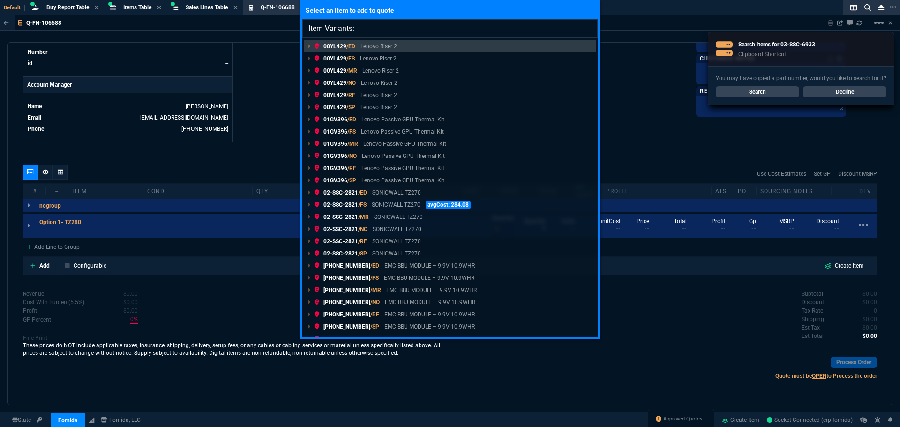
click at [370, 28] on input "Item Variants:" at bounding box center [450, 28] width 296 height 19
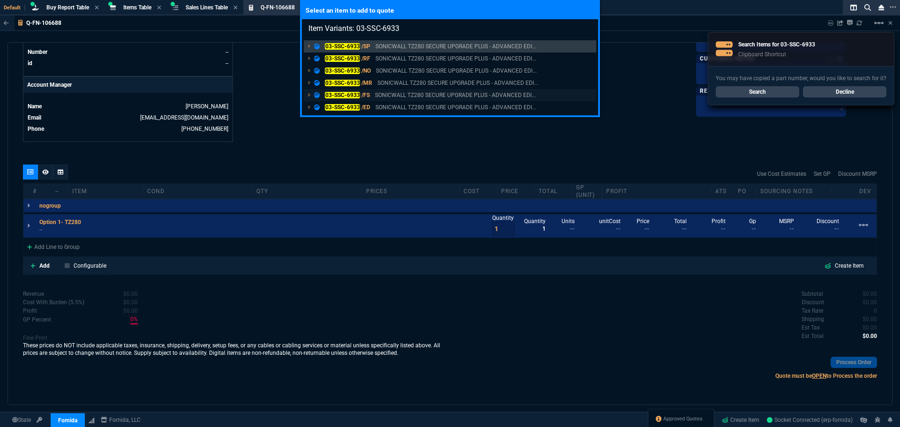
type input "Item Variants: 03-SSC-6933"
click at [353, 95] on mark "03-SSC-6933" at bounding box center [342, 95] width 35 height 7
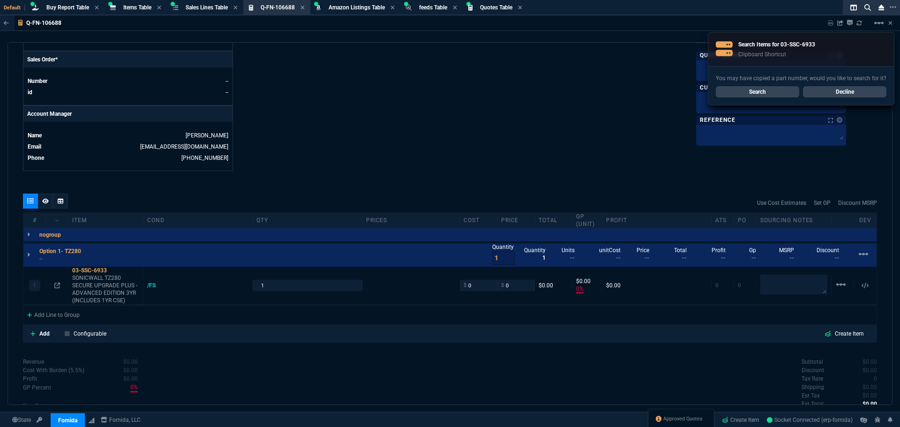
type input "0"
type input "1610"
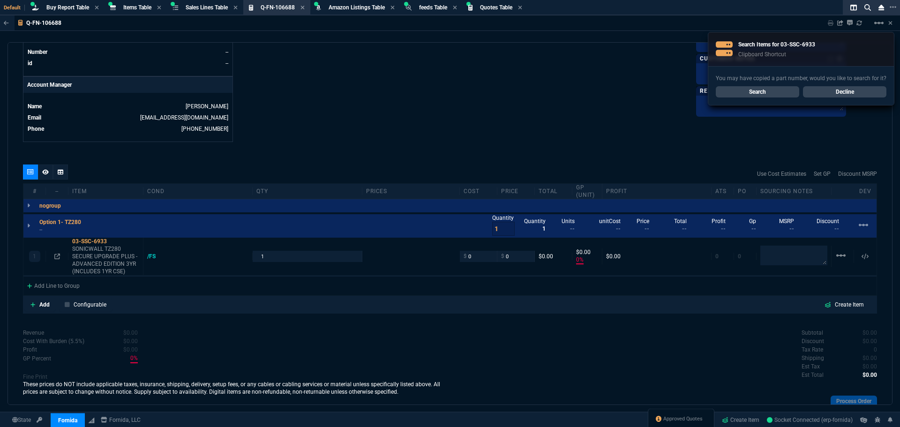
type input "100"
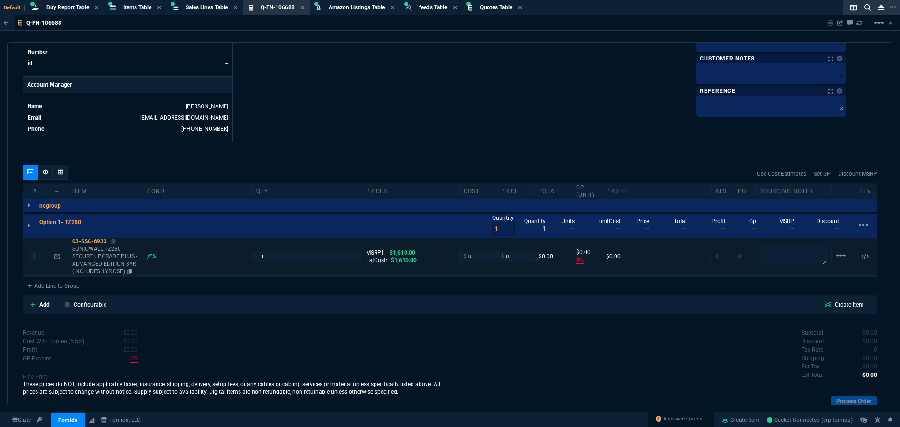
type input "0"
type input "100"
click at [45, 304] on p "Add" at bounding box center [44, 305] width 10 height 8
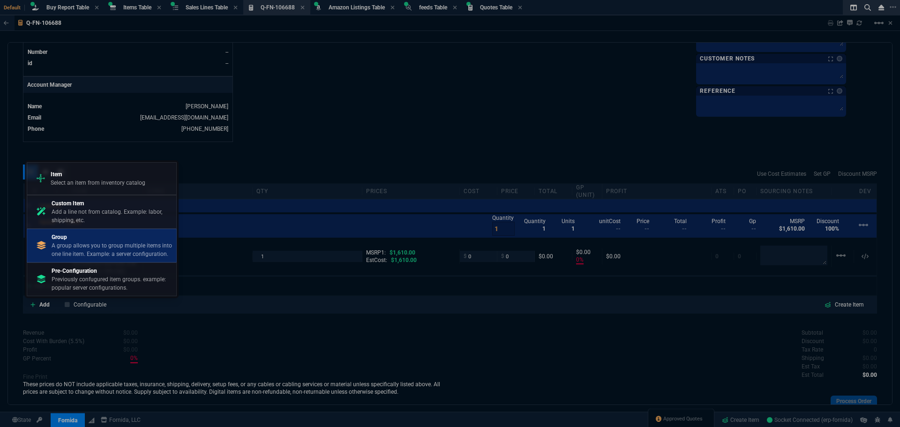
click at [75, 242] on p "A group allows you to group multiple items into one line item. Example: a serve…" at bounding box center [112, 250] width 121 height 17
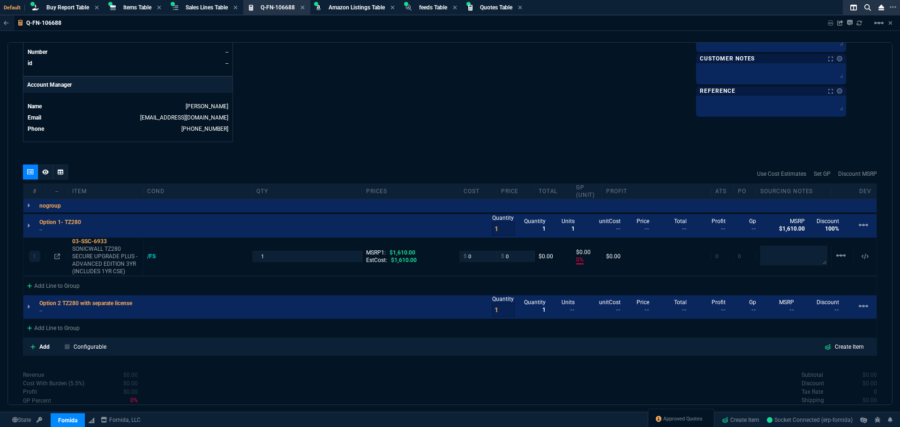
click at [0, 0] on icon at bounding box center [0, 0] width 0 height 0
click at [53, 332] on div "Add Line to Group" at bounding box center [53, 327] width 60 height 17
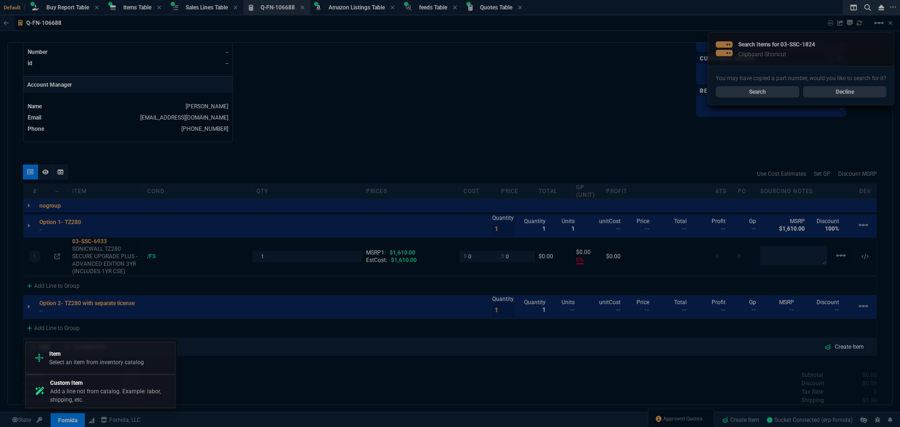
click at [77, 361] on p "Select an item from inventory catalog" at bounding box center [96, 362] width 95 height 8
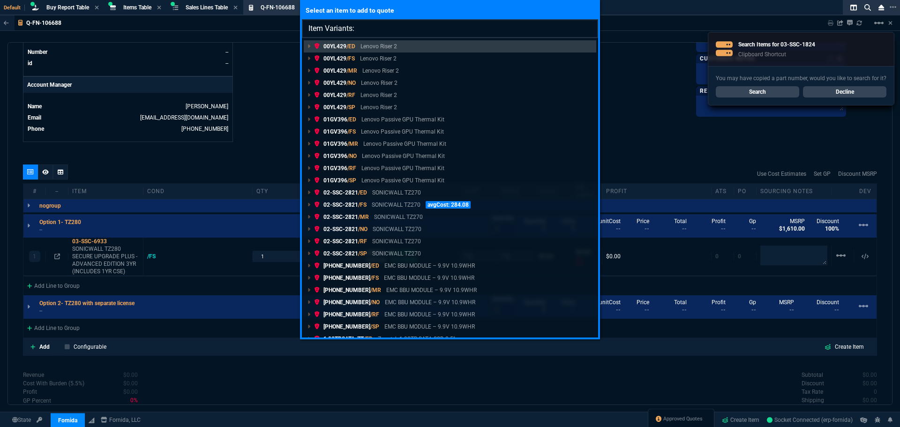
click at [380, 26] on input "Item Variants:" at bounding box center [450, 28] width 296 height 19
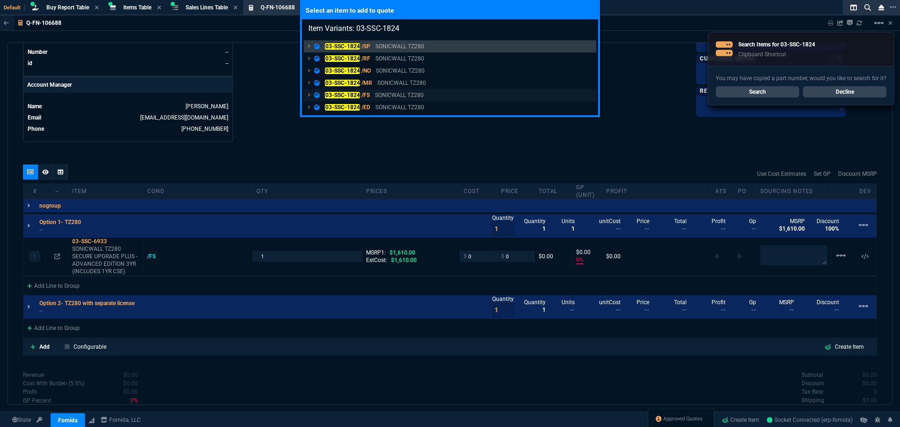
type input "Item Variants: 03-SSC-1824"
click at [351, 96] on mark "03-SSC-1824" at bounding box center [342, 95] width 35 height 7
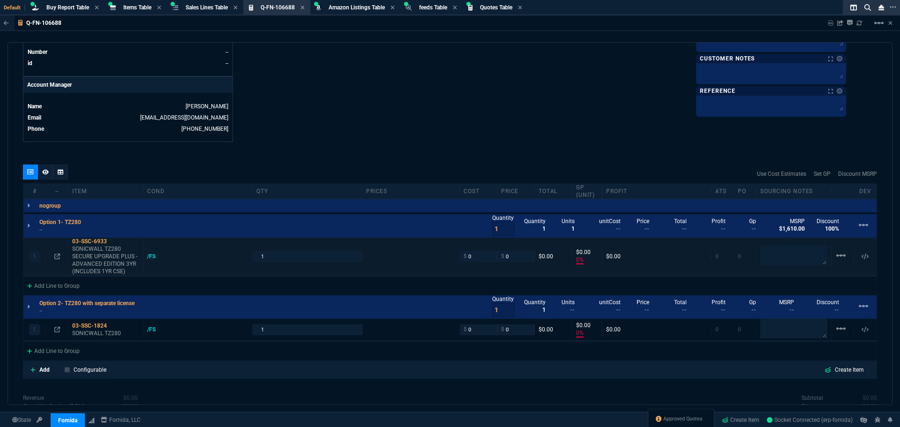
type input "0"
type input "1610"
type input "0"
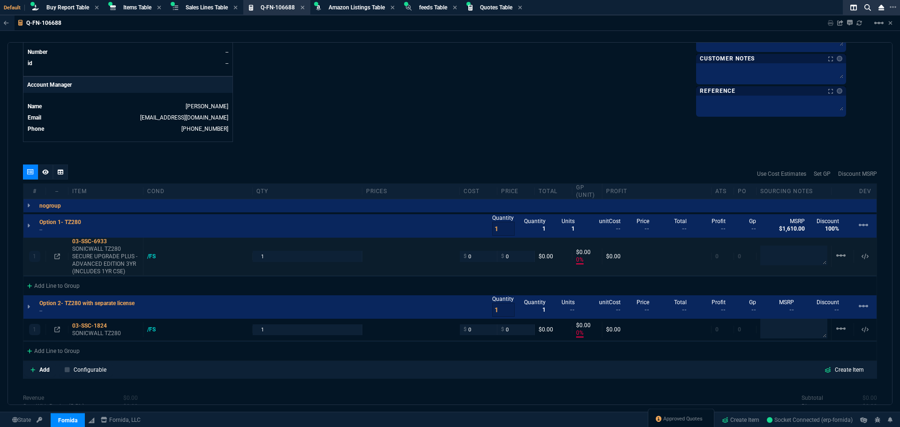
type input "545"
type input "100"
click at [62, 350] on div "Add Line to Group" at bounding box center [53, 350] width 60 height 17
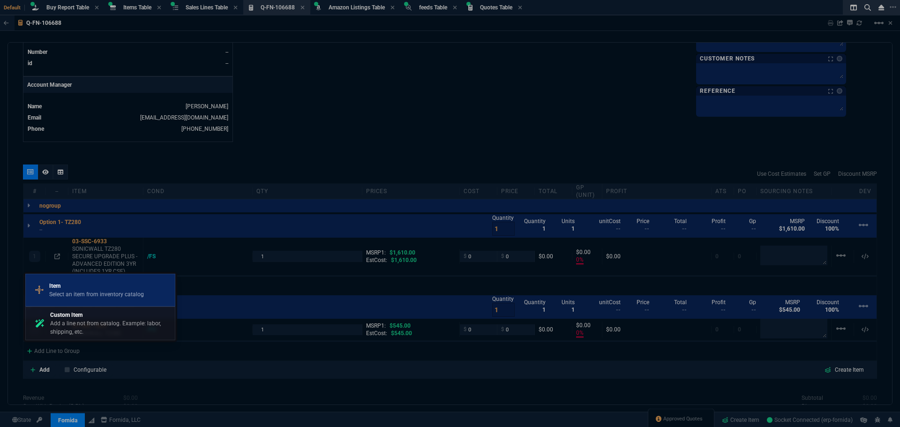
click at [76, 287] on p "Item" at bounding box center [96, 286] width 95 height 8
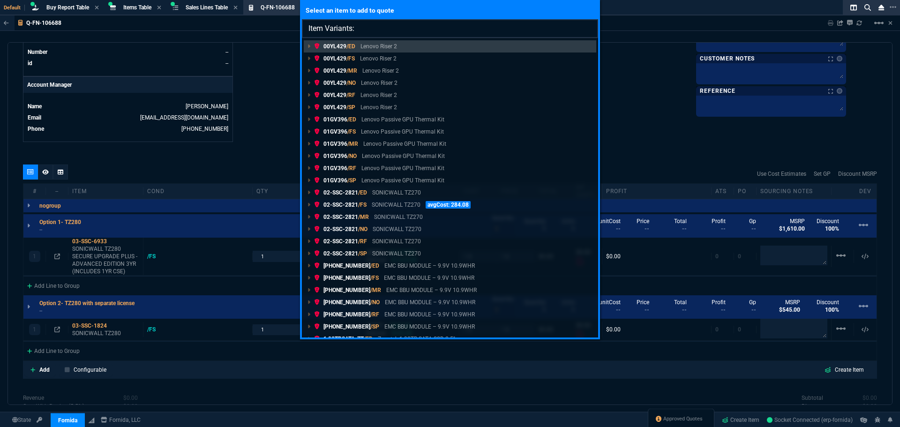
click at [389, 29] on input "Item Variants:" at bounding box center [450, 28] width 296 height 19
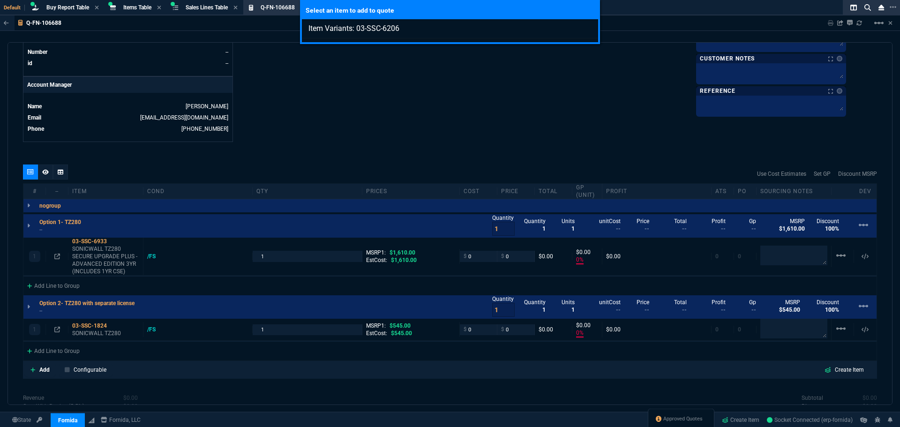
type input "Item Variants: 03-SSC-6206"
click at [431, 78] on div "Select an item to add to quote Item Variants: 03-SSC-6206" at bounding box center [450, 213] width 900 height 427
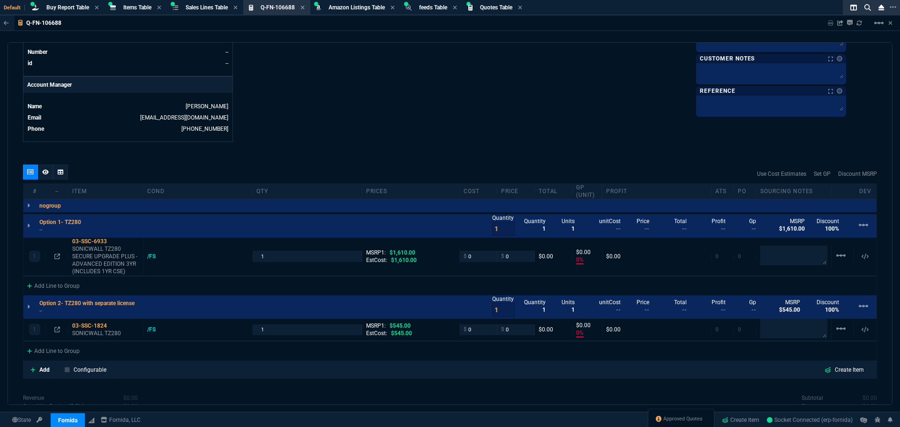
drag, startPoint x: 731, startPoint y: 418, endPoint x: 726, endPoint y: 412, distance: 7.6
click at [731, 418] on link "Create Item" at bounding box center [740, 420] width 45 height 14
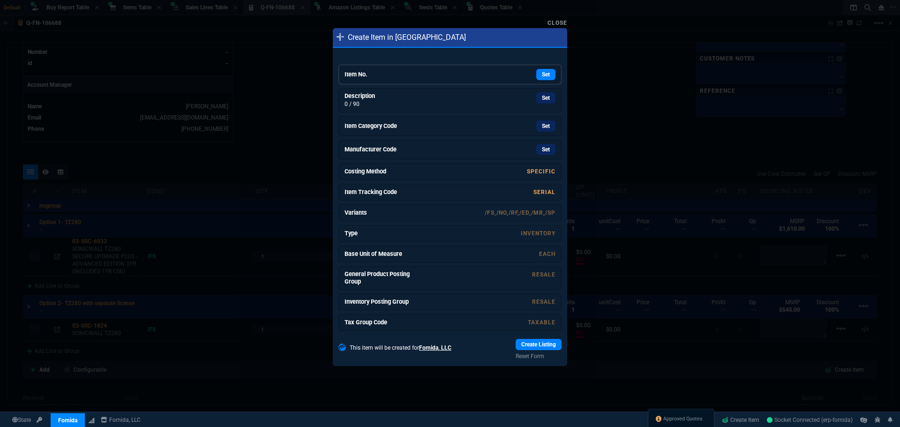
click at [397, 74] on h6 "Item No." at bounding box center [380, 75] width 70 height 8
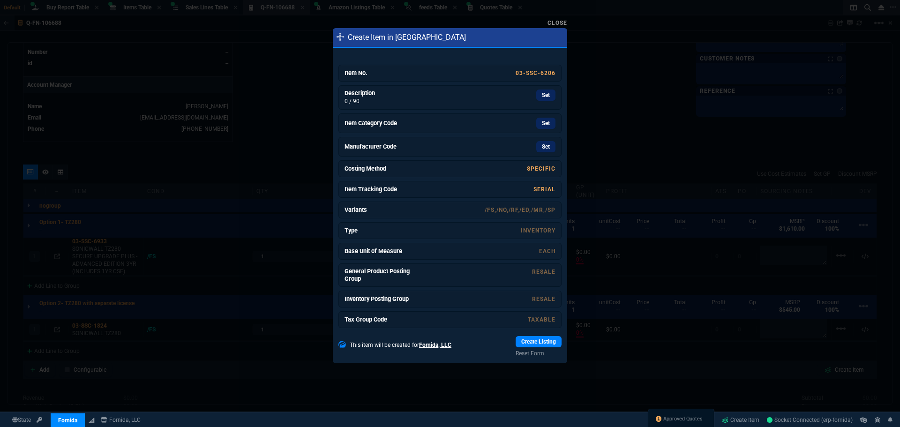
click at [544, 97] on link "Set" at bounding box center [545, 95] width 19 height 11
click at [379, 122] on h6 "Item Category Code" at bounding box center [380, 125] width 70 height 8
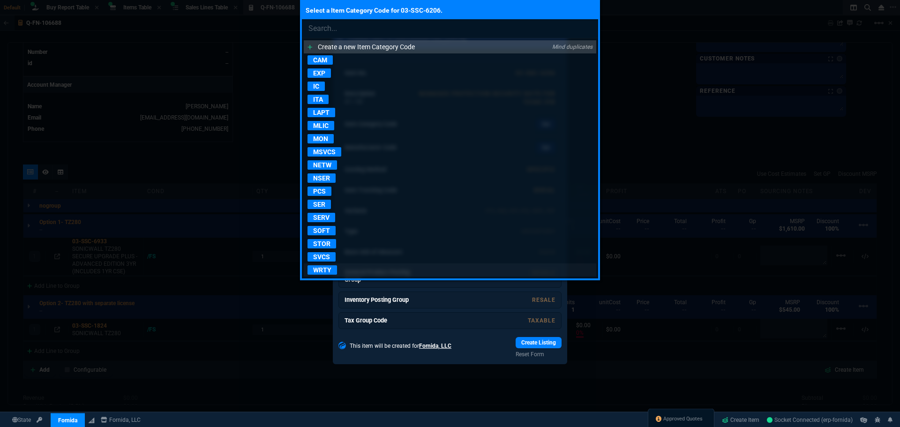
click at [323, 272] on p "WRTY" at bounding box center [323, 269] width 30 height 9
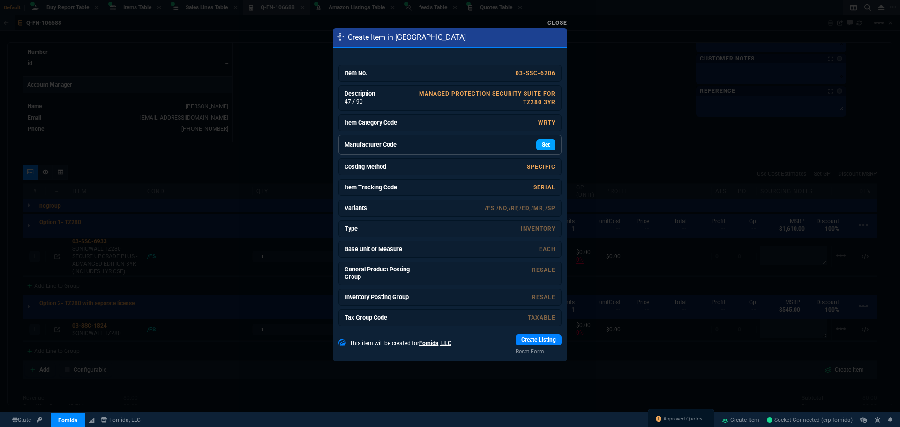
click at [547, 142] on link "Set" at bounding box center [545, 144] width 19 height 11
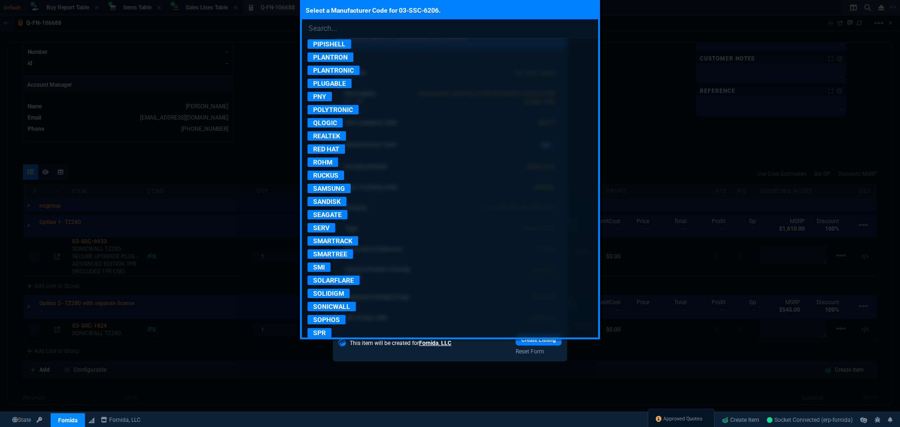
scroll to position [1548, 0]
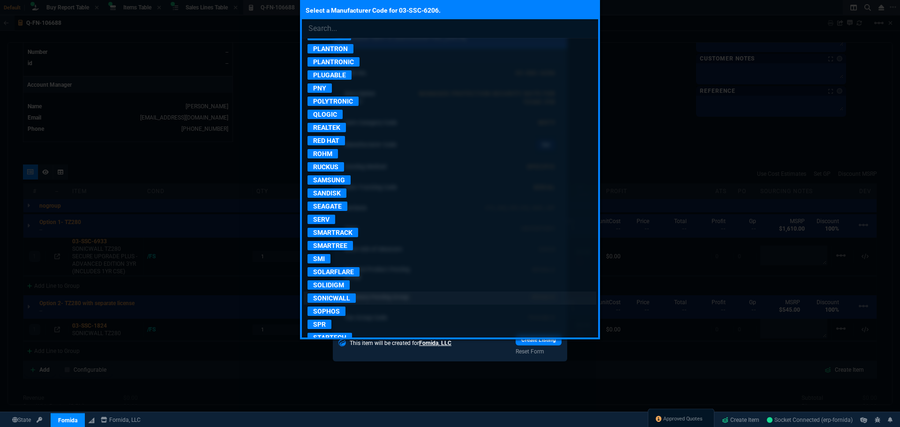
click at [342, 300] on p "SONICWALL" at bounding box center [332, 298] width 48 height 9
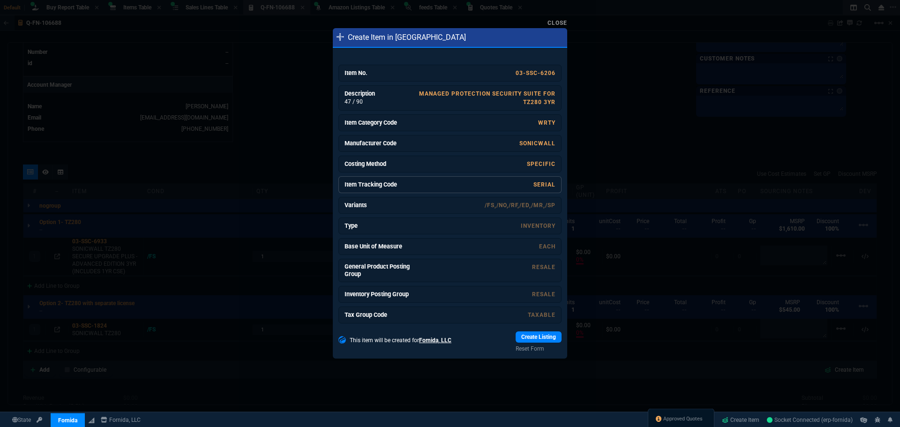
click at [534, 185] on link "SERIAL" at bounding box center [545, 184] width 22 height 7
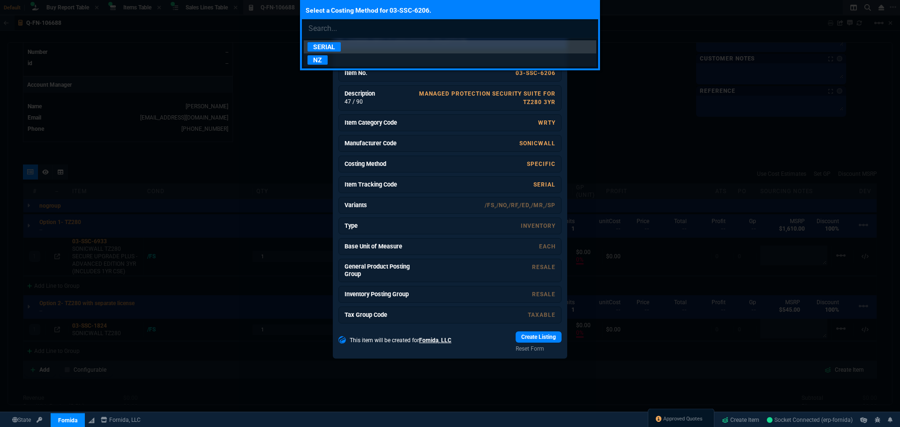
click at [315, 59] on p "NZ" at bounding box center [318, 59] width 20 height 9
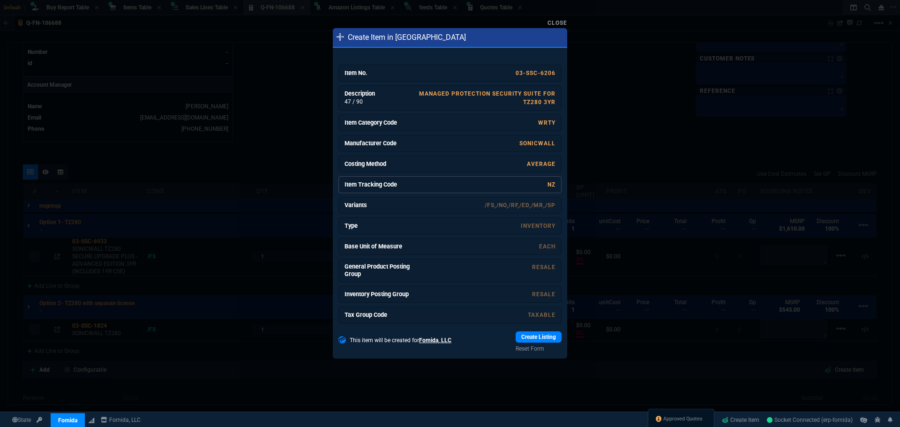
click at [548, 183] on link "NZ" at bounding box center [552, 184] width 8 height 7
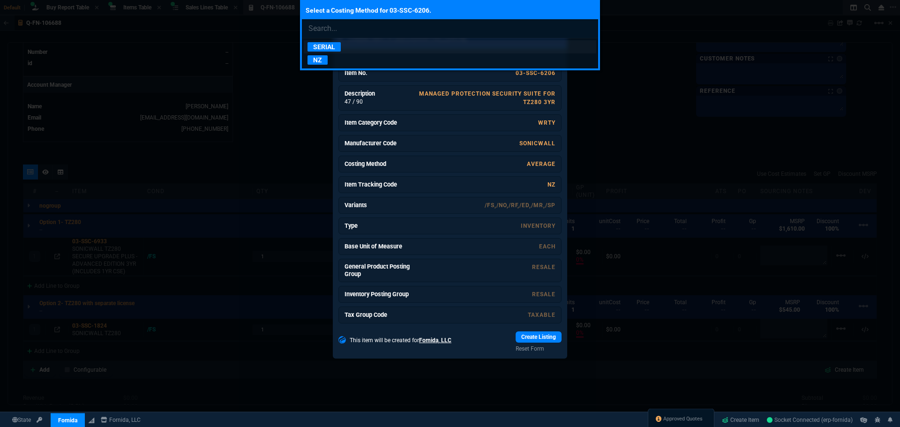
click at [329, 45] on p "SERIAL" at bounding box center [324, 46] width 33 height 9
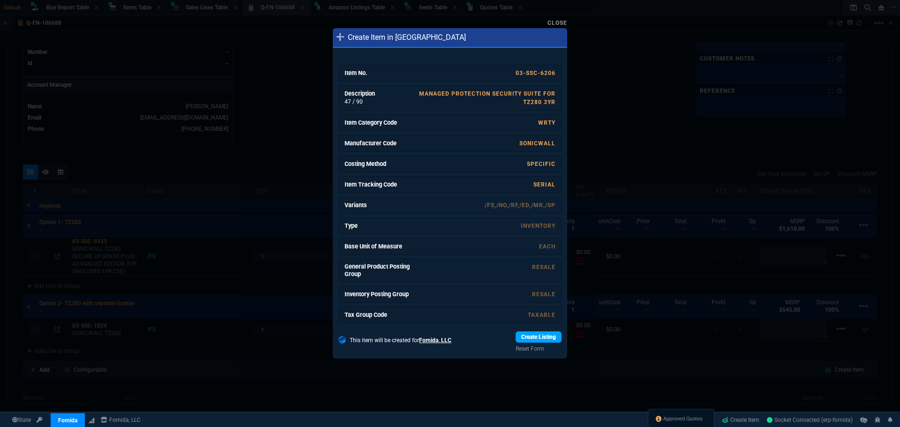
click at [537, 335] on link "Create Listing" at bounding box center [539, 337] width 46 height 11
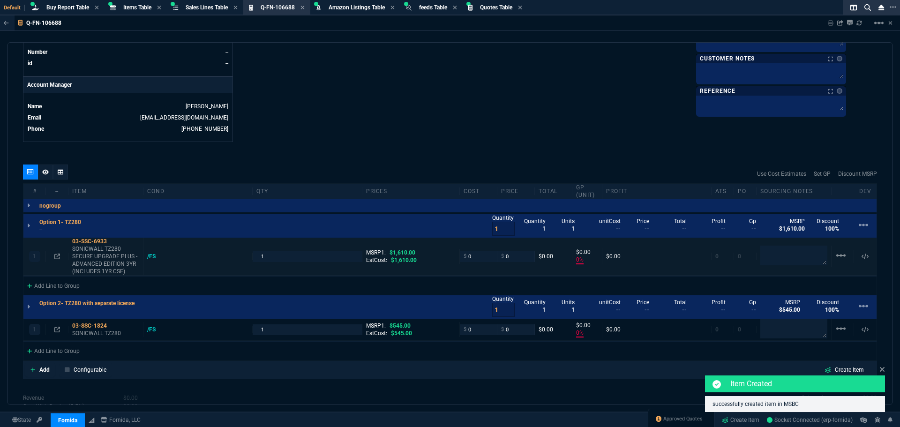
scroll to position [188, 0]
click at [45, 373] on p "Add" at bounding box center [44, 370] width 10 height 8
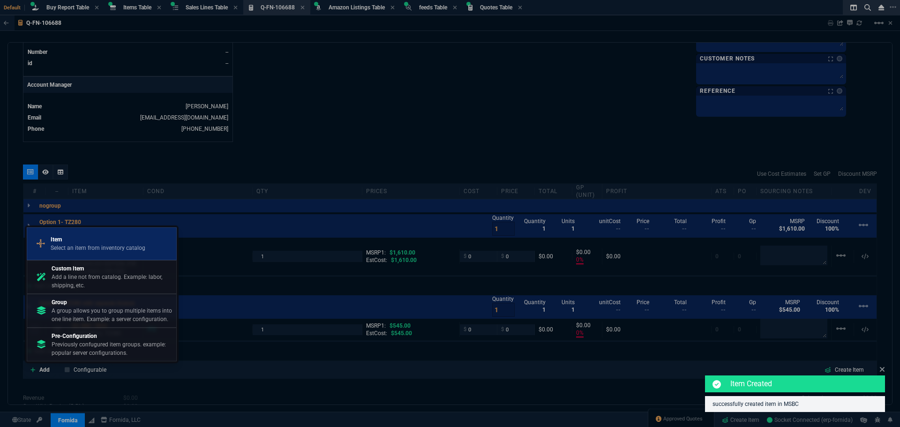
click at [96, 243] on p "Item" at bounding box center [98, 239] width 95 height 8
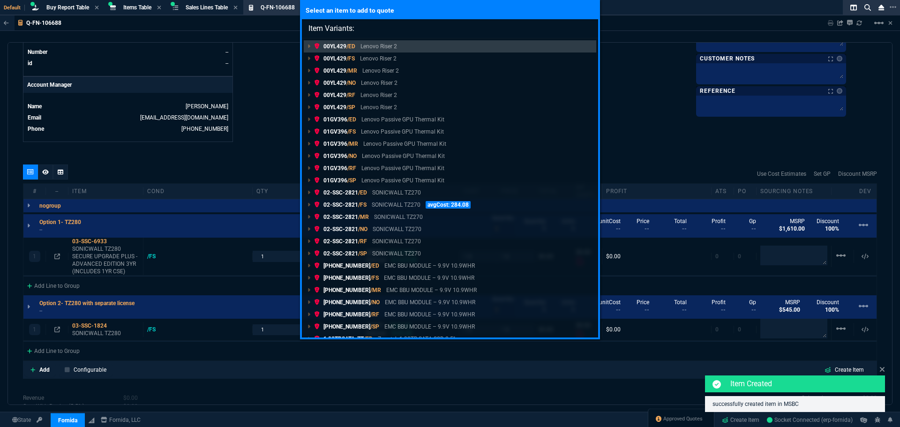
click at [280, 327] on div "Select an item to add to quote Item Variants: 00YL429 /ED Lenovo Riser 2 00YL42…" at bounding box center [450, 213] width 900 height 427
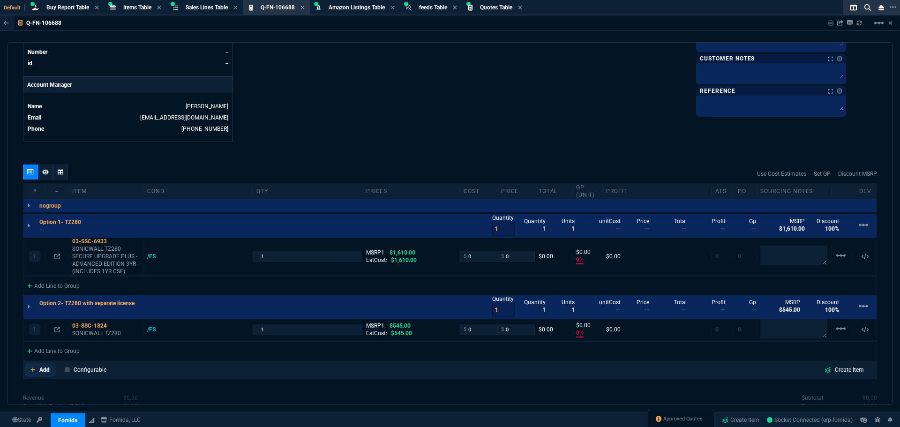
click at [43, 374] on p "Add" at bounding box center [44, 370] width 10 height 8
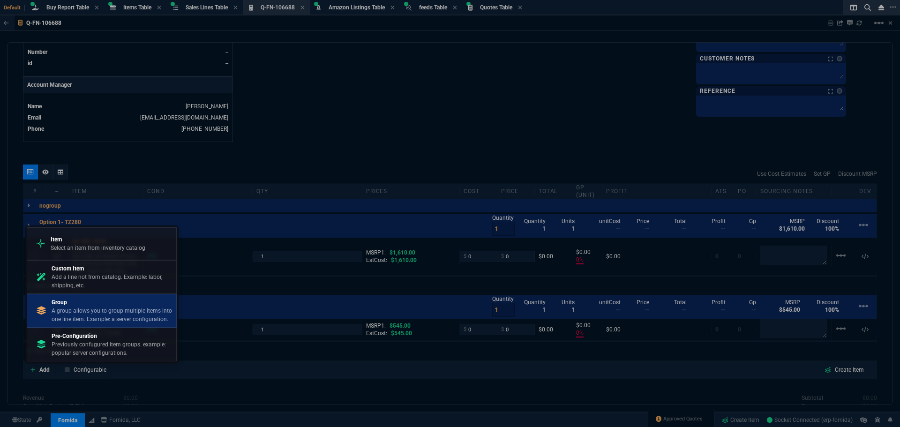
click at [84, 312] on p "A group allows you to group multiple items into one line item. Example: a serve…" at bounding box center [112, 315] width 121 height 17
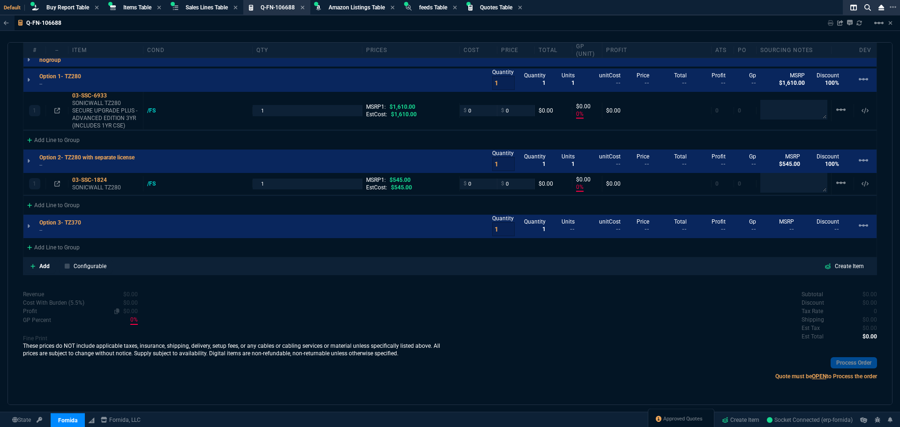
scroll to position [566, 0]
click at [44, 269] on p "Add" at bounding box center [44, 266] width 10 height 8
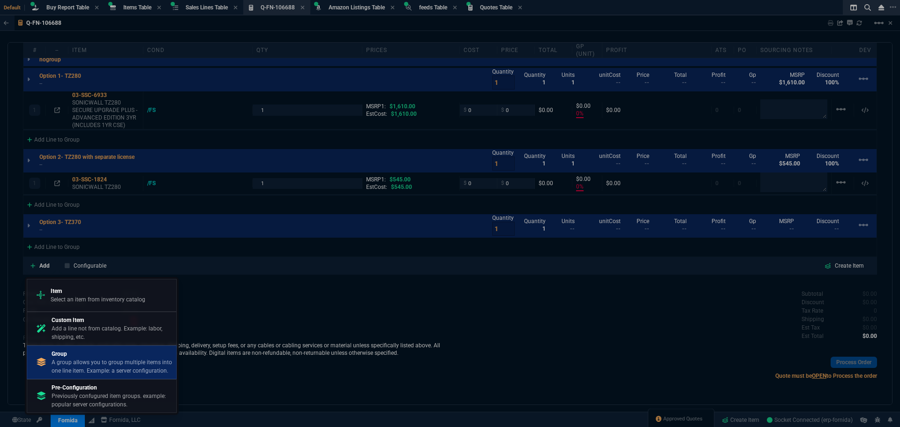
click at [78, 359] on p "A group allows you to group multiple items into one line item. Example: a serve…" at bounding box center [112, 366] width 121 height 17
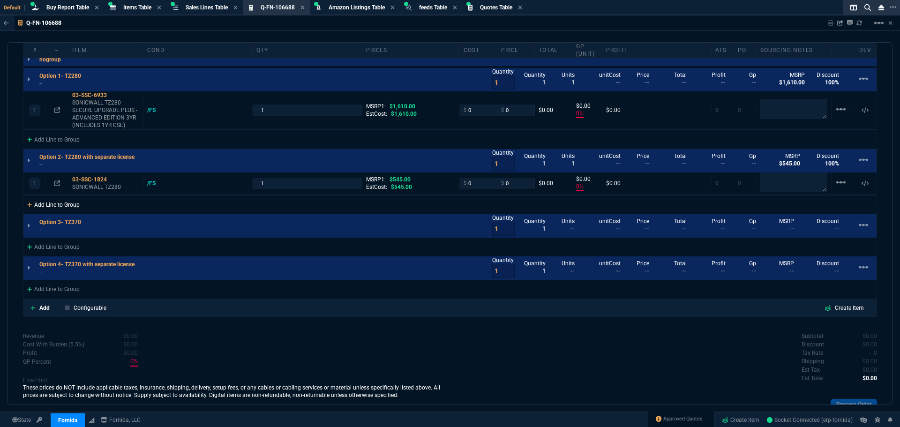
click at [53, 206] on div "Add Line to Group" at bounding box center [53, 204] width 60 height 17
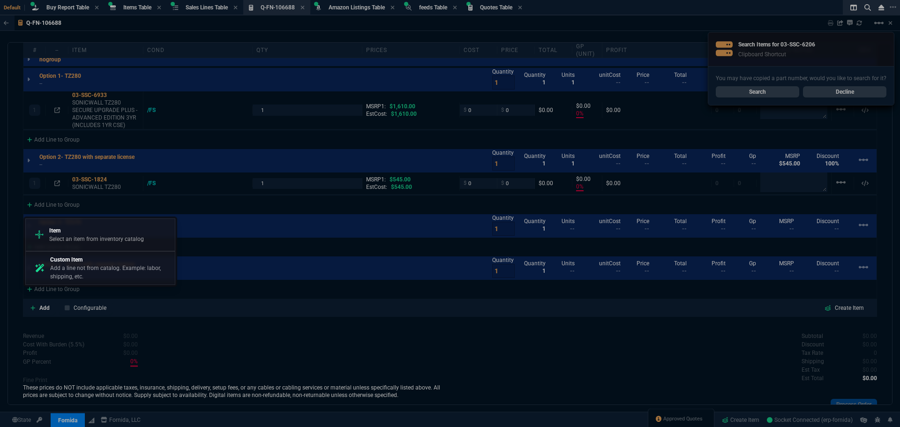
click at [85, 238] on p "Select an item from inventory catalog" at bounding box center [96, 239] width 95 height 8
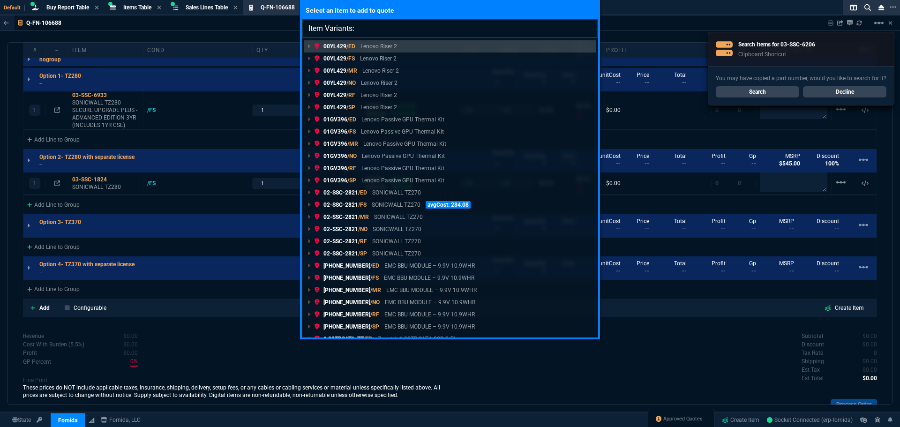
click at [387, 30] on input "Item Variants:" at bounding box center [450, 28] width 296 height 19
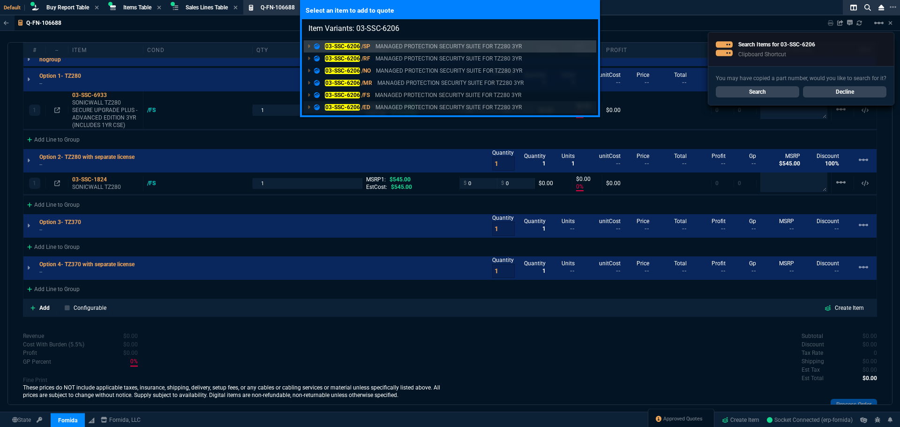
type input "Item Variants: 03-SSC-6206"
click at [345, 108] on mark "03-SSC-6206" at bounding box center [342, 107] width 35 height 7
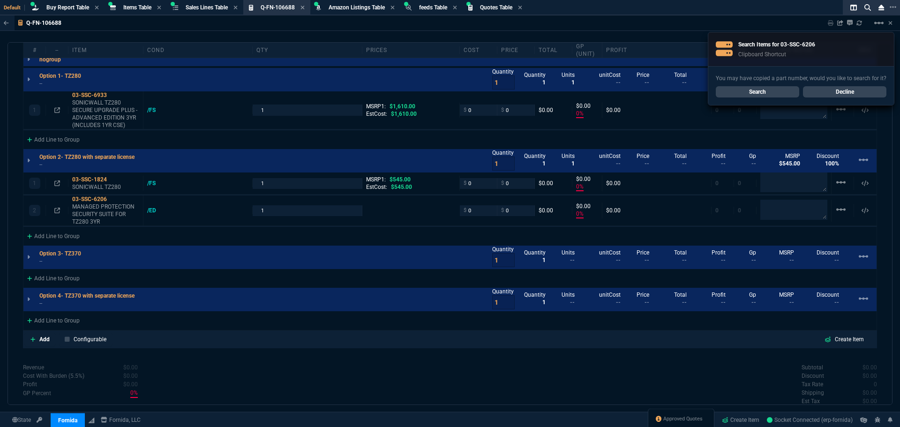
type input "0"
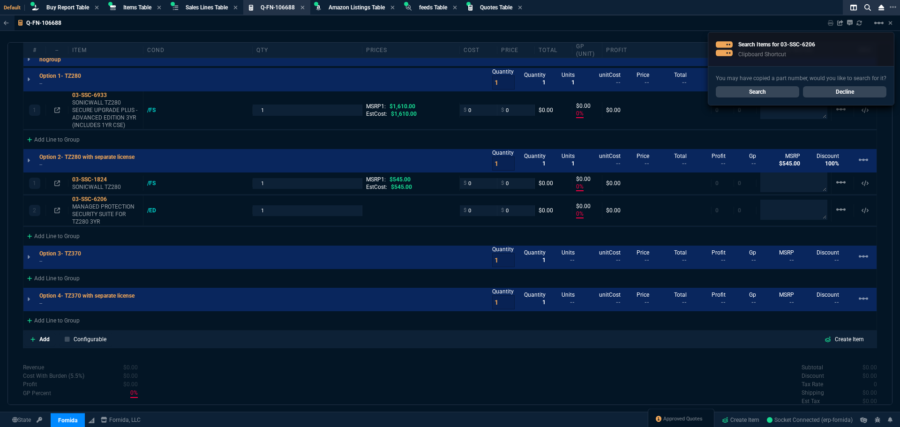
type input "0"
type input "100"
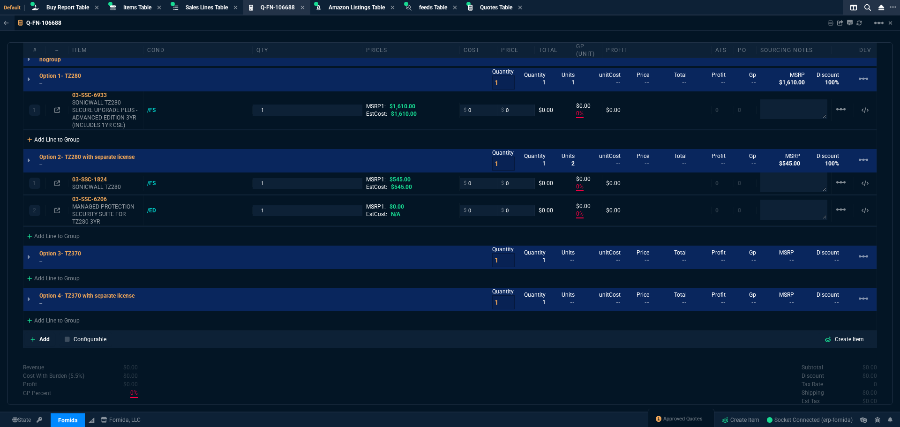
click at [73, 142] on div "Add Line to Group" at bounding box center [53, 138] width 60 height 17
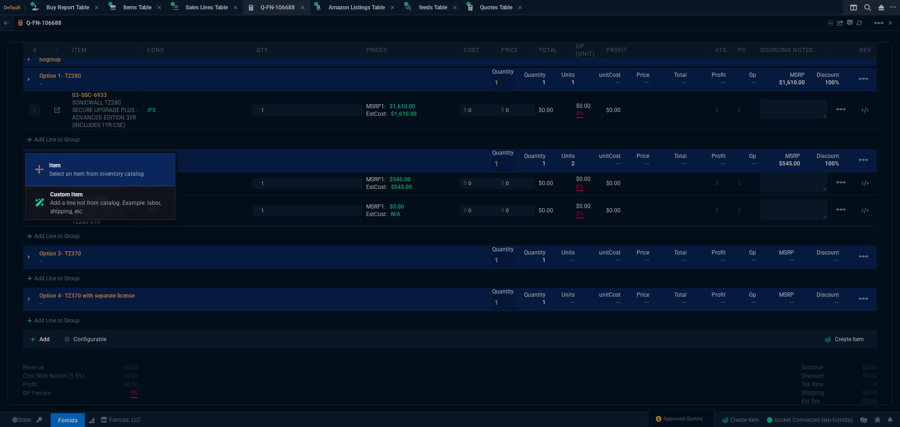
click at [70, 176] on p "Select an item from inventory catalog" at bounding box center [96, 174] width 95 height 8
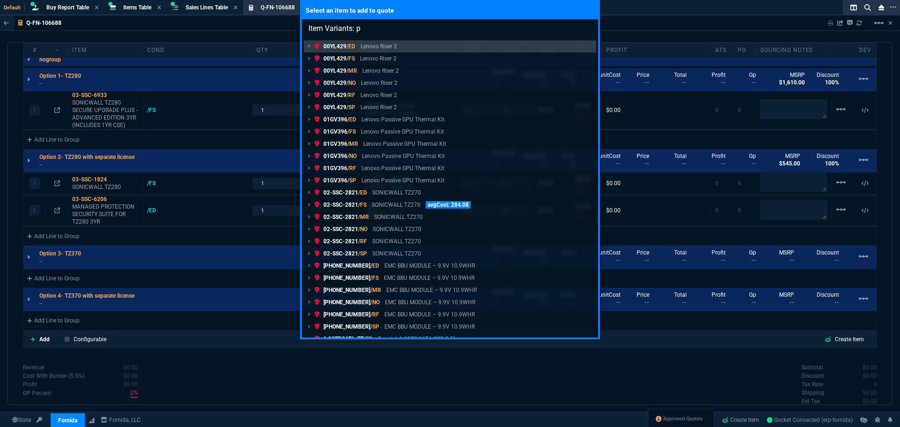
type input "Item Variants: pr"
